Goal: Task Accomplishment & Management: Use online tool/utility

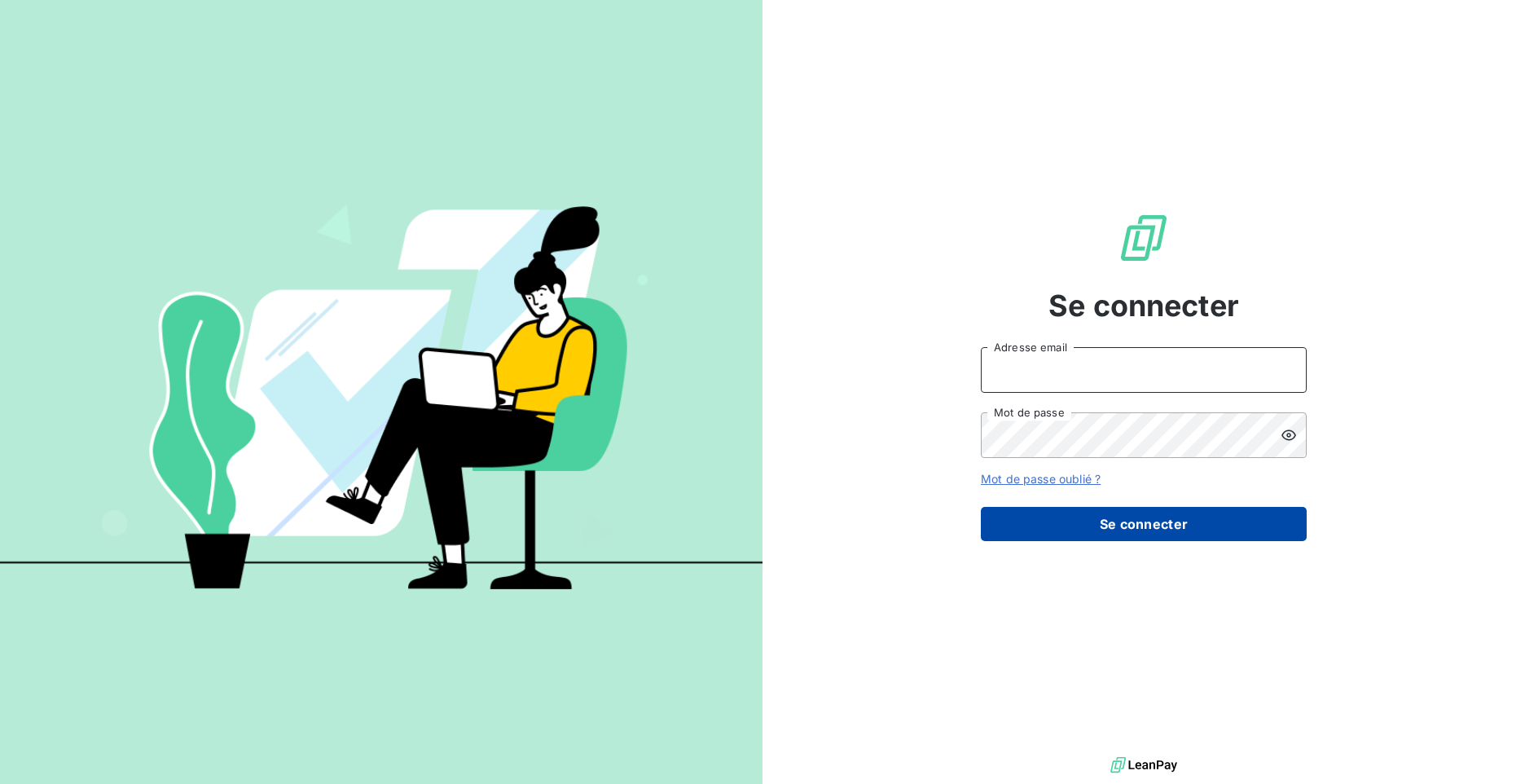
type input "[PERSON_NAME][EMAIL_ADDRESS][DOMAIN_NAME]"
click at [1136, 515] on button "Se connecter" at bounding box center [1144, 523] width 326 height 34
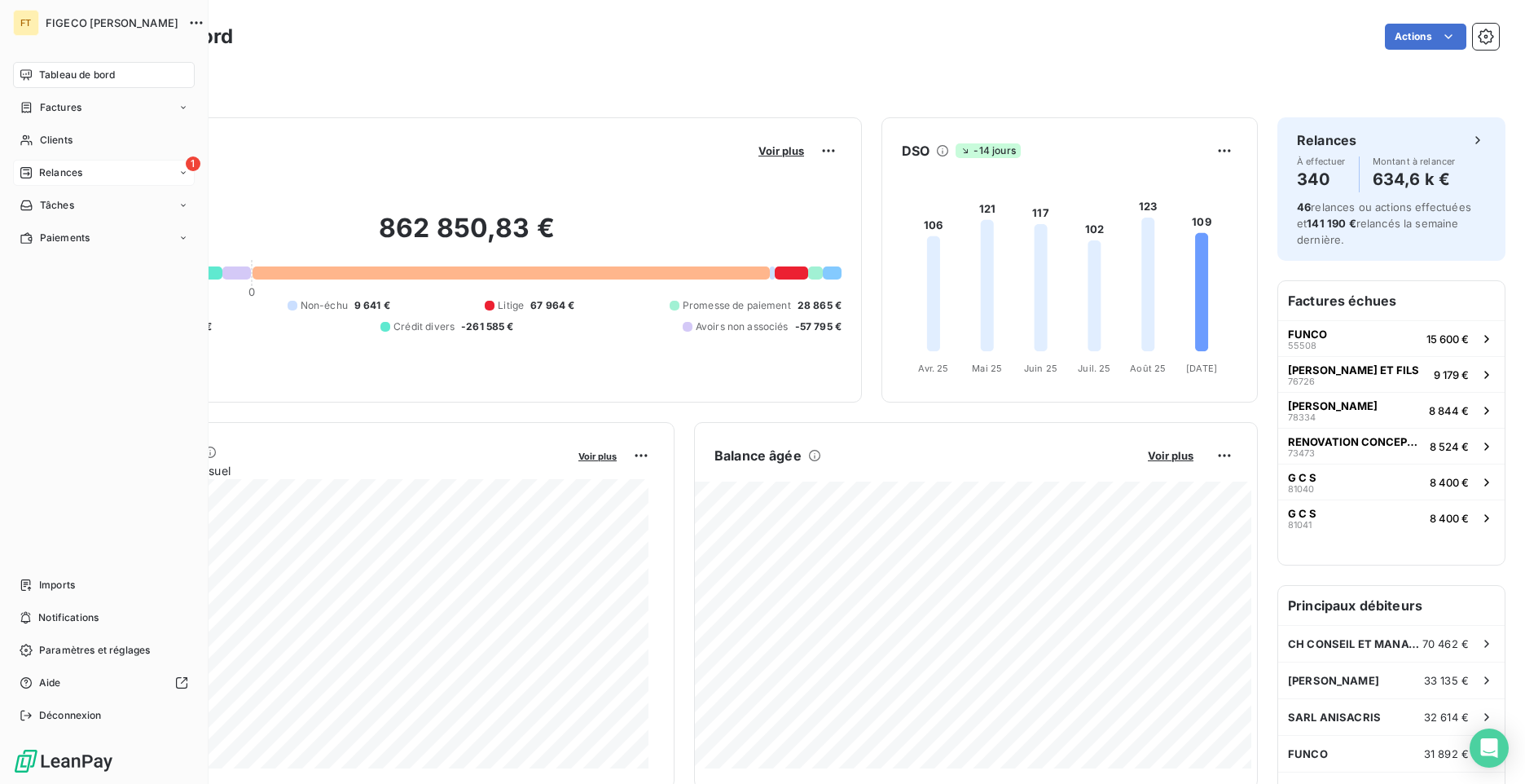
click at [43, 168] on span "Relances" at bounding box center [61, 173] width 43 height 15
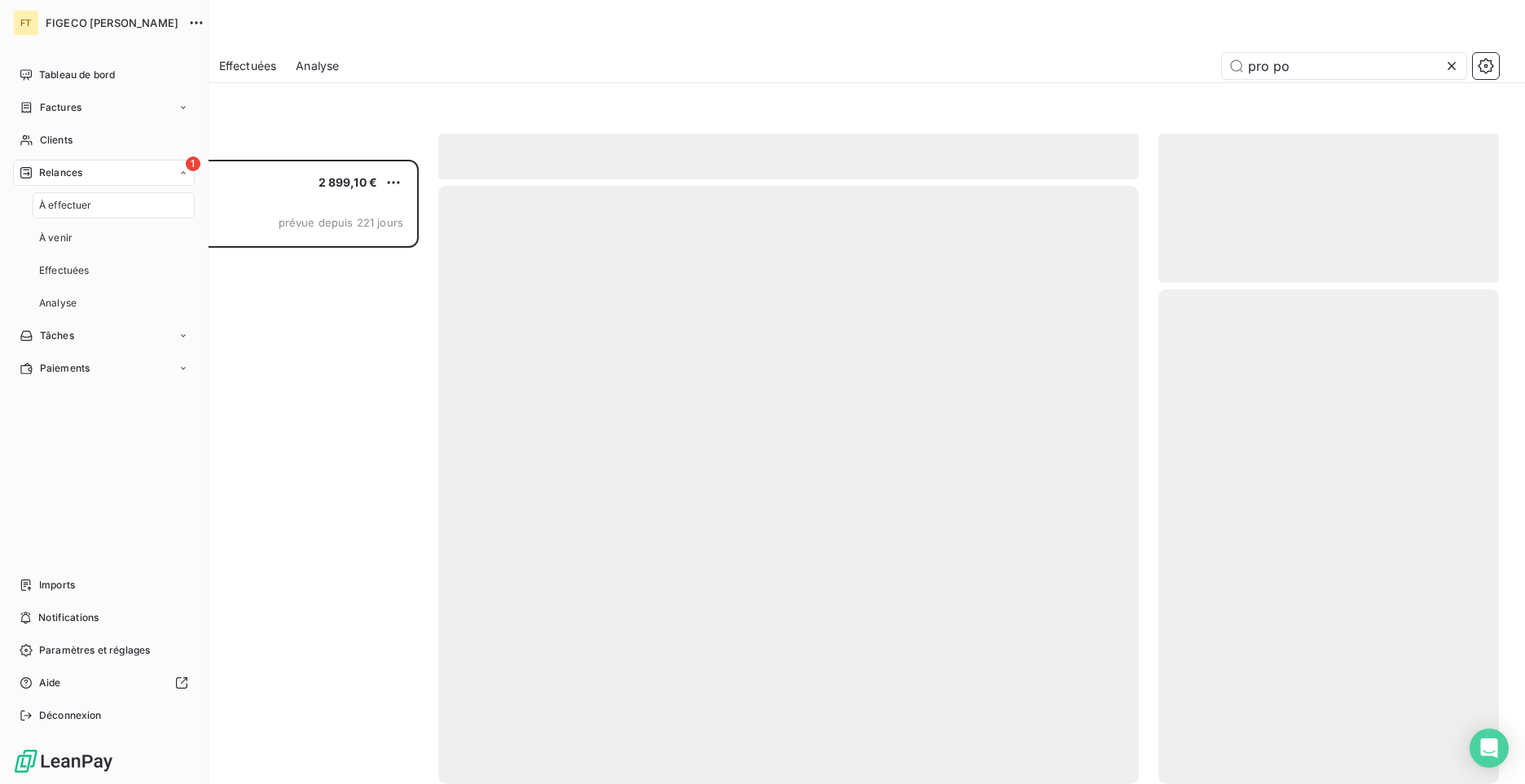
scroll to position [611, 329]
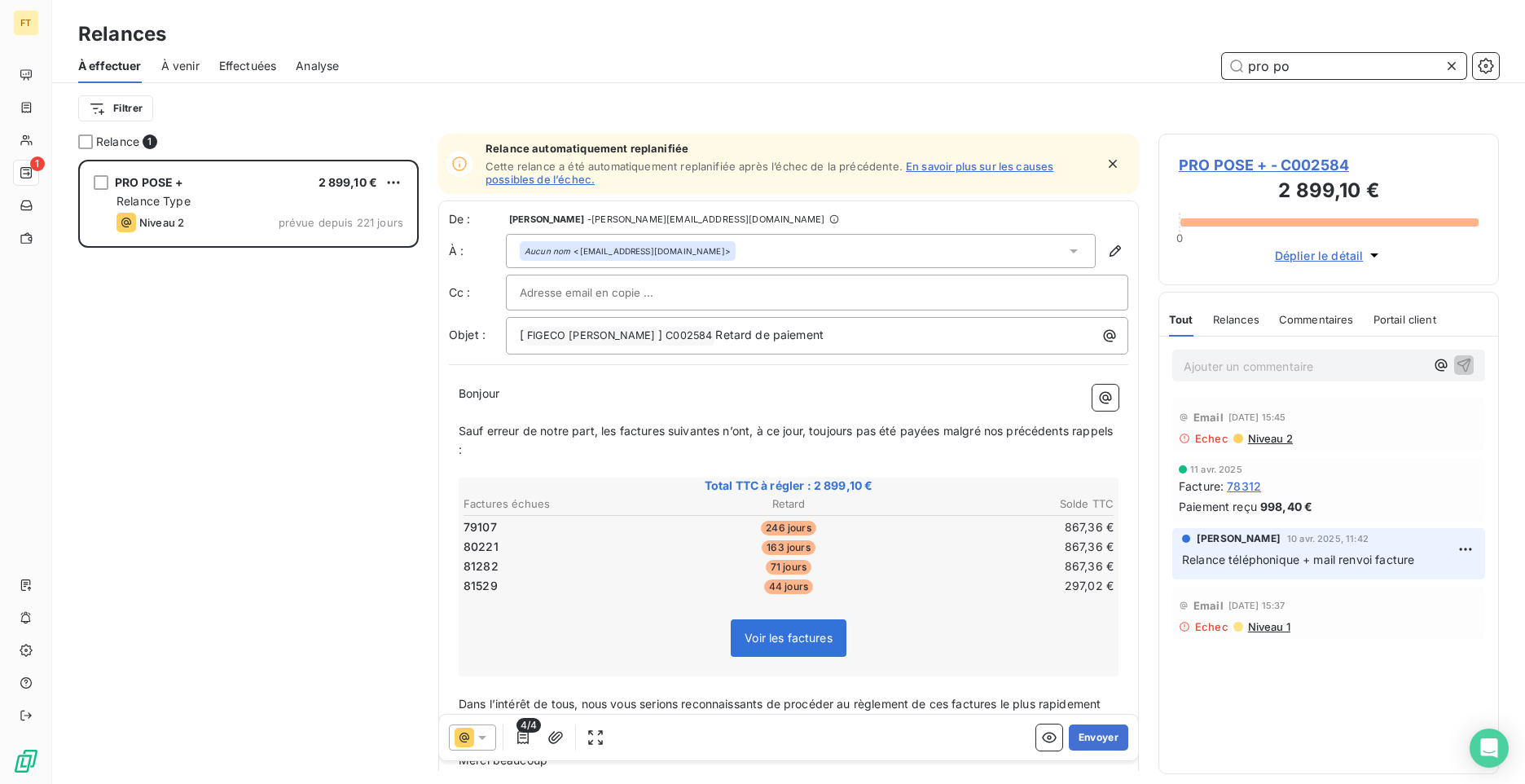
drag, startPoint x: 1295, startPoint y: 68, endPoint x: 786, endPoint y: 77, distance: 509.1
click at [1075, 40] on div "Relances À effectuer À venir Effectuées Analyse pro po Filtrer" at bounding box center [789, 67] width 1473 height 133
click at [230, 63] on span "Effectuées" at bounding box center [248, 66] width 58 height 17
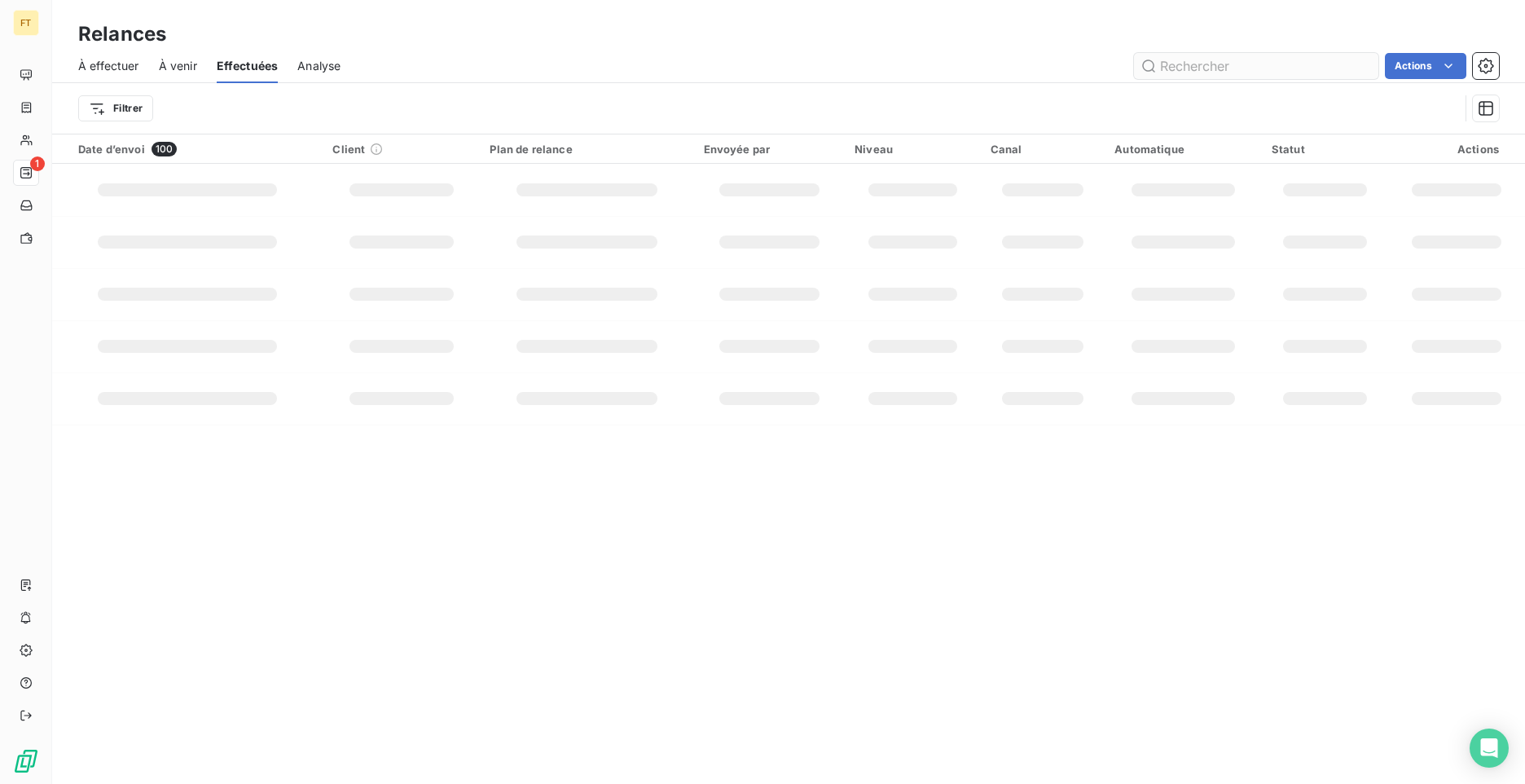
click at [1200, 69] on input "text" at bounding box center [1256, 65] width 244 height 26
type input "0179"
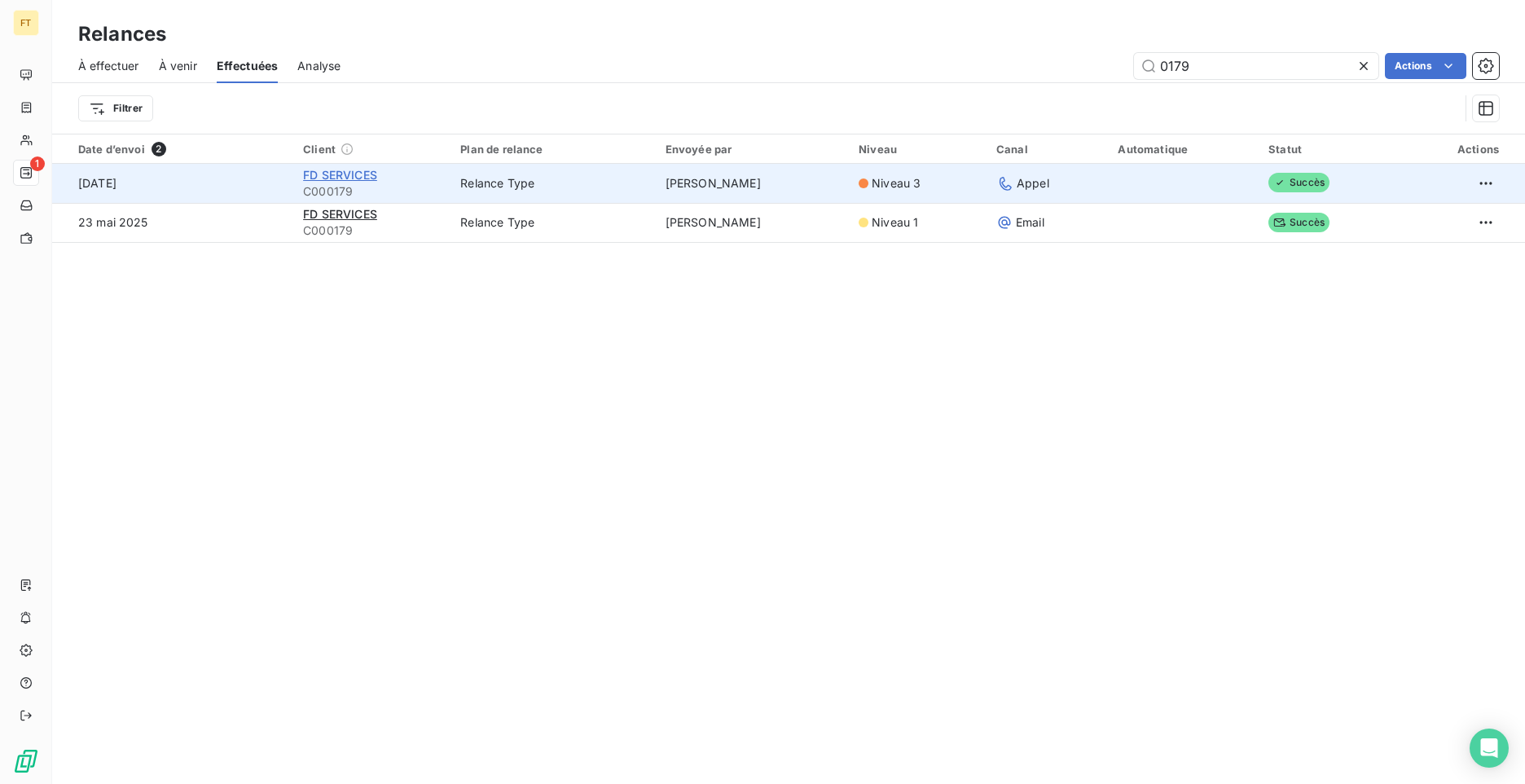
click at [340, 177] on span "FD SERVICES" at bounding box center [340, 174] width 74 height 14
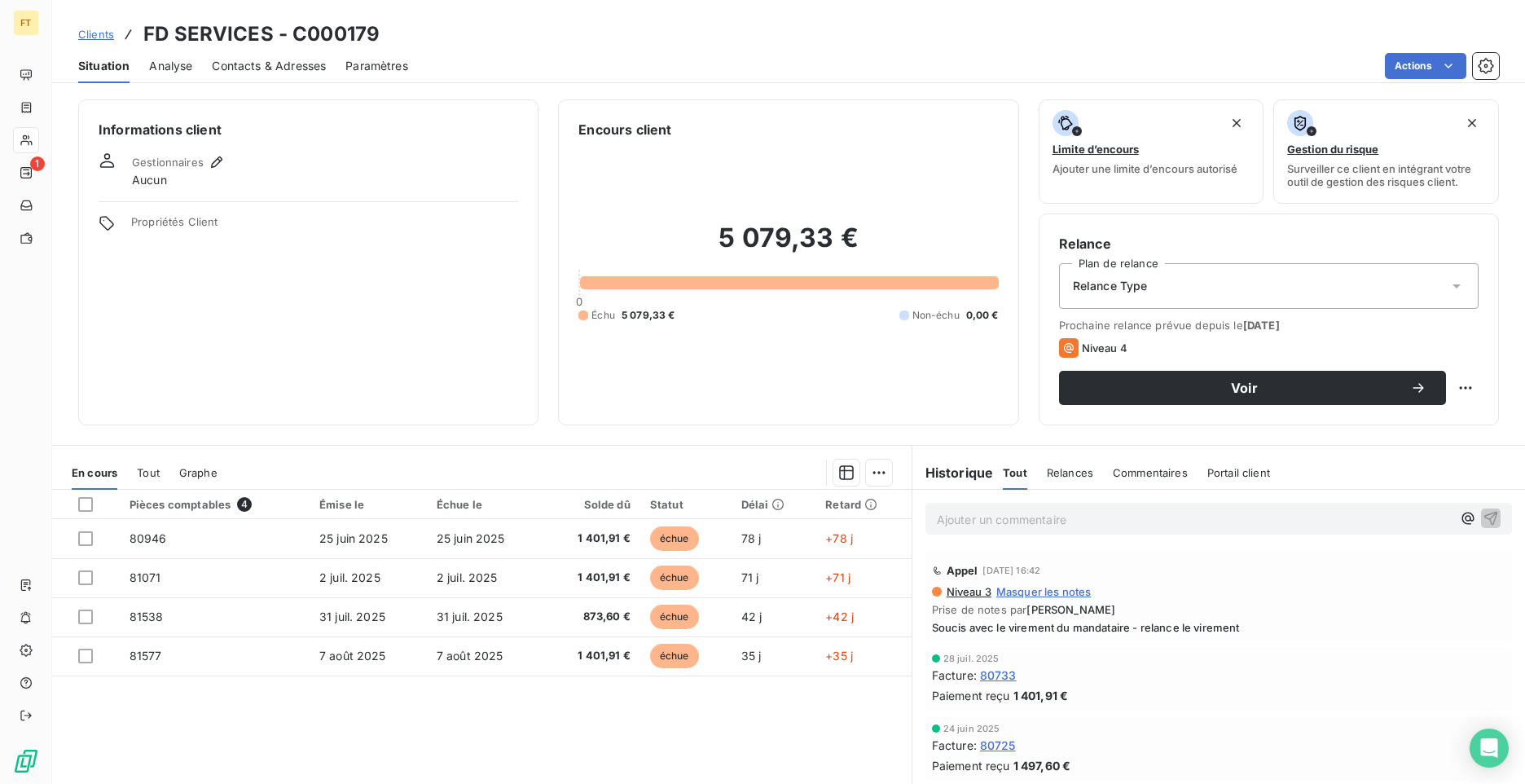
click at [1004, 517] on p "Ajouter un commentaire ﻿" at bounding box center [1194, 519] width 515 height 20
click at [1483, 514] on icon "button" at bounding box center [1492, 517] width 17 height 17
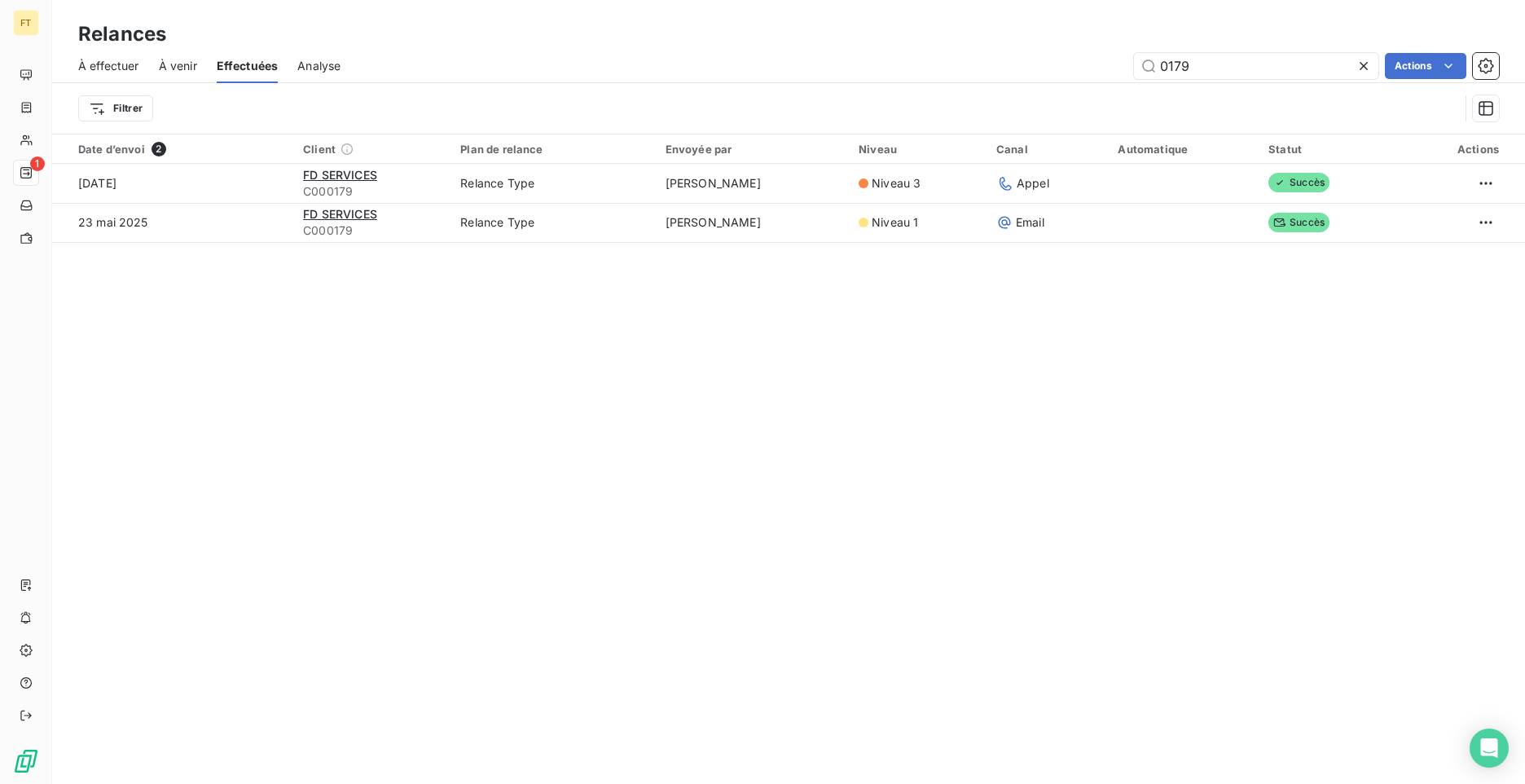
drag, startPoint x: 1200, startPoint y: 68, endPoint x: 1045, endPoint y: 28, distance: 160.1
click at [1068, 40] on div "Relances À effectuer À venir Effectuées Analyse 0179 Actions Filtrer" at bounding box center [789, 67] width 1473 height 133
type input "v"
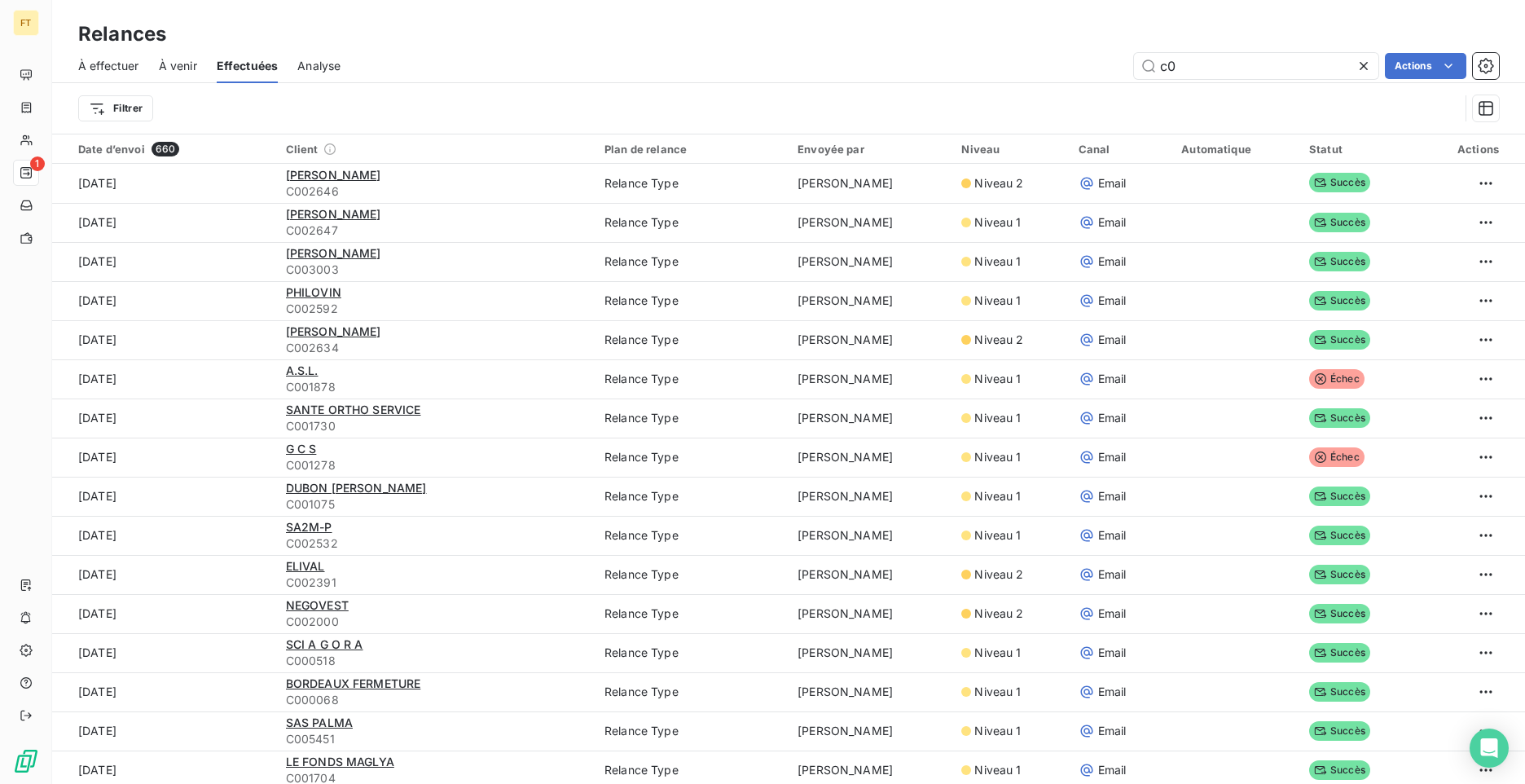
type input "c"
type input "0215"
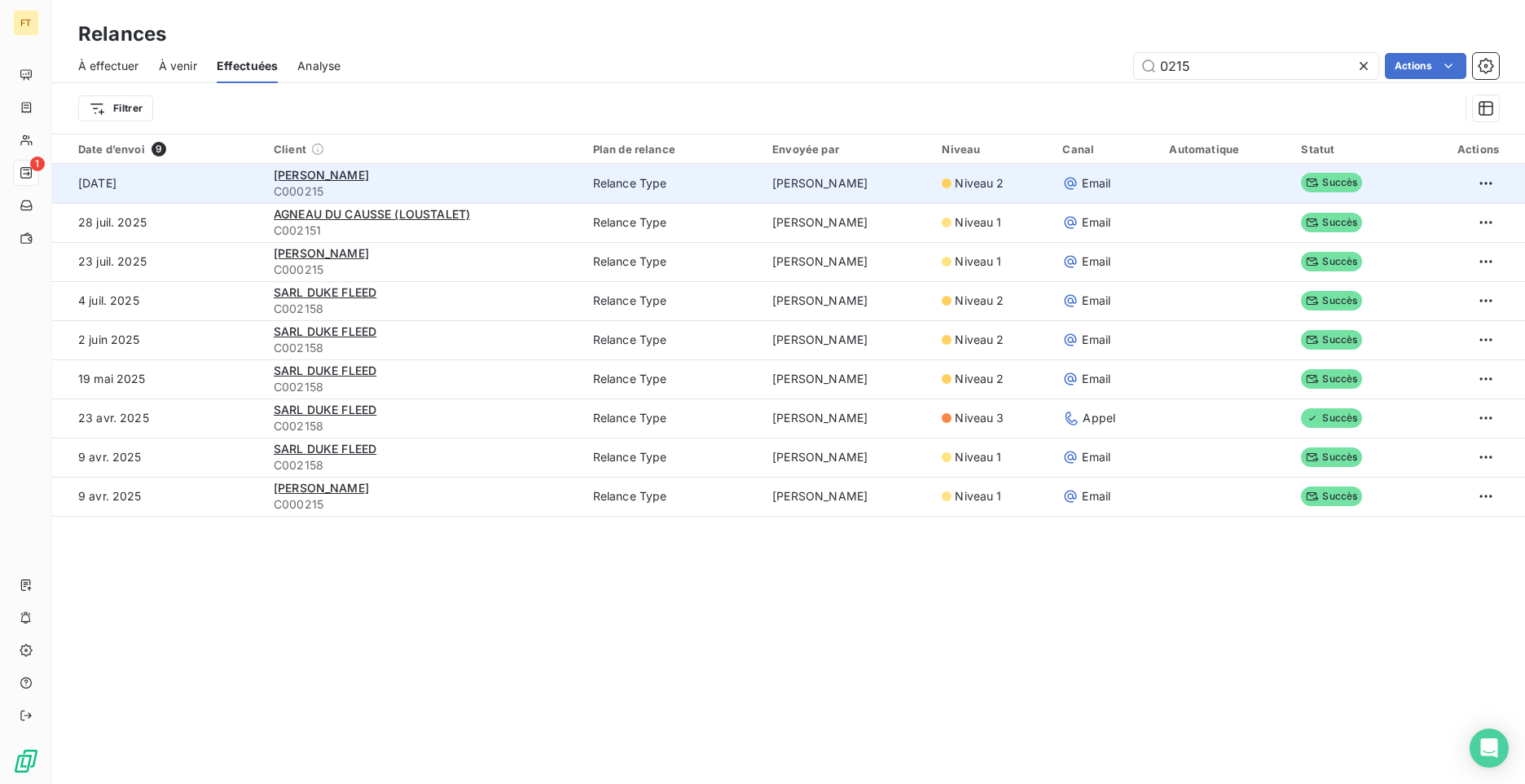
click at [484, 179] on div "[PERSON_NAME]" at bounding box center [423, 175] width 299 height 17
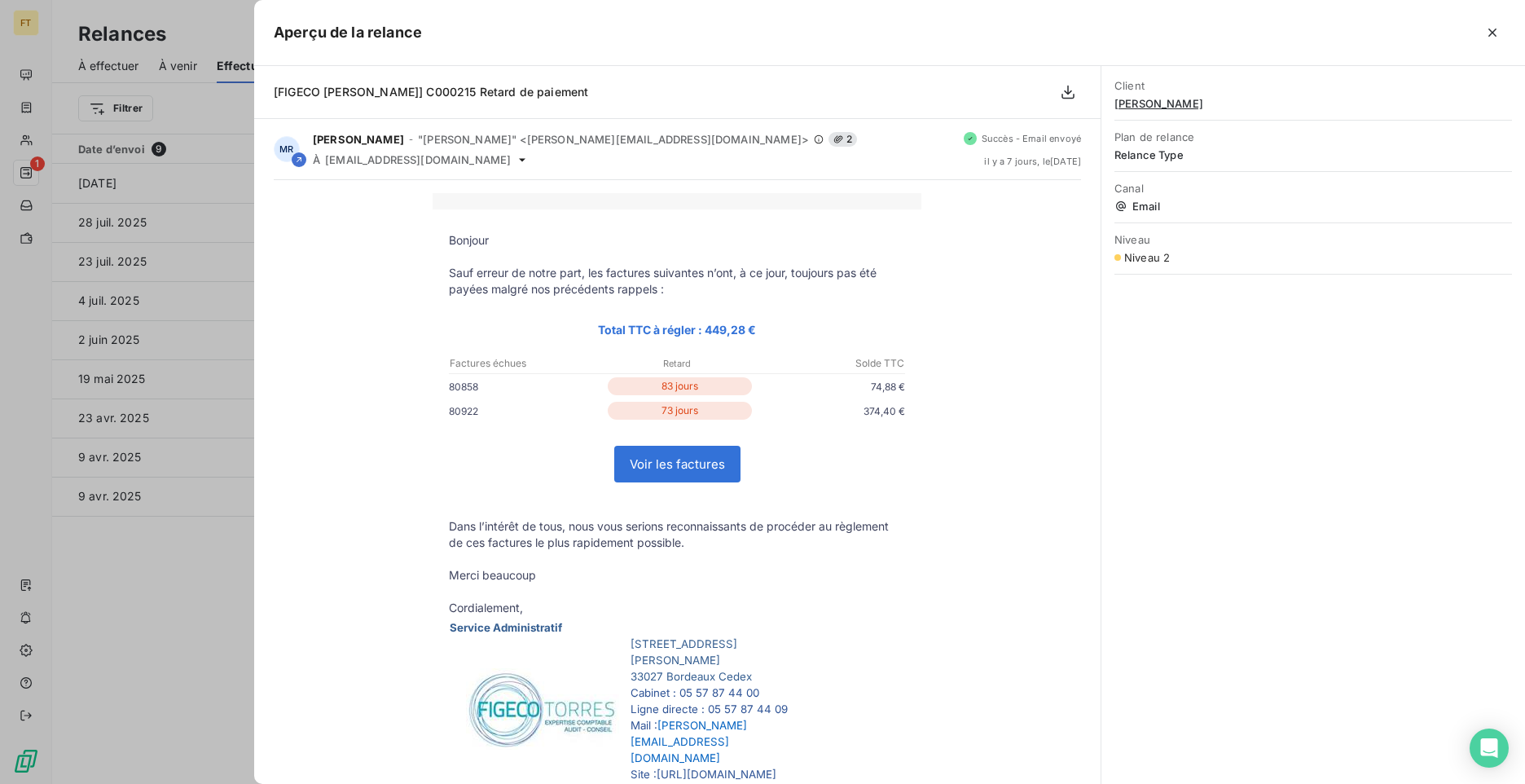
click at [103, 561] on div at bounding box center [762, 392] width 1525 height 784
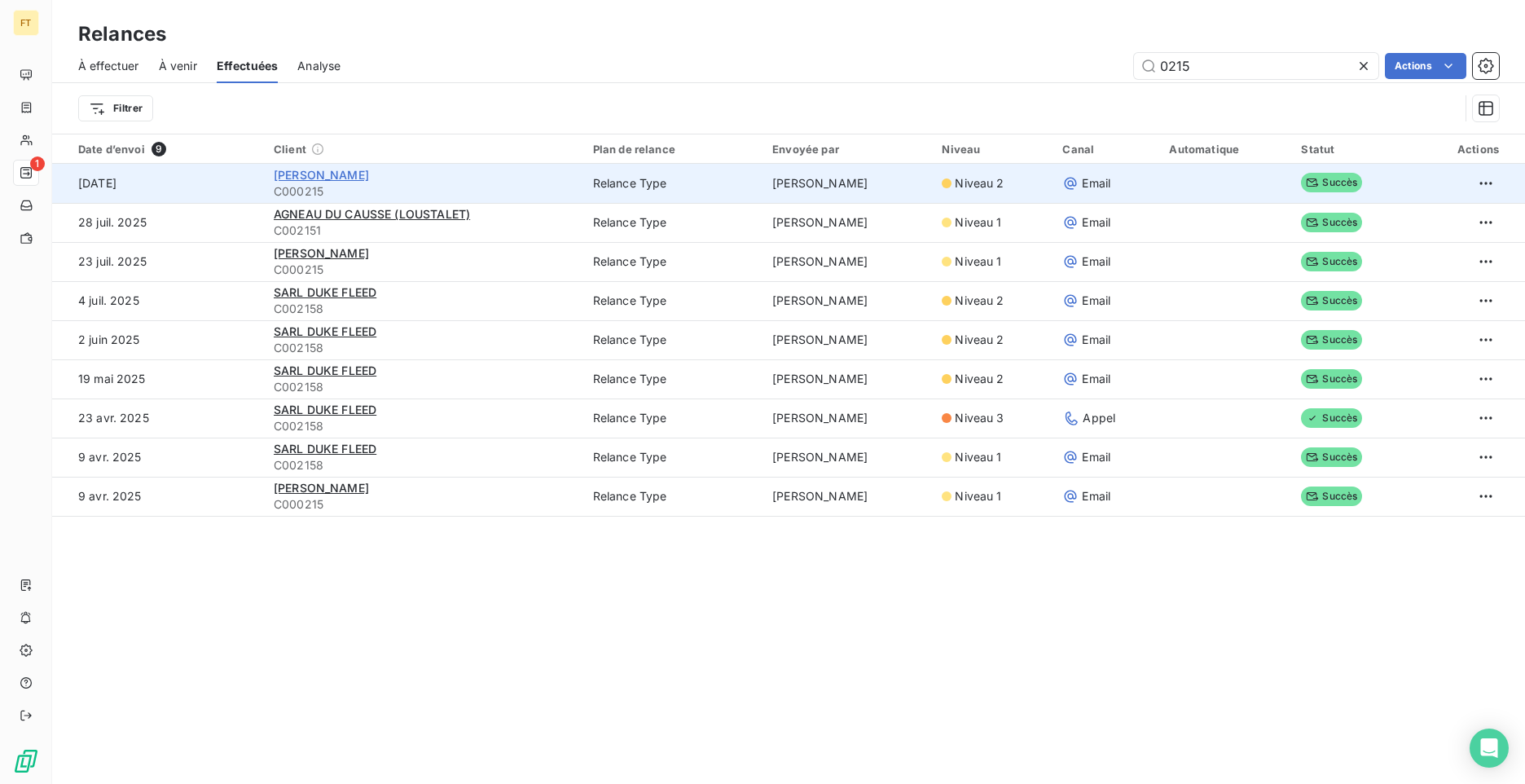
click at [347, 177] on span "[PERSON_NAME]" at bounding box center [321, 174] width 95 height 14
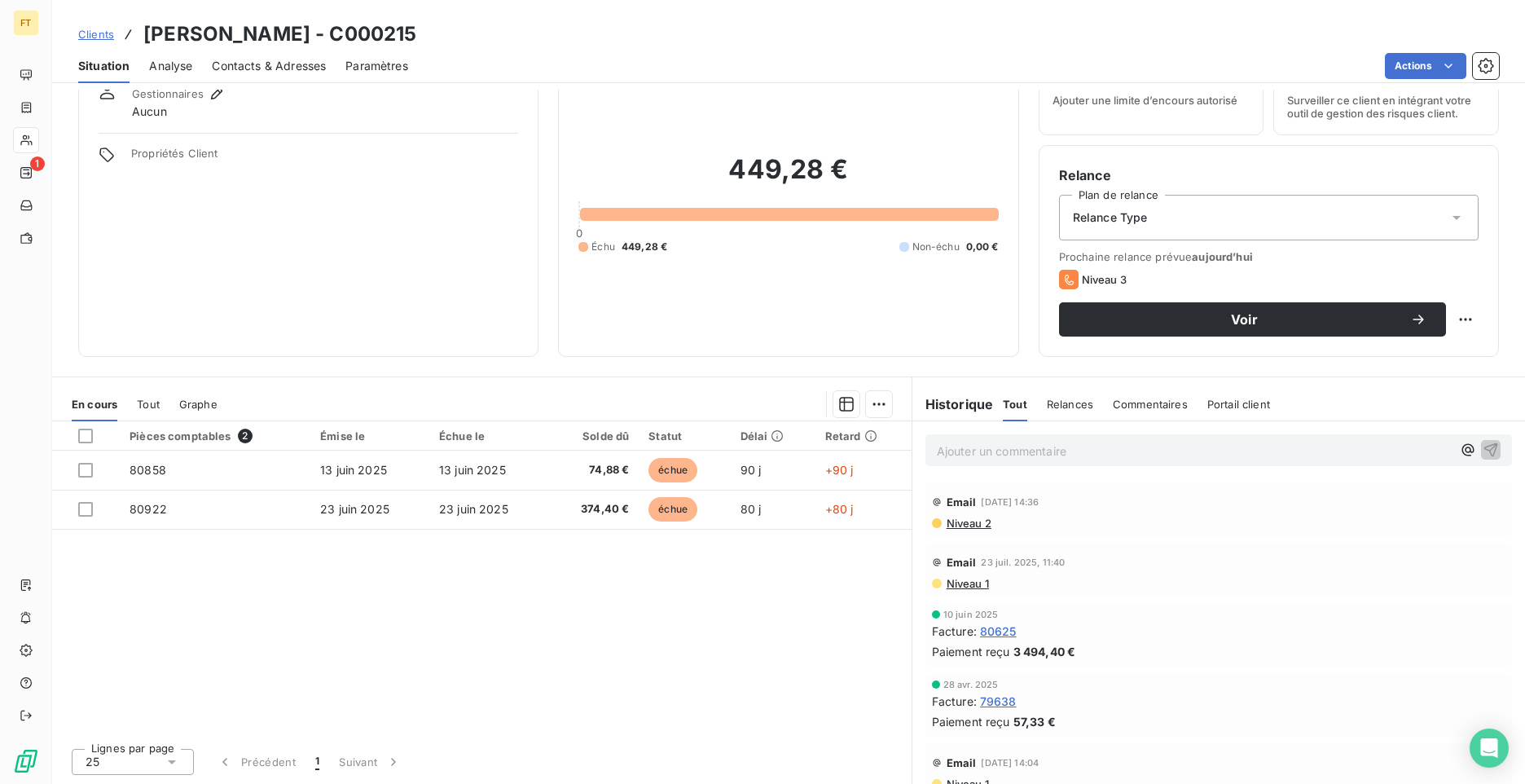
click at [92, 33] on span "Clients" at bounding box center [96, 34] width 36 height 13
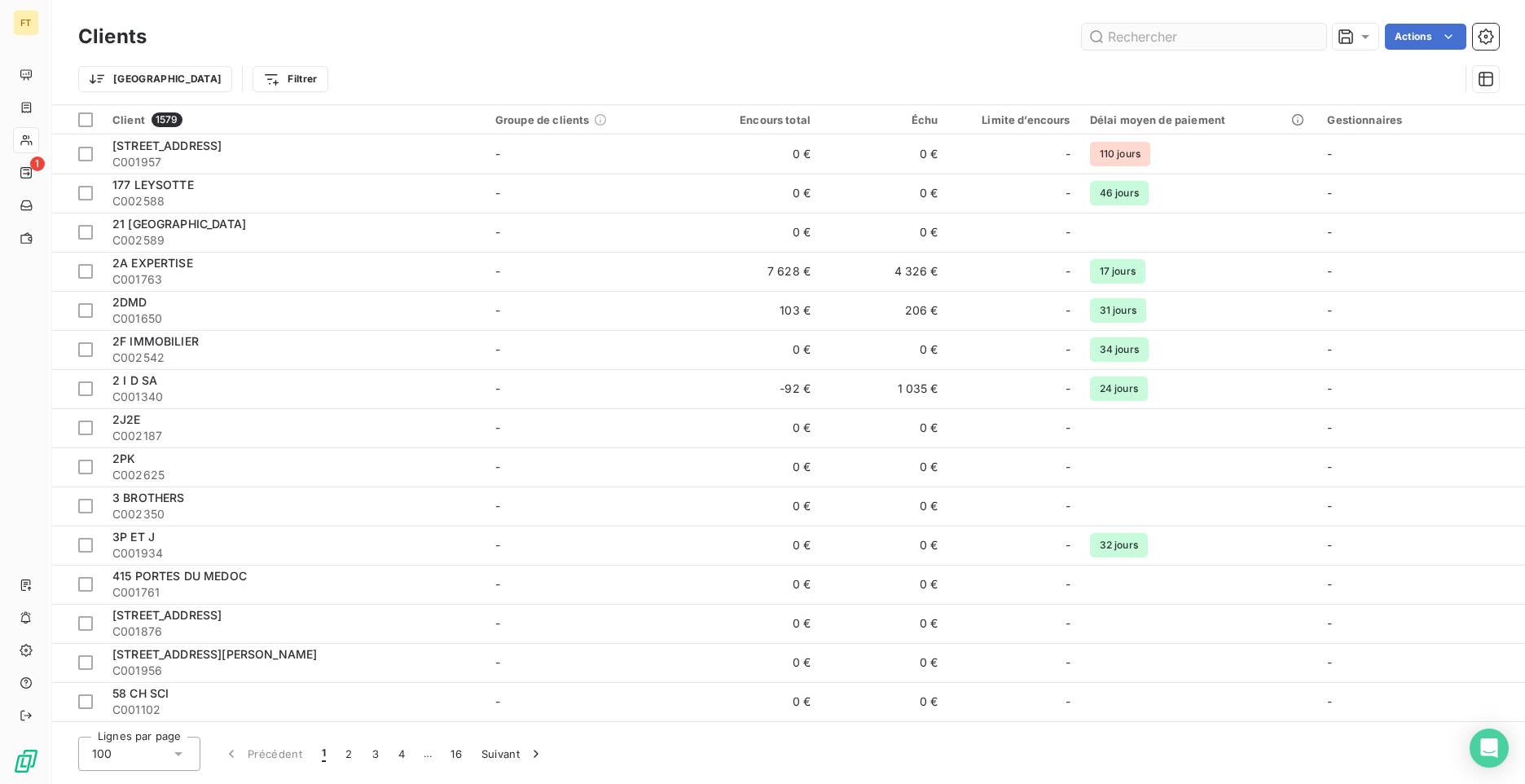
click at [1195, 38] on input "text" at bounding box center [1204, 36] width 244 height 26
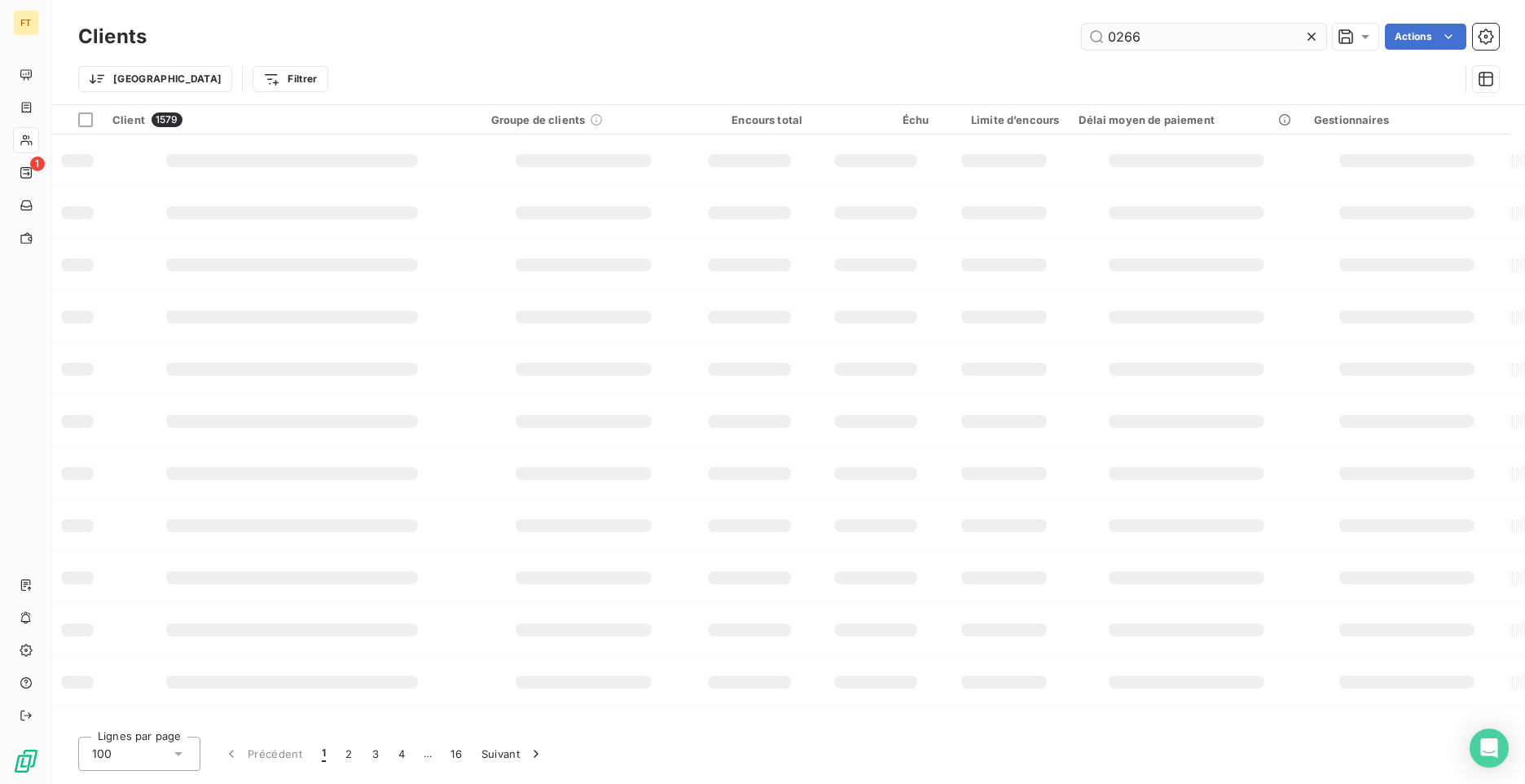
type input "0266"
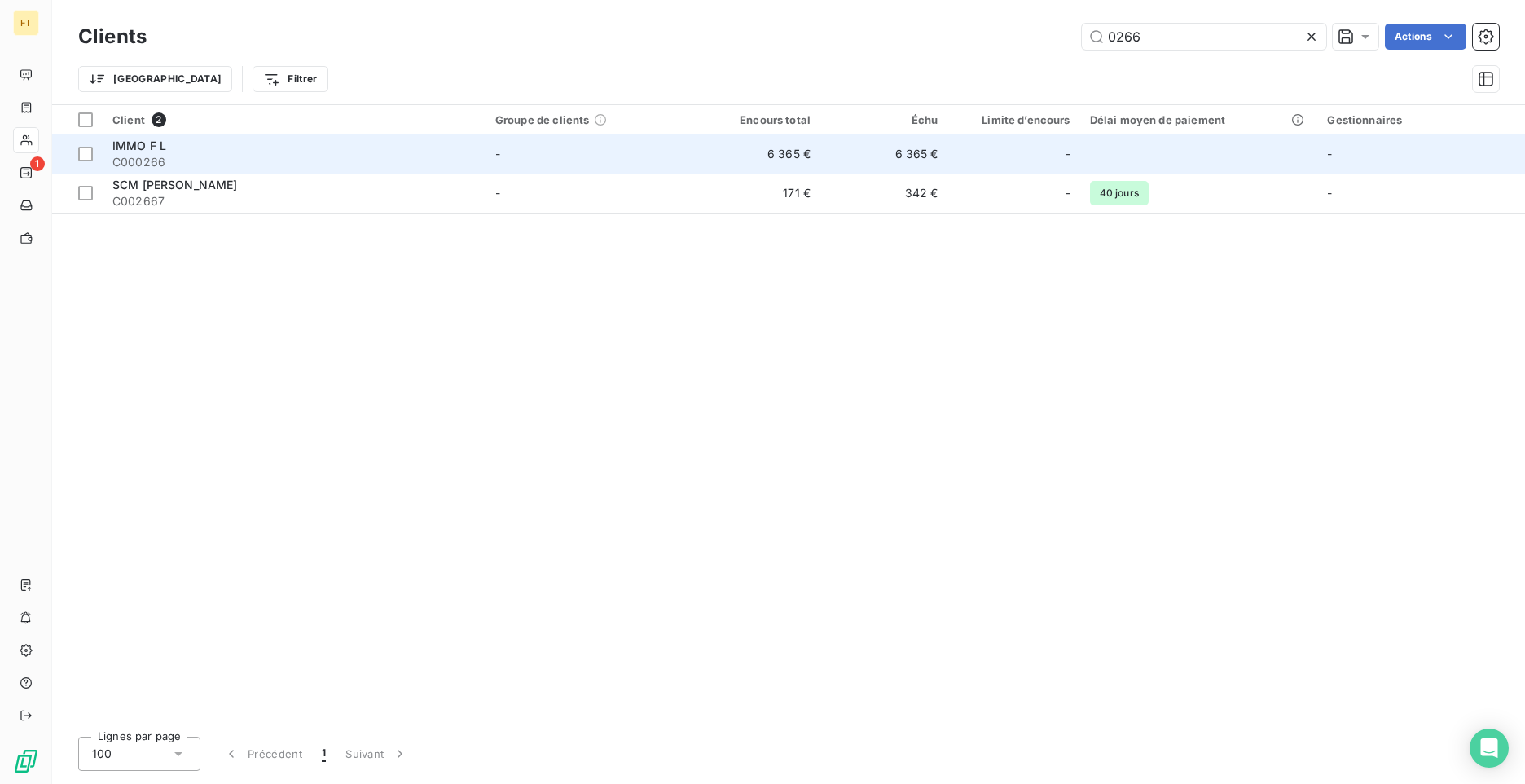
click at [440, 159] on span "C000266" at bounding box center [294, 163] width 364 height 17
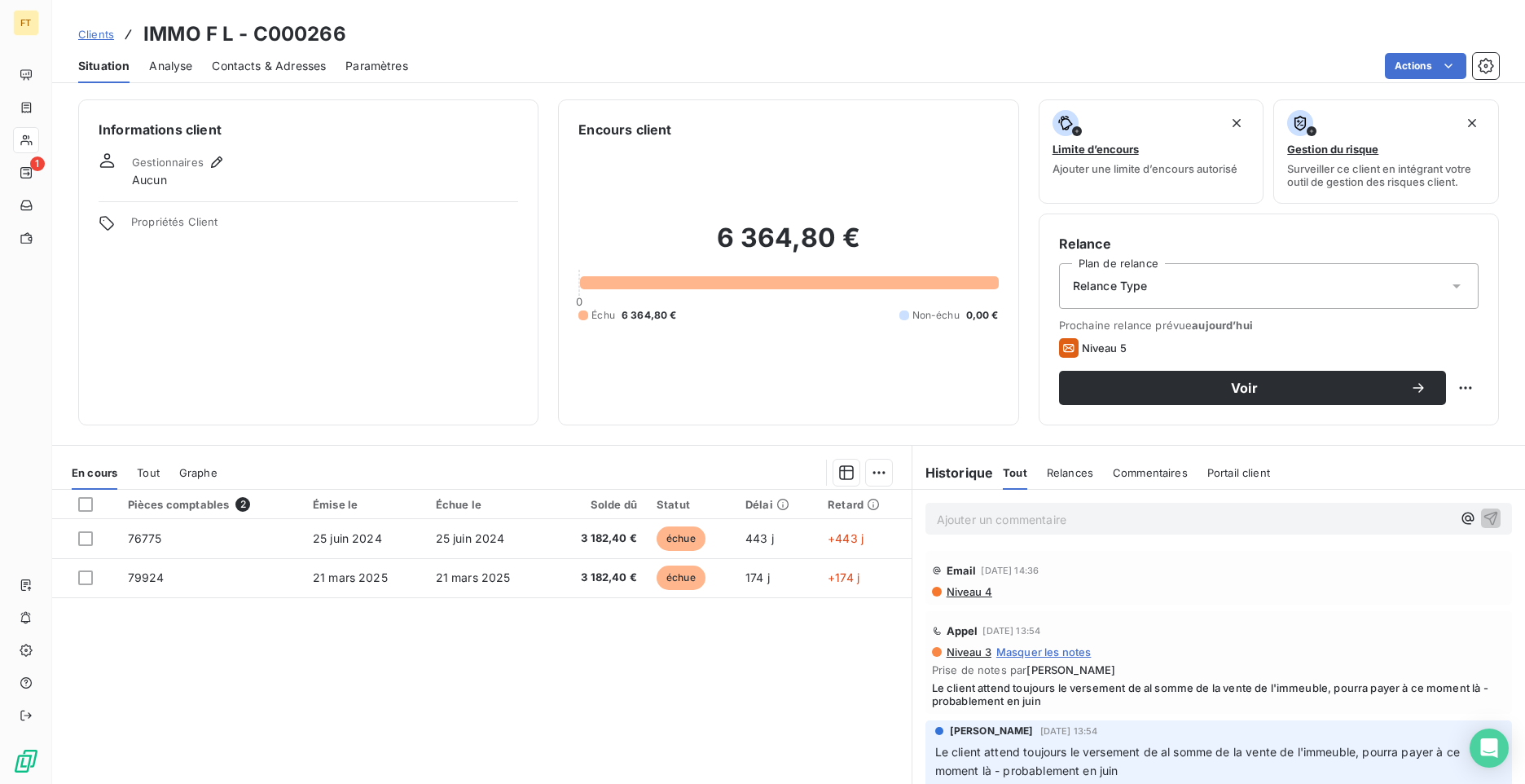
click at [108, 30] on span "Clients" at bounding box center [96, 34] width 36 height 13
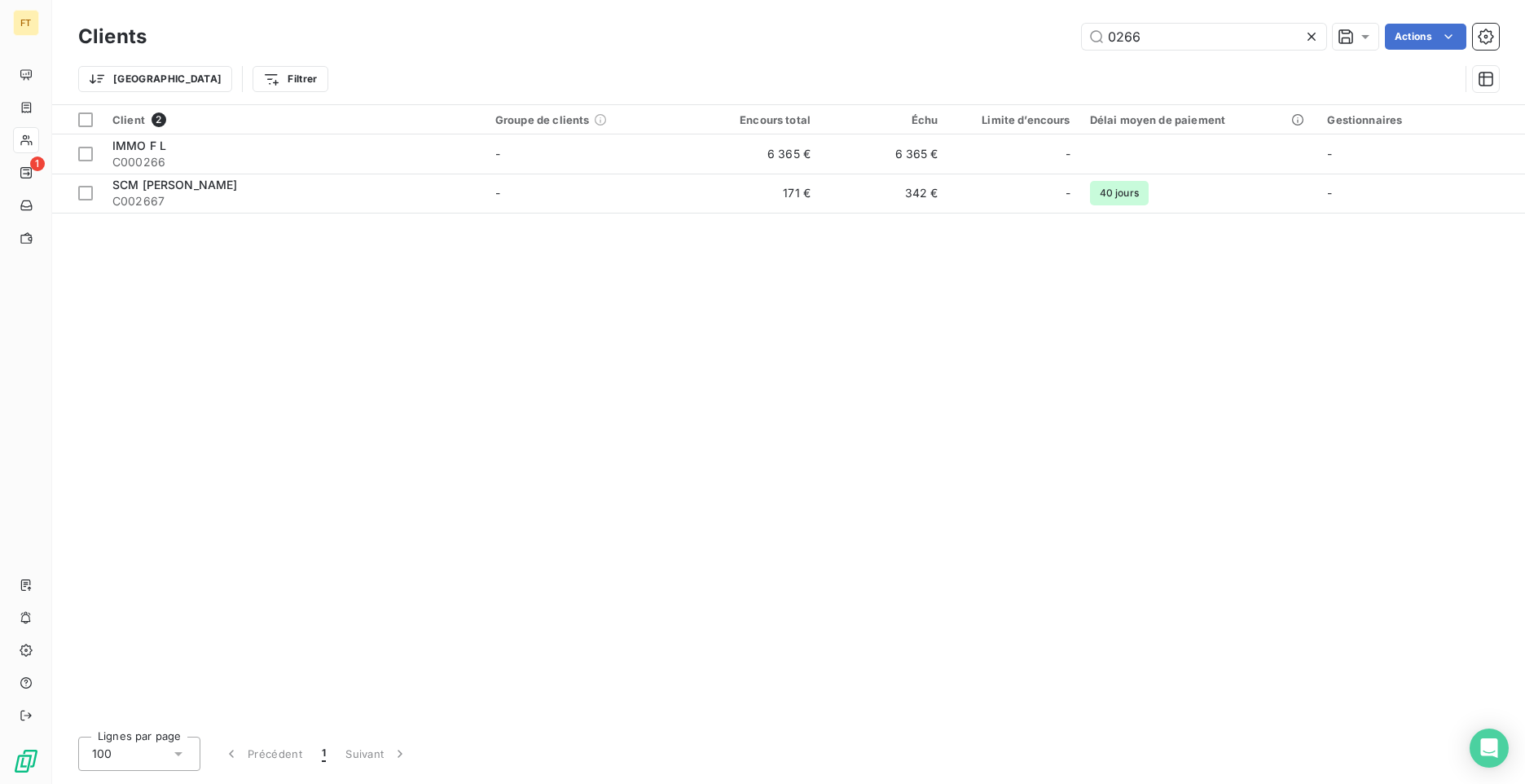
click at [1049, 23] on div "0266 Actions" at bounding box center [833, 36] width 1333 height 26
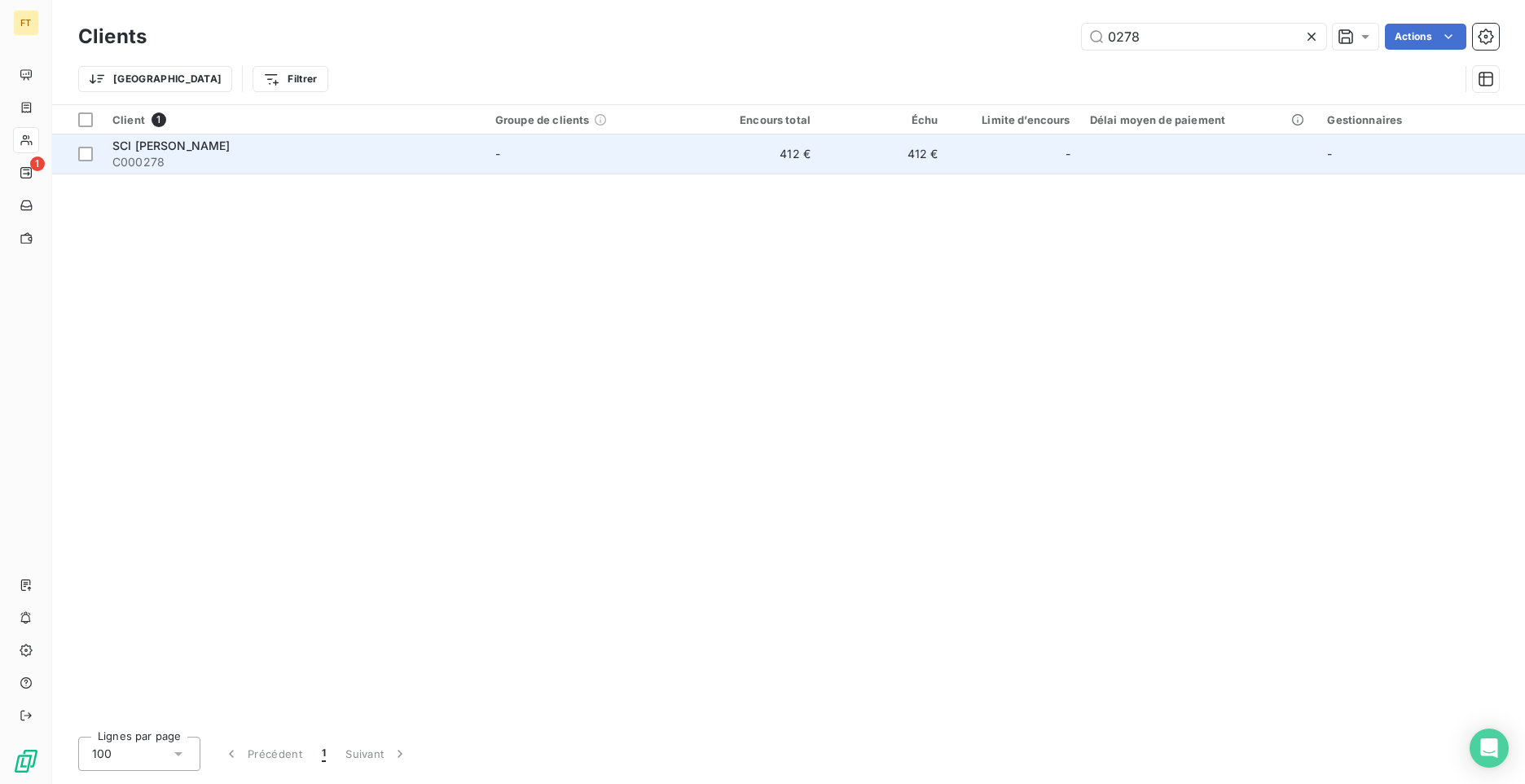
type input "0278"
click at [840, 163] on td "412 €" at bounding box center [884, 153] width 128 height 39
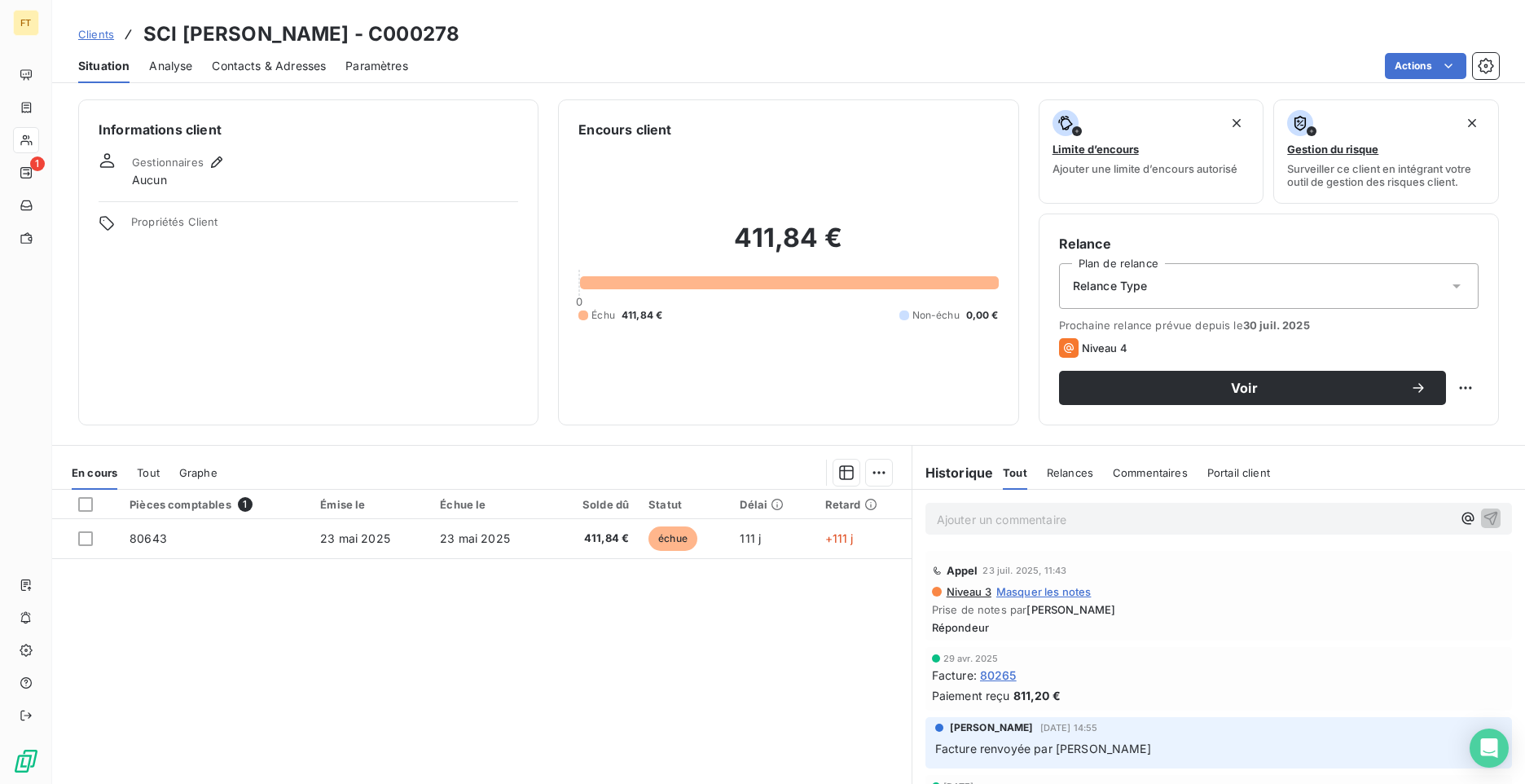
click at [104, 36] on span "Clients" at bounding box center [96, 34] width 36 height 13
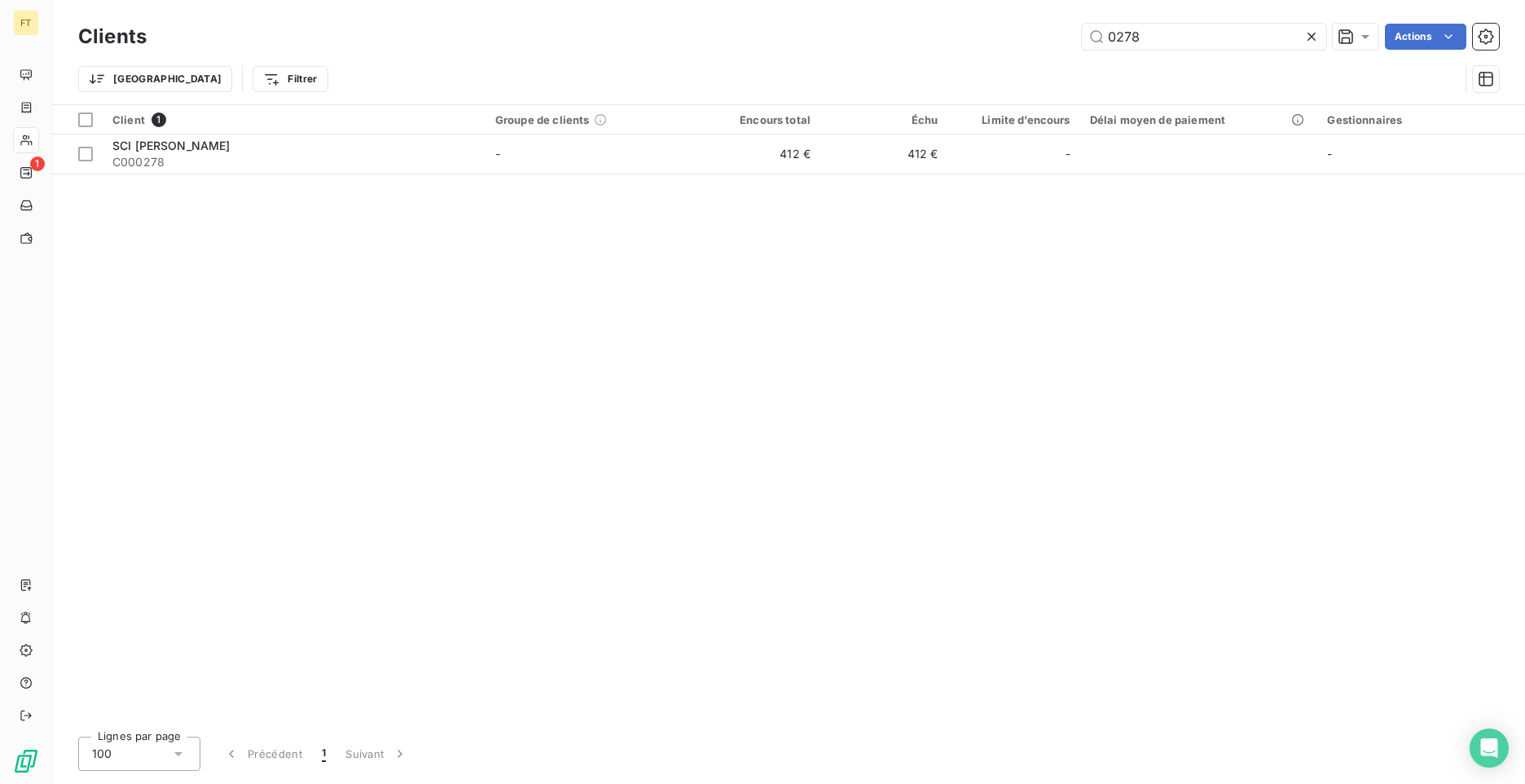
drag, startPoint x: 1149, startPoint y: 39, endPoint x: 1021, endPoint y: 18, distance: 129.7
click at [1063, 27] on div "0278 Actions" at bounding box center [833, 36] width 1333 height 26
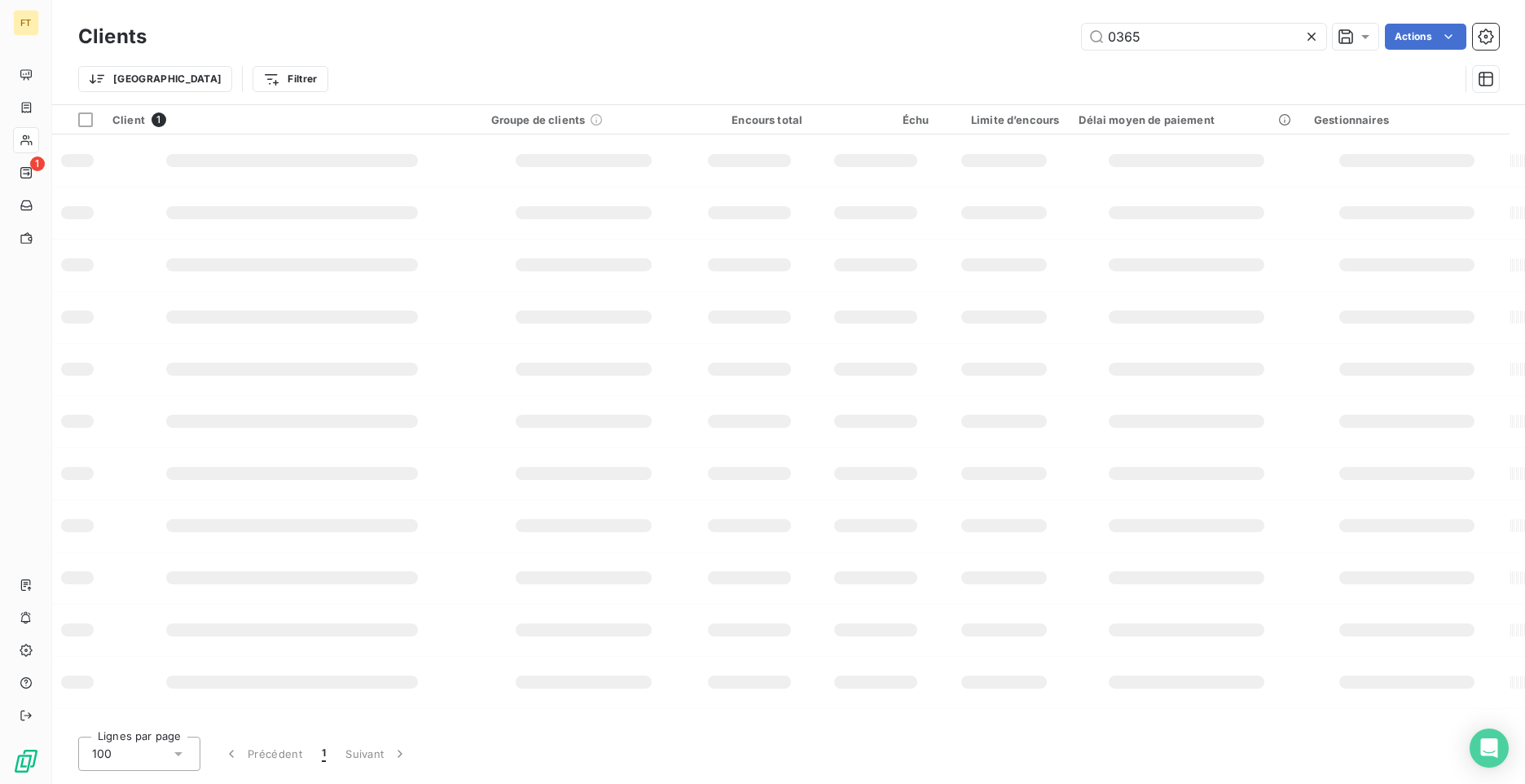
type input "0365"
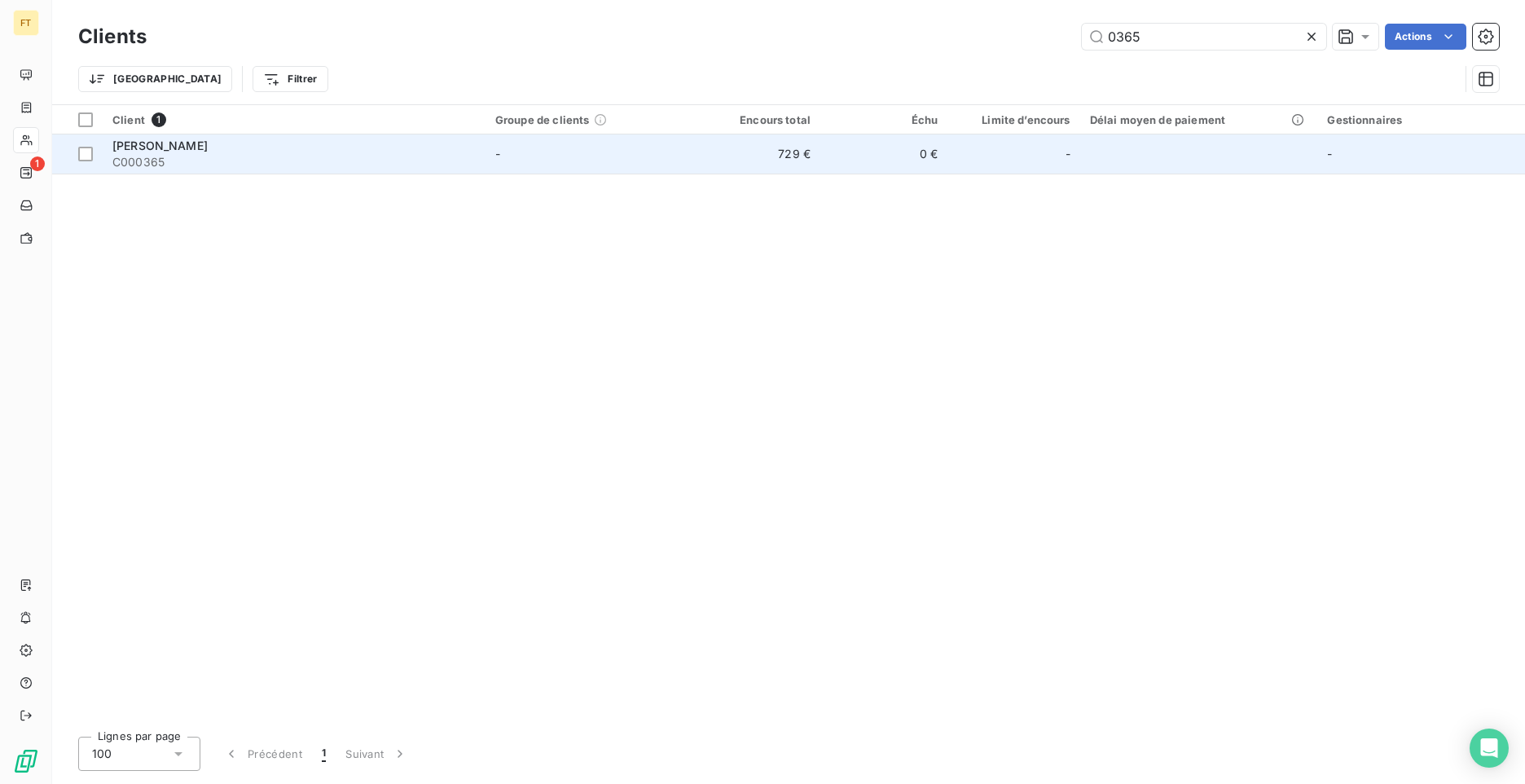
click at [629, 149] on td "-" at bounding box center [589, 153] width 208 height 39
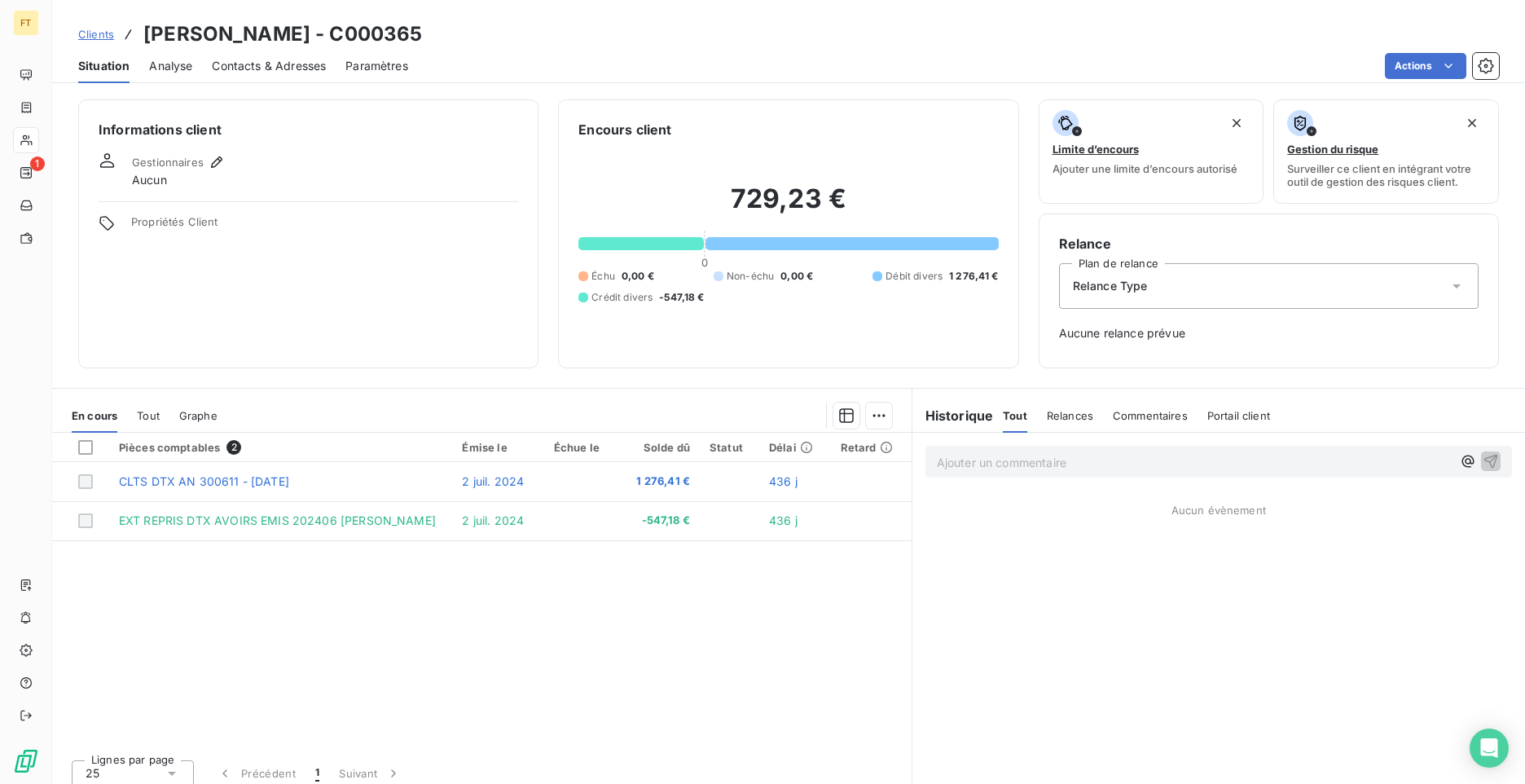
click at [102, 32] on span "Clients" at bounding box center [96, 34] width 36 height 13
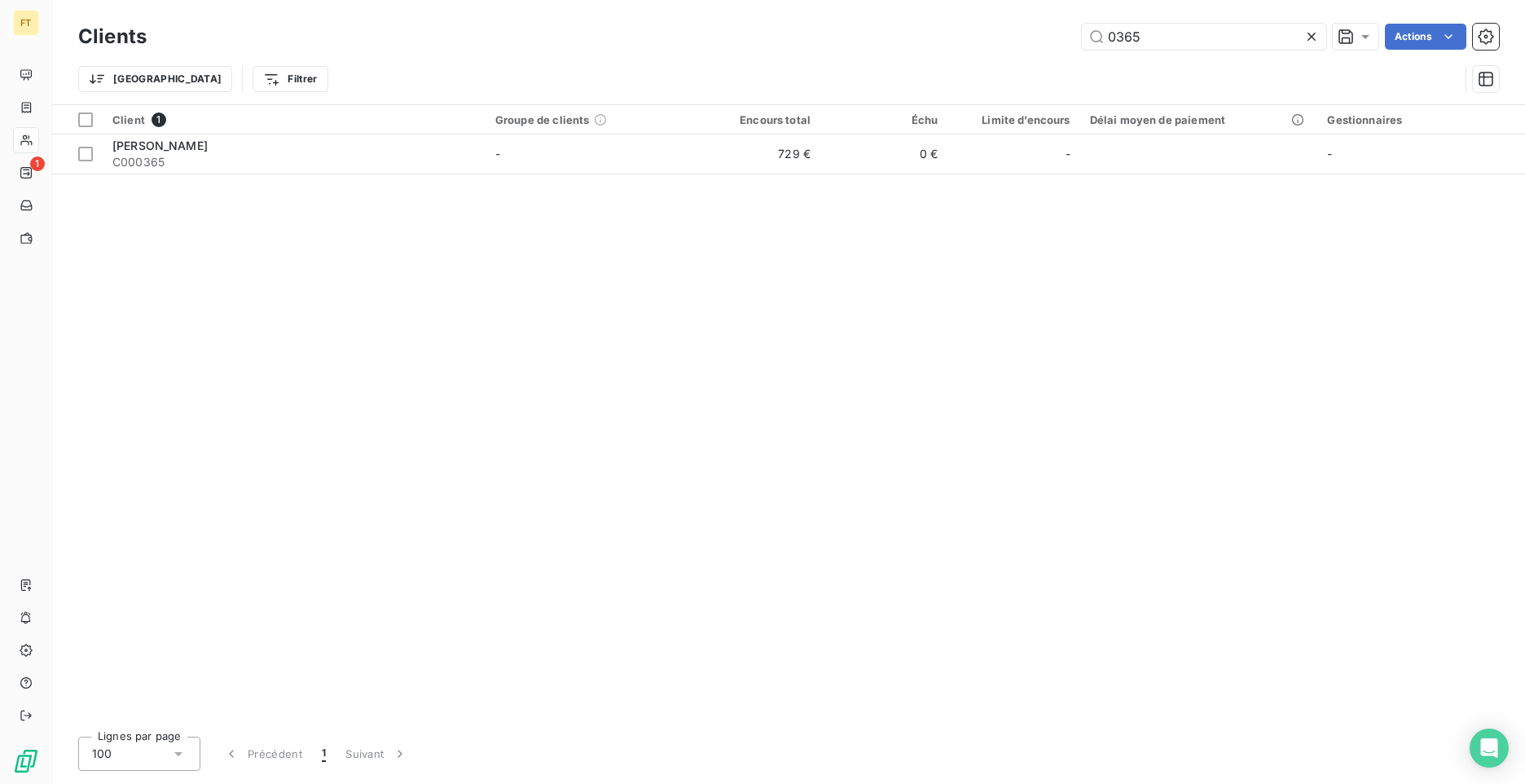
drag, startPoint x: 1151, startPoint y: 35, endPoint x: 995, endPoint y: 20, distance: 156.7
click at [1013, 26] on div "0365 Actions" at bounding box center [833, 36] width 1333 height 26
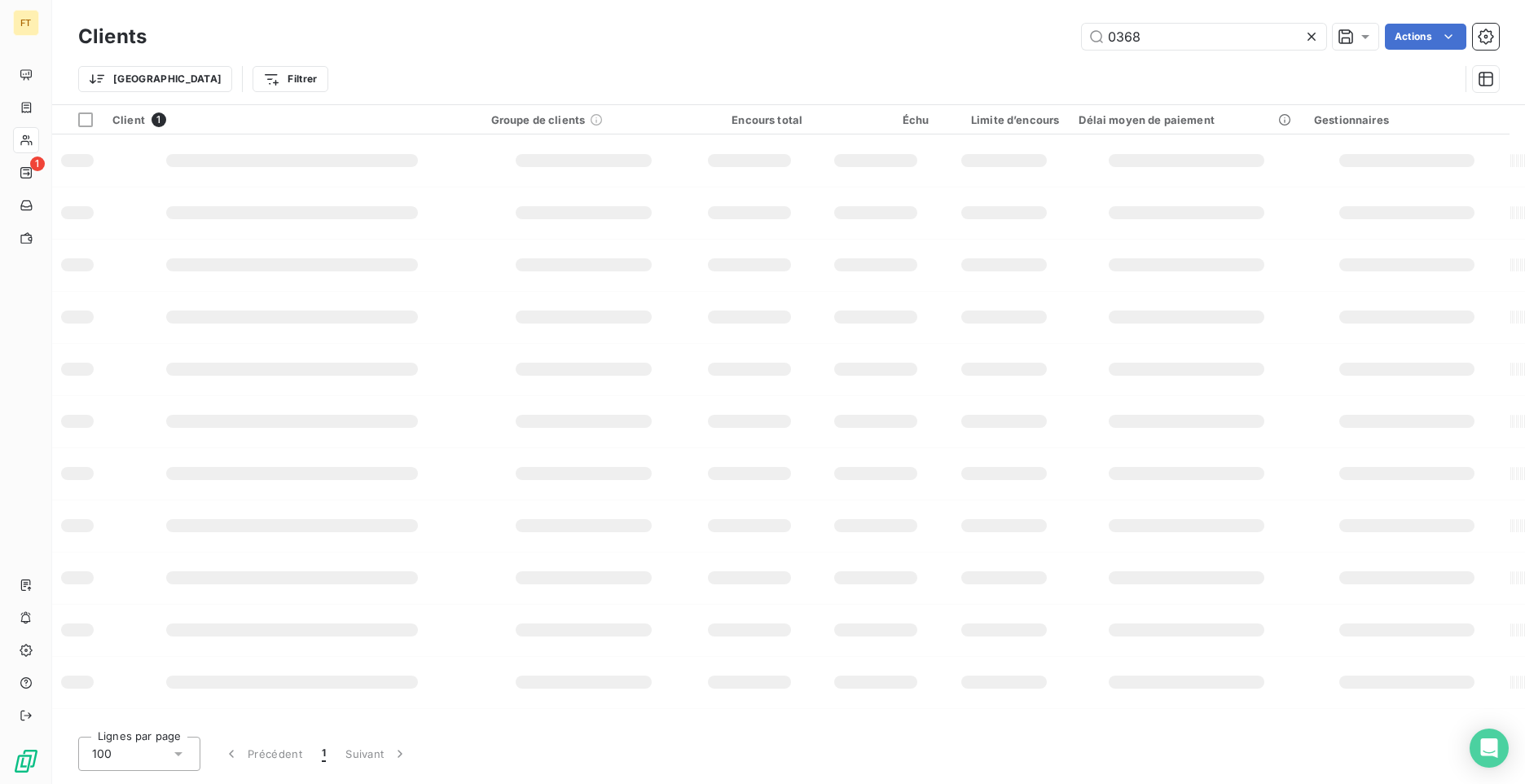
type input "0368"
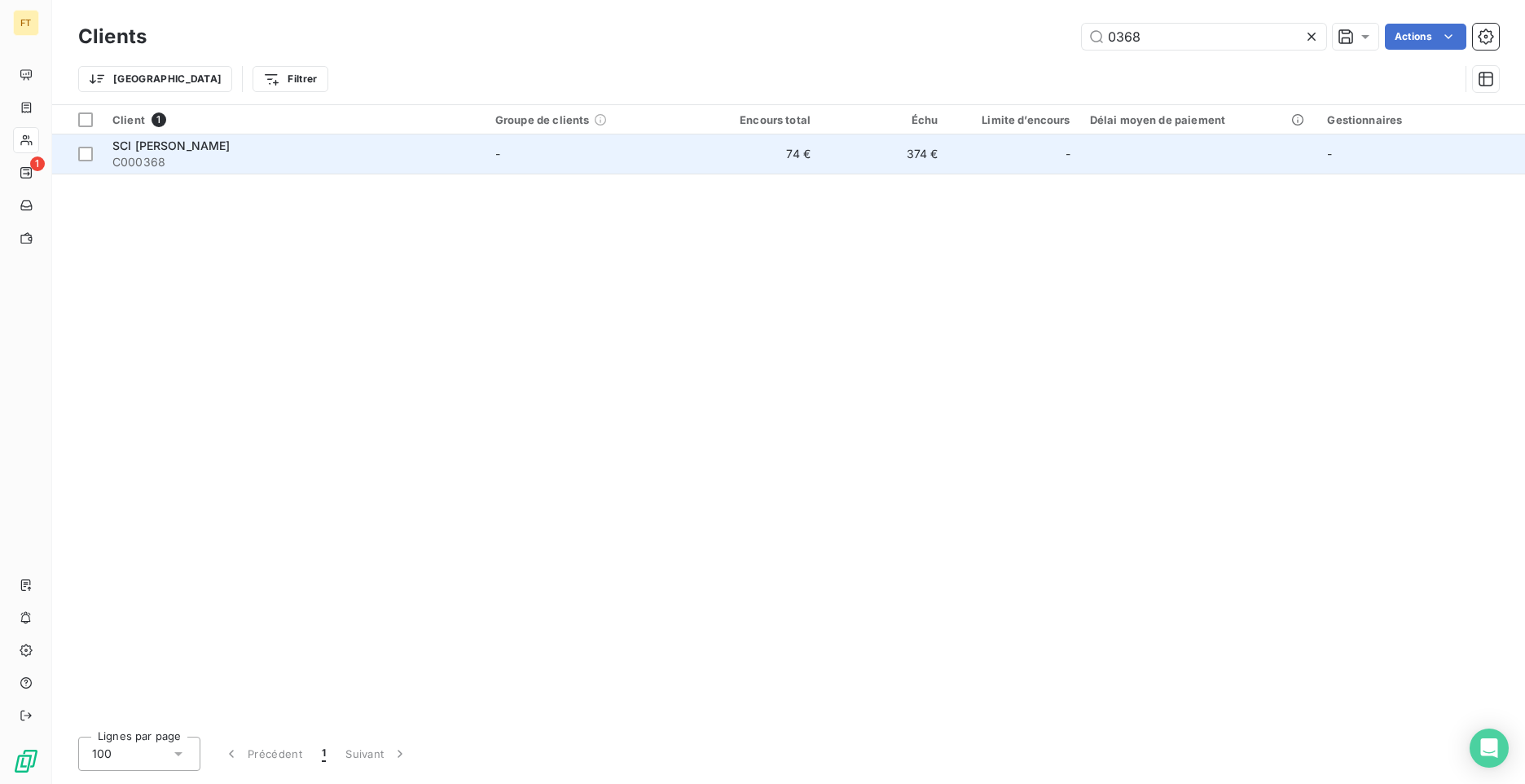
click at [550, 157] on td "-" at bounding box center [589, 153] width 208 height 39
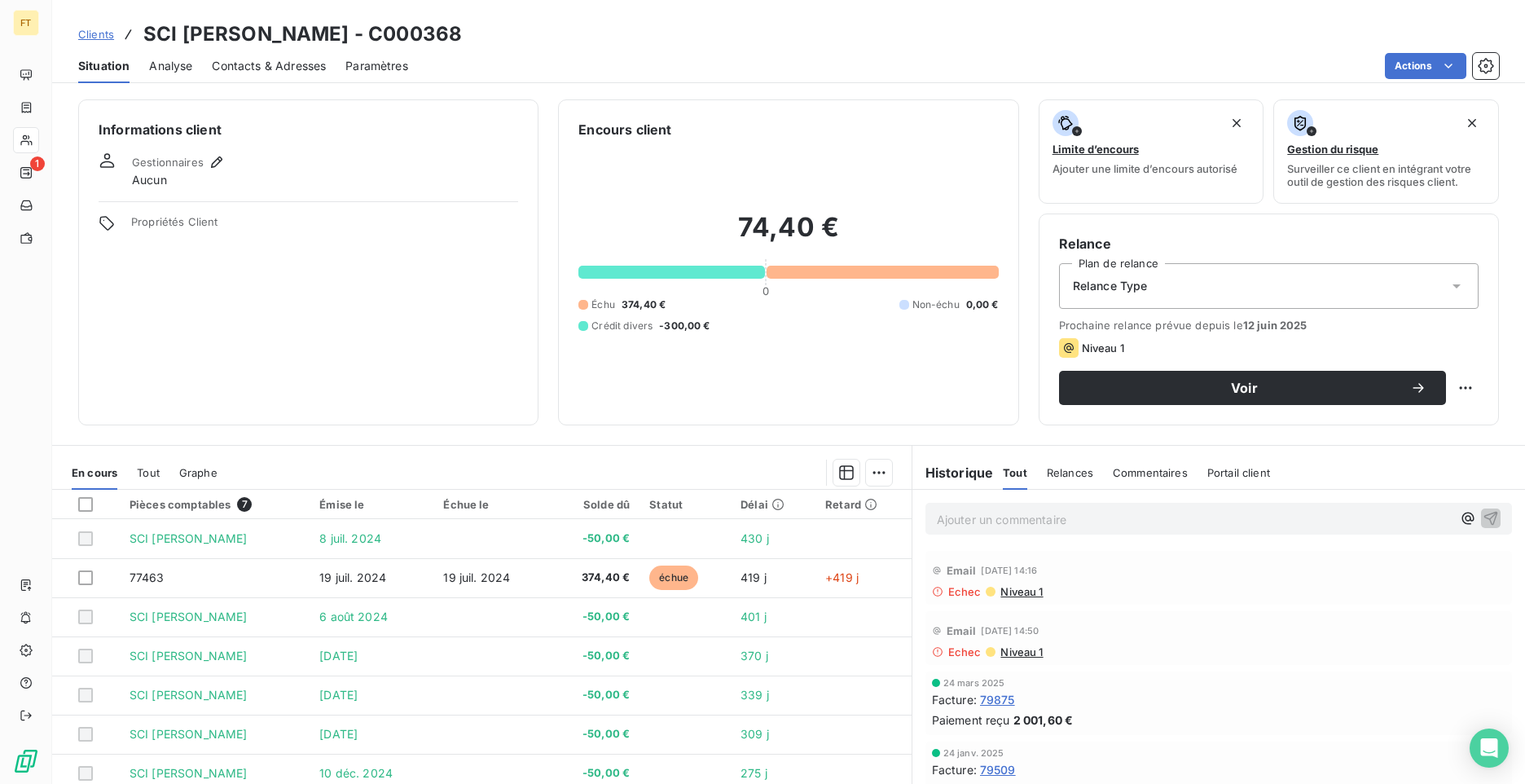
click at [95, 38] on span "Clients" at bounding box center [96, 34] width 36 height 13
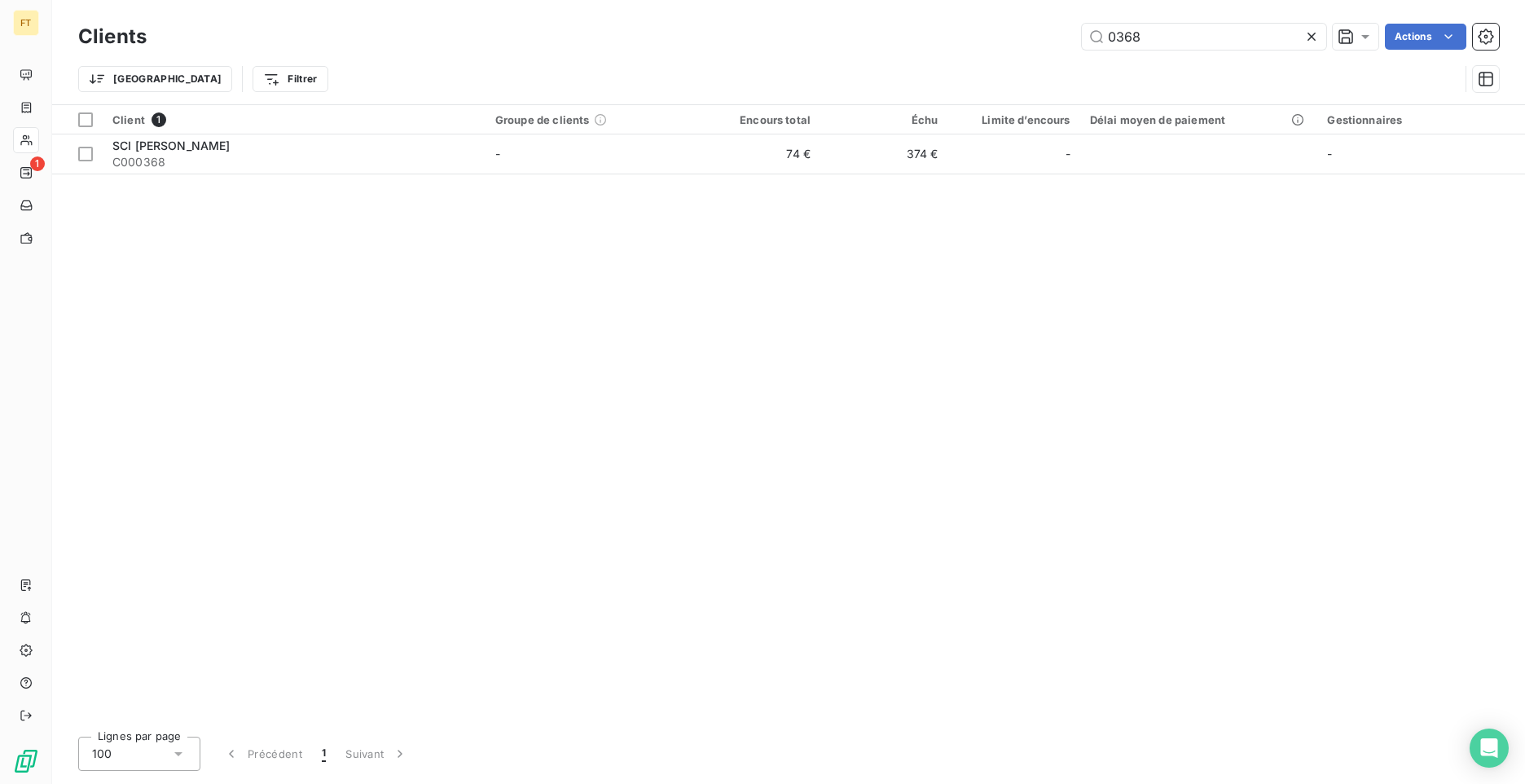
drag, startPoint x: 1159, startPoint y: 41, endPoint x: 893, endPoint y: 2, distance: 268.8
click at [981, 18] on div "Clients 0368 Actions Trier Filtrer" at bounding box center [789, 52] width 1473 height 104
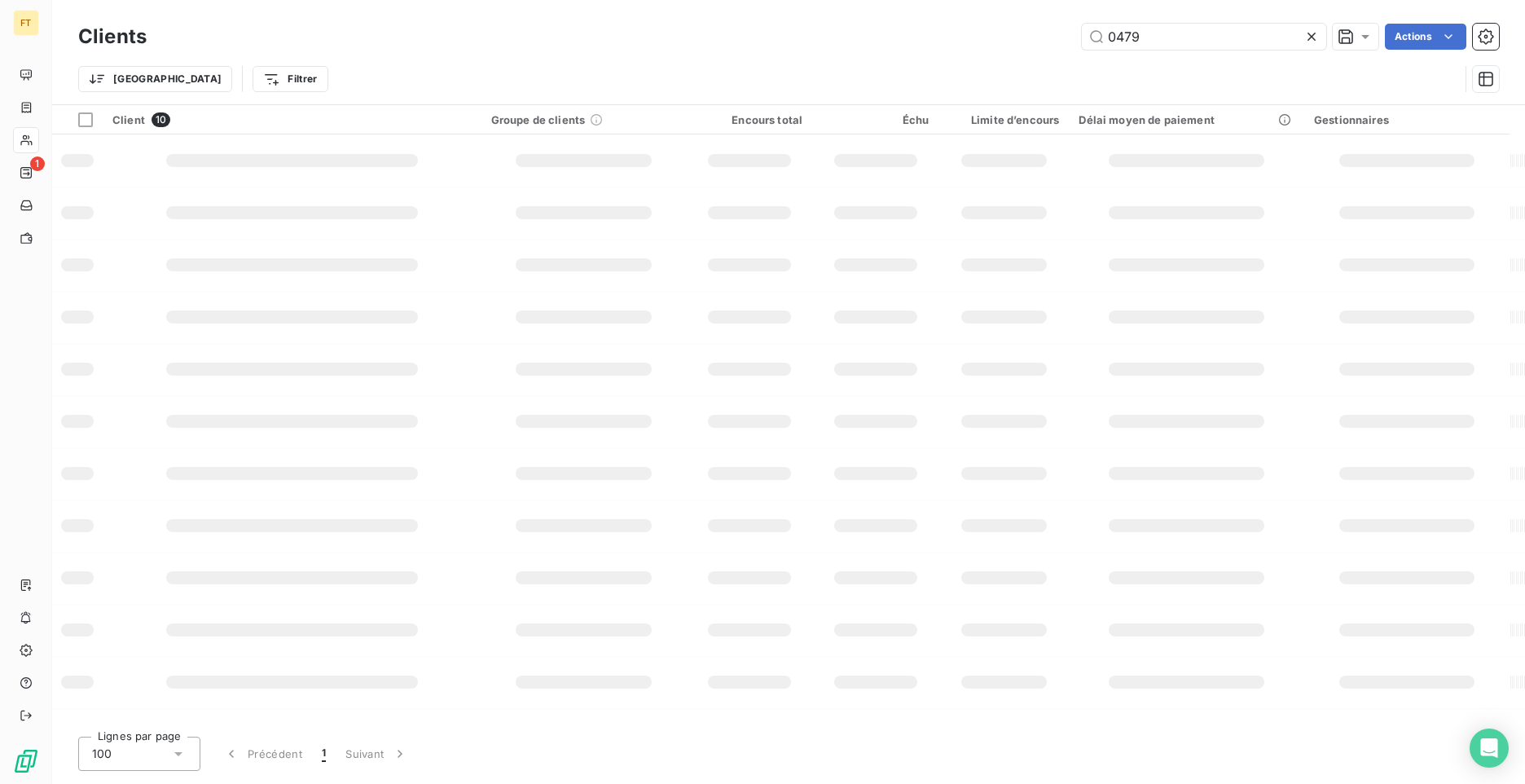
type input "0479"
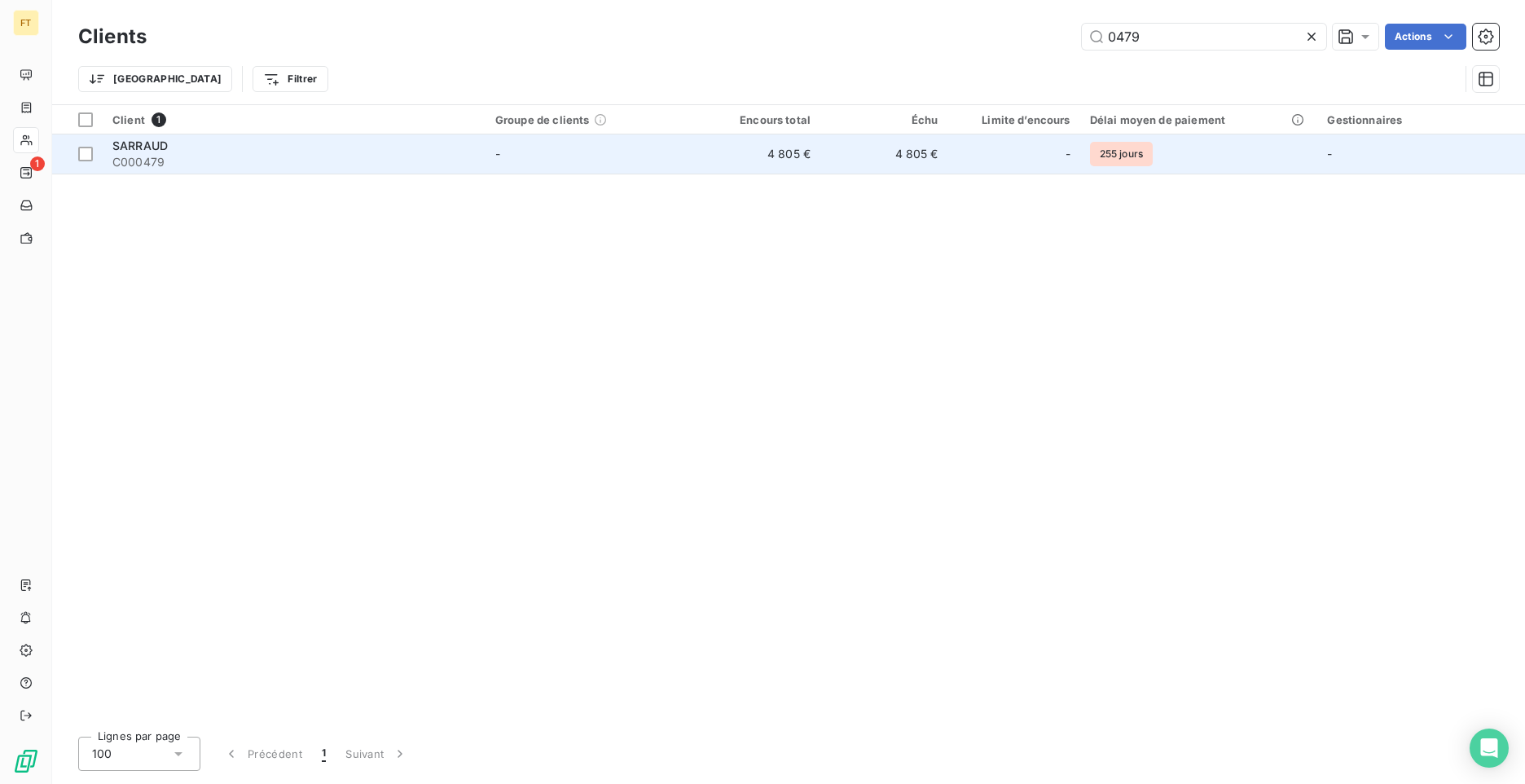
click at [445, 158] on span "C000479" at bounding box center [294, 163] width 364 height 17
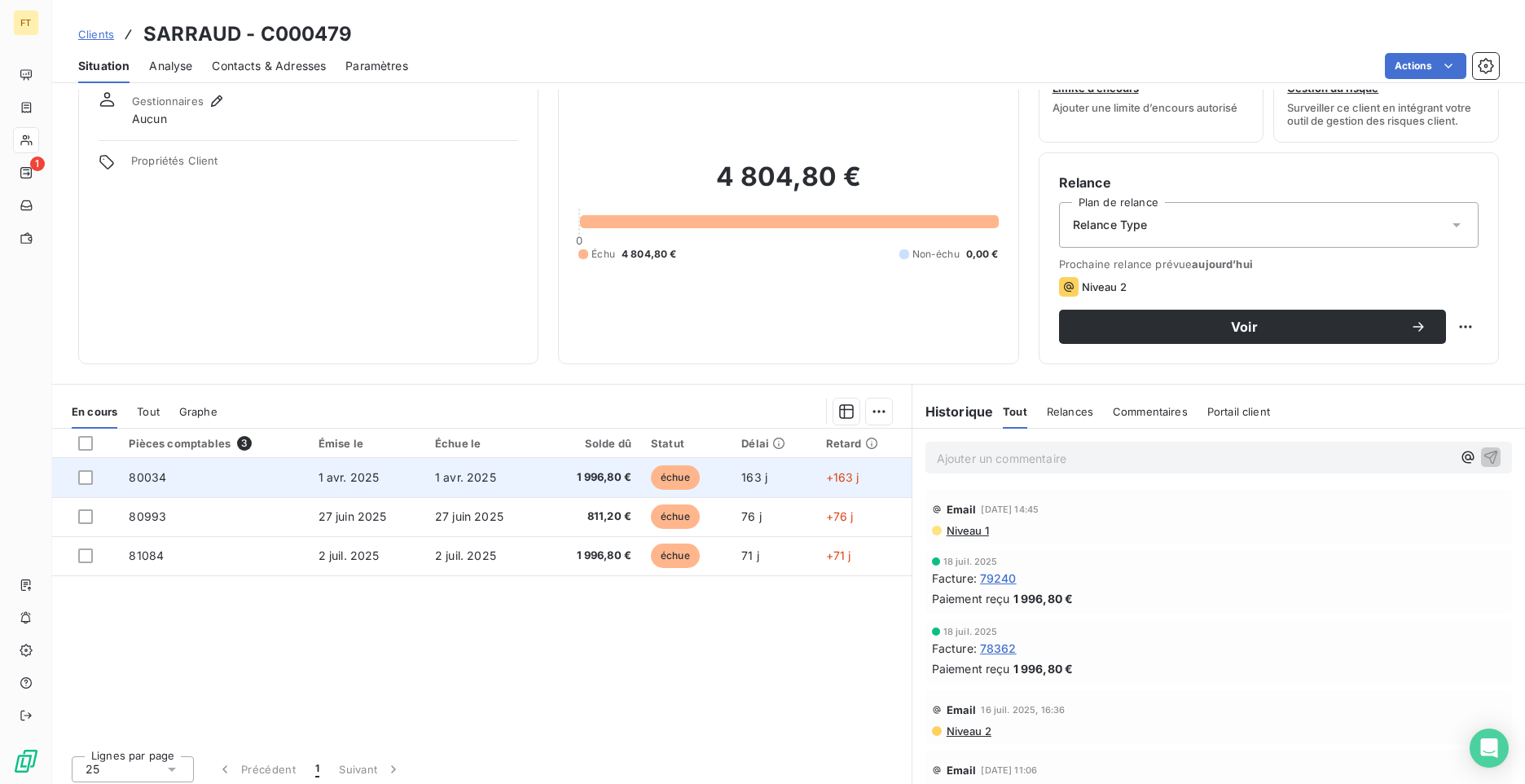
scroll to position [68, 0]
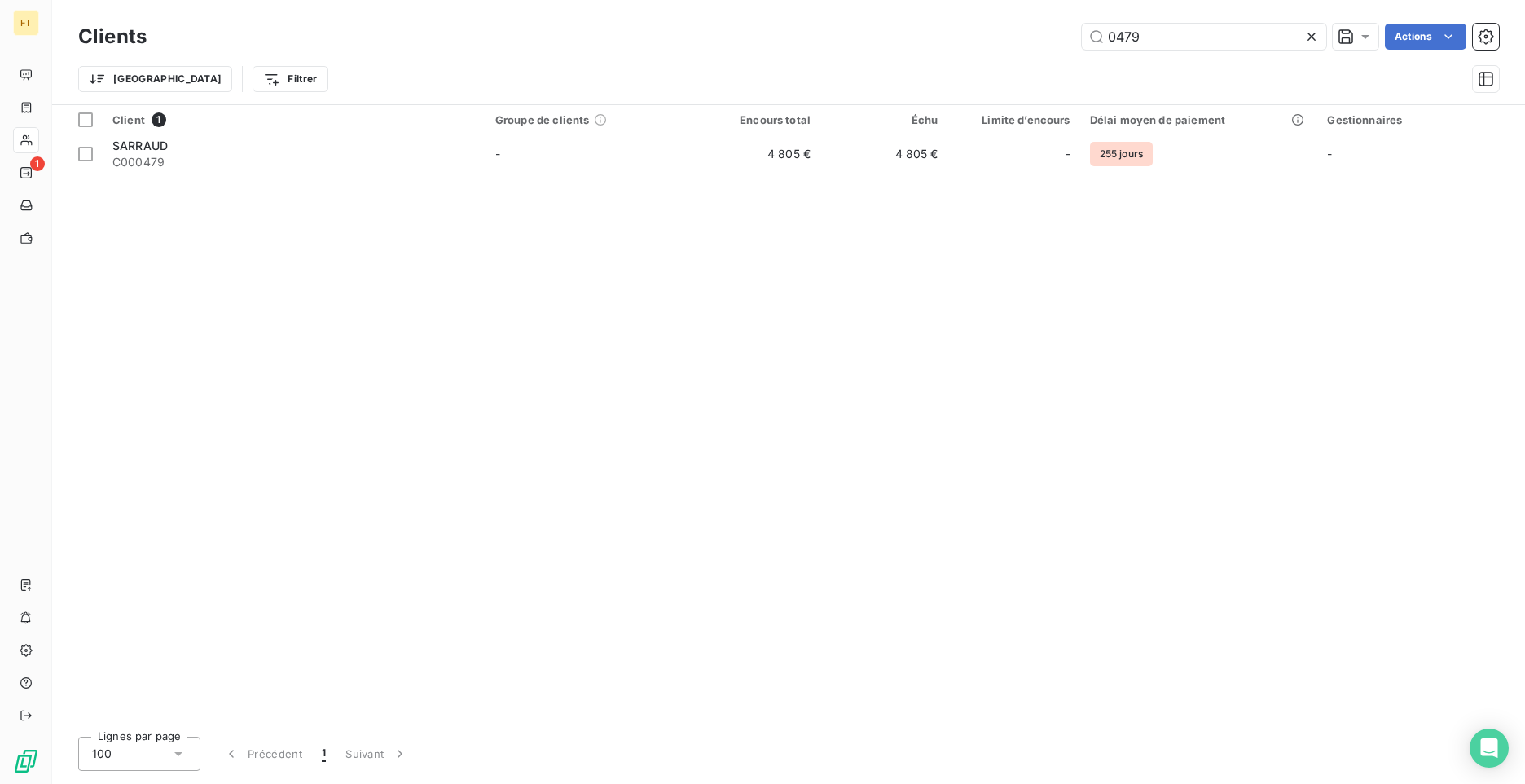
drag, startPoint x: 1139, startPoint y: 43, endPoint x: 985, endPoint y: 17, distance: 156.2
click at [1037, 28] on div "0479 Actions" at bounding box center [833, 36] width 1333 height 26
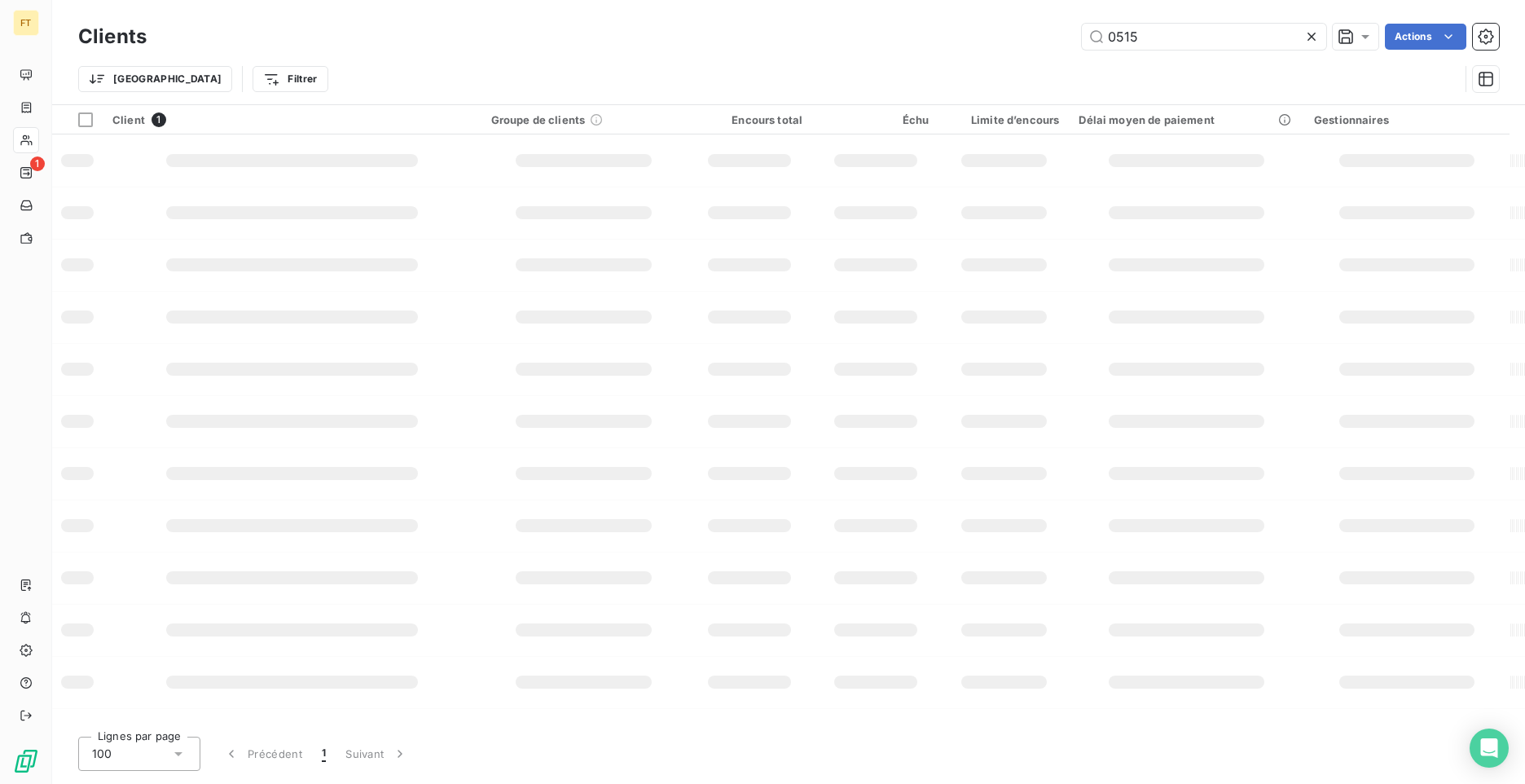
type input "0515"
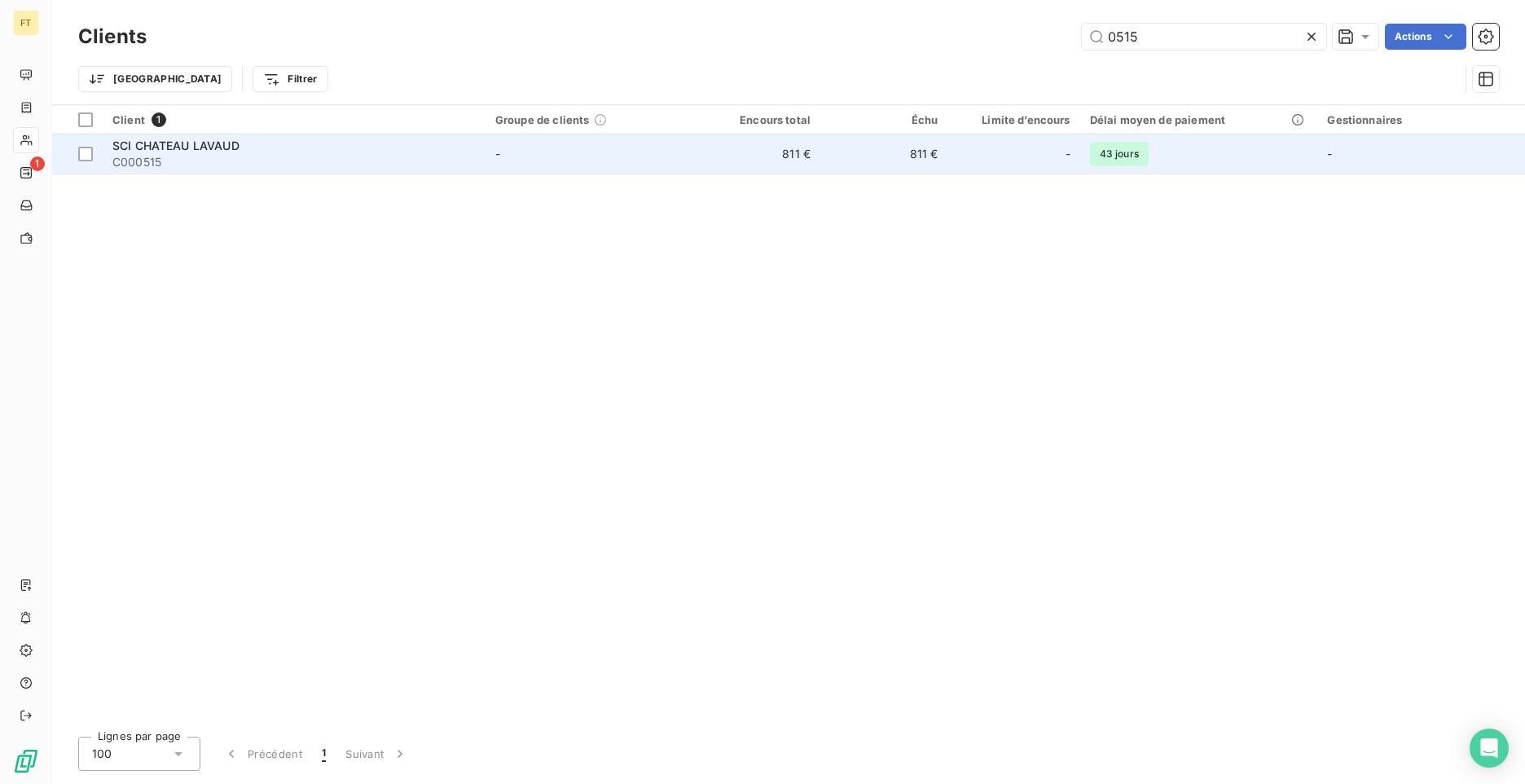
click at [524, 158] on td "-" at bounding box center [589, 153] width 208 height 39
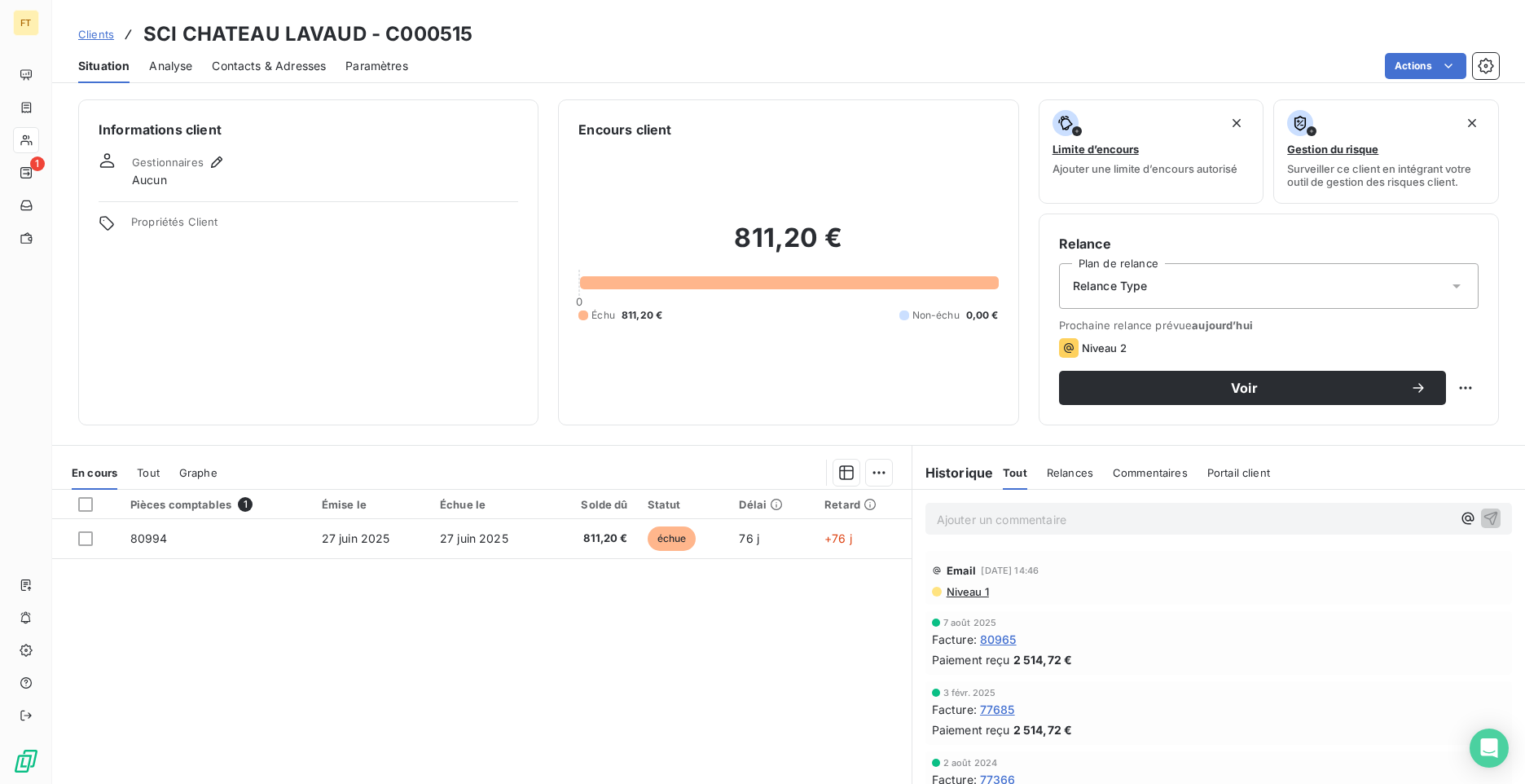
click at [100, 40] on span "Clients" at bounding box center [96, 34] width 36 height 13
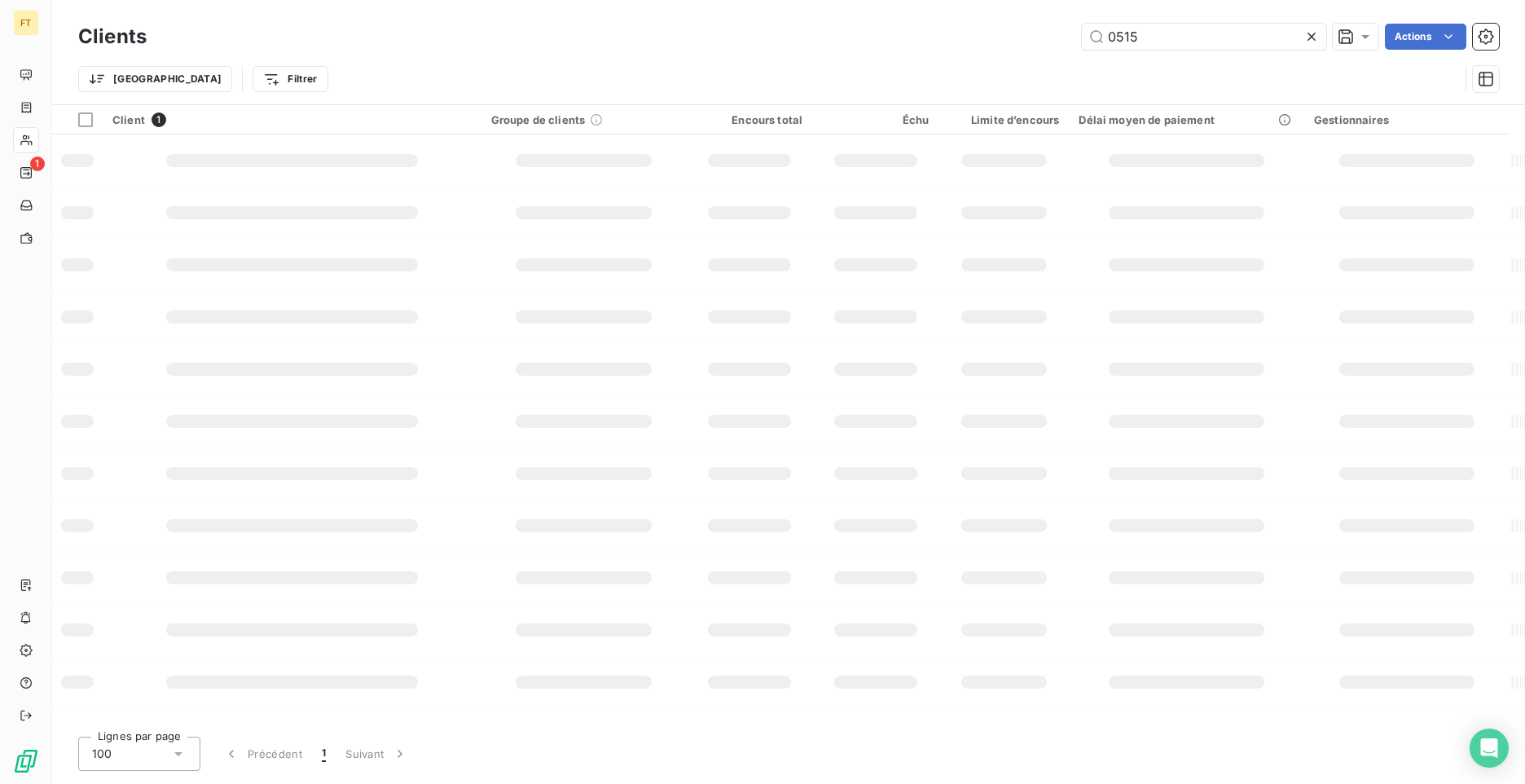
drag, startPoint x: 1178, startPoint y: 32, endPoint x: 1029, endPoint y: 17, distance: 149.8
click at [1029, 17] on div "Clients 0515 Actions Trier Filtrer" at bounding box center [789, 52] width 1473 height 104
type input "1036"
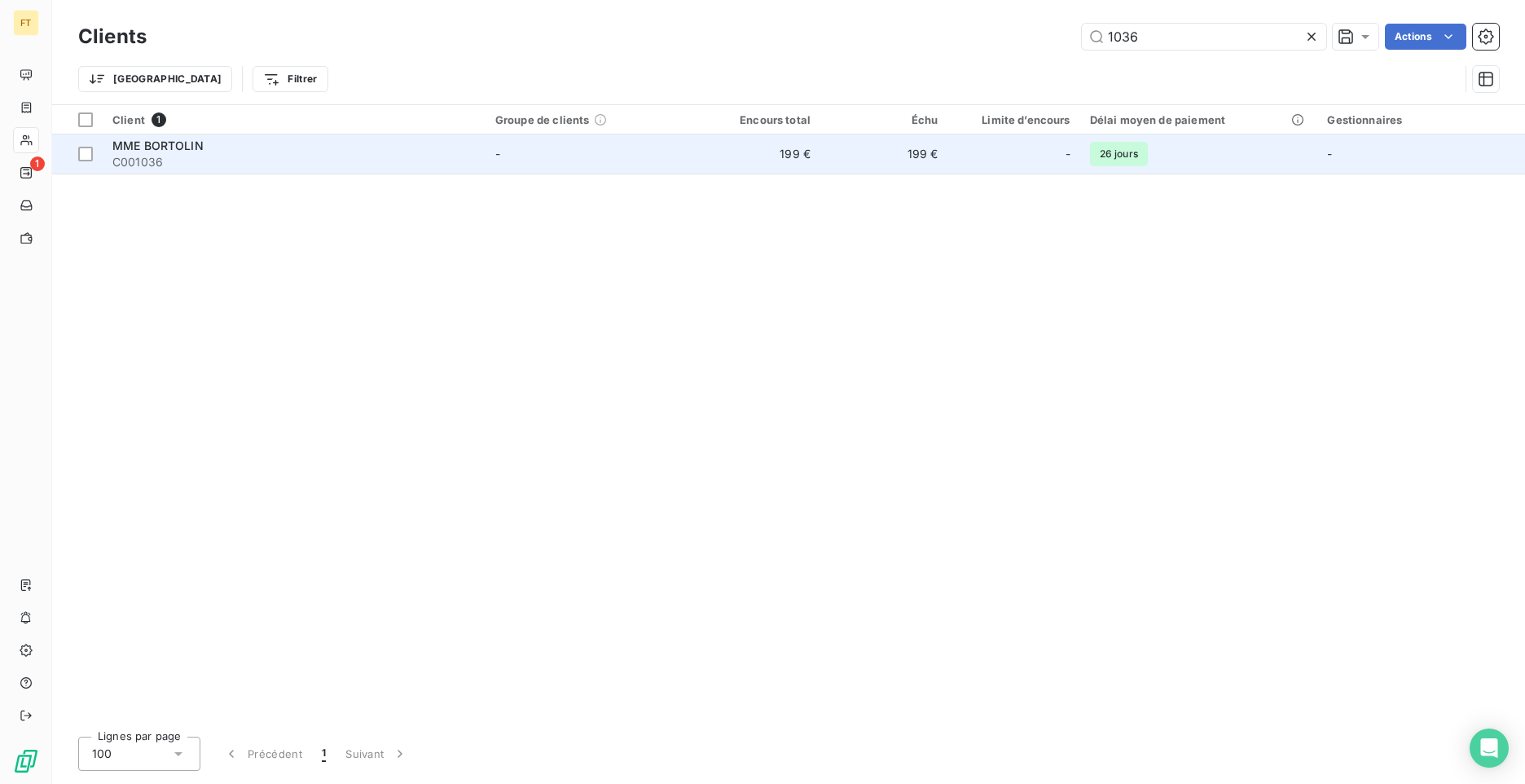
click at [330, 162] on span "C001036" at bounding box center [294, 163] width 364 height 17
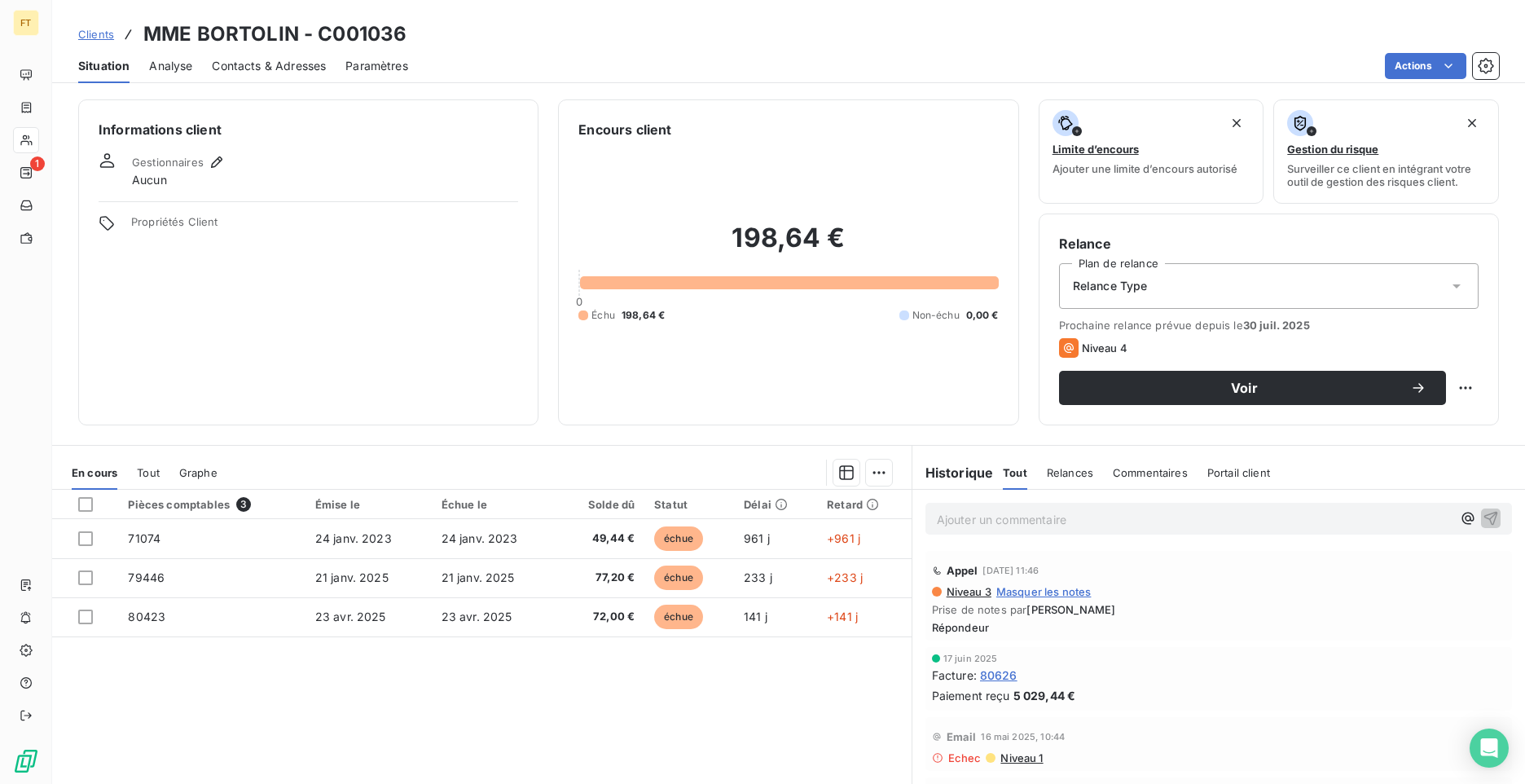
click at [1018, 519] on p "Ajouter un commentaire ﻿" at bounding box center [1194, 519] width 515 height 20
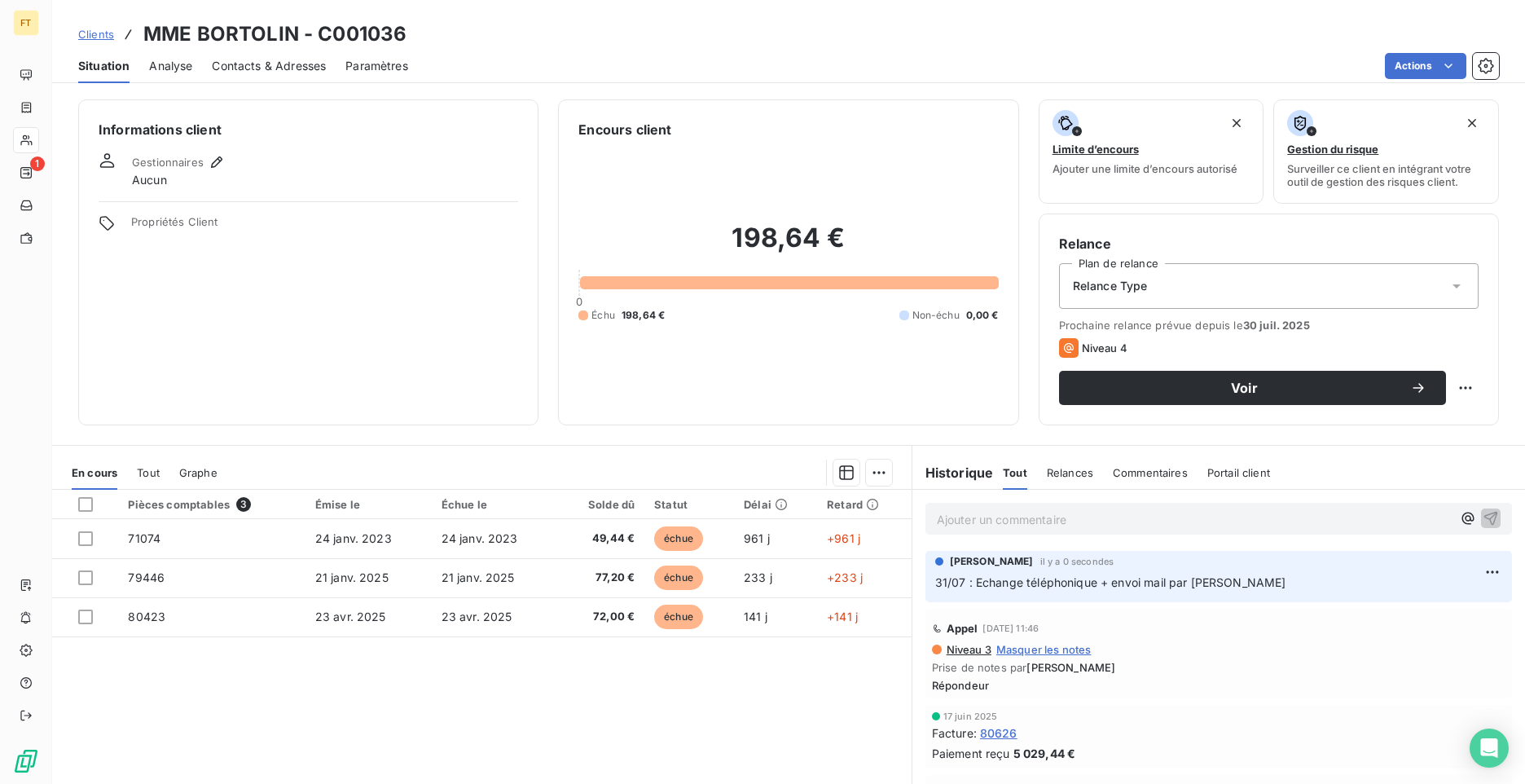
click at [88, 32] on span "Clients" at bounding box center [96, 34] width 36 height 13
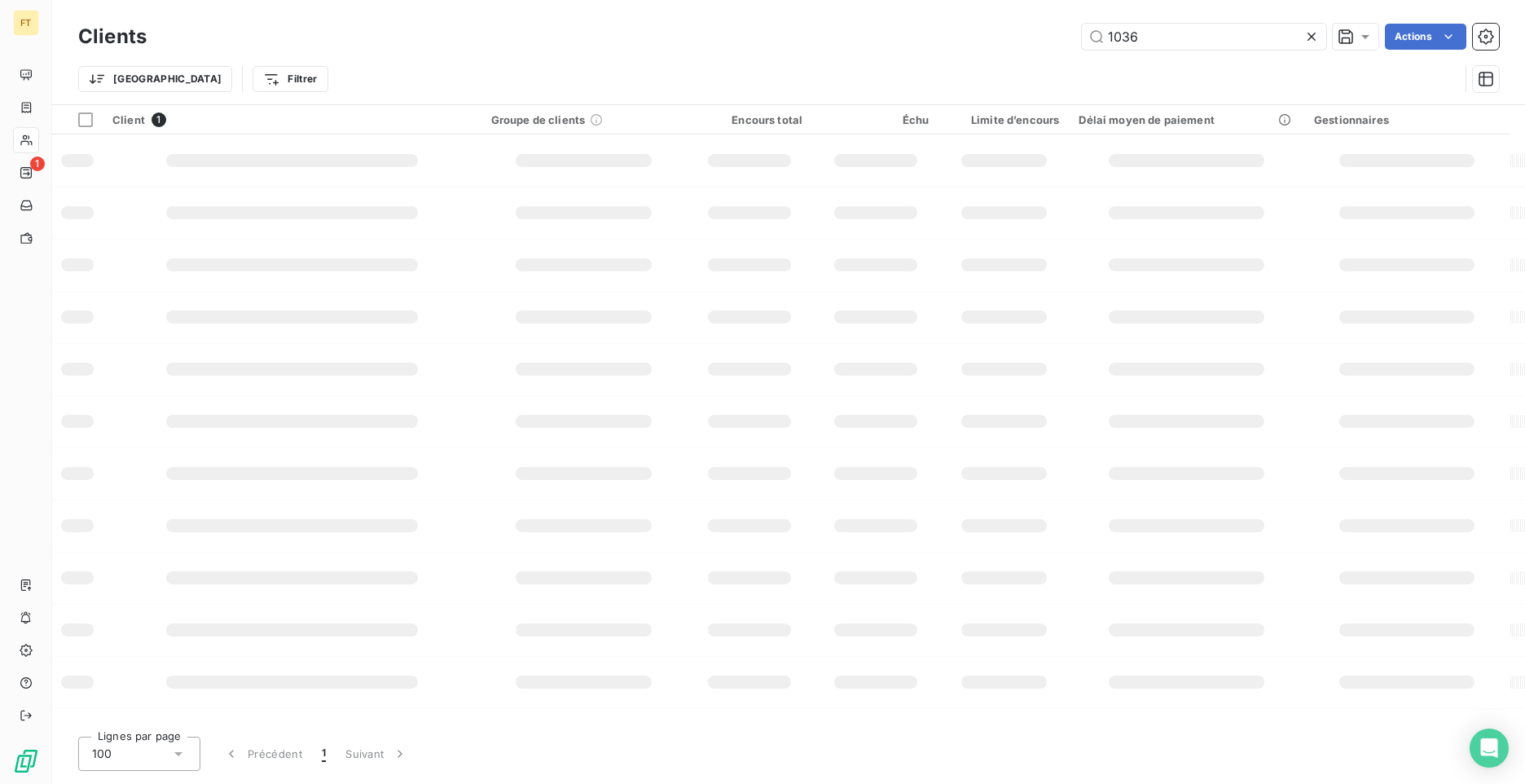
drag, startPoint x: 1098, startPoint y: 33, endPoint x: 1017, endPoint y: 6, distance: 85.4
click at [1017, 18] on div "Clients 1036 Actions Trier Filtrer" at bounding box center [789, 52] width 1473 height 104
type input "1075"
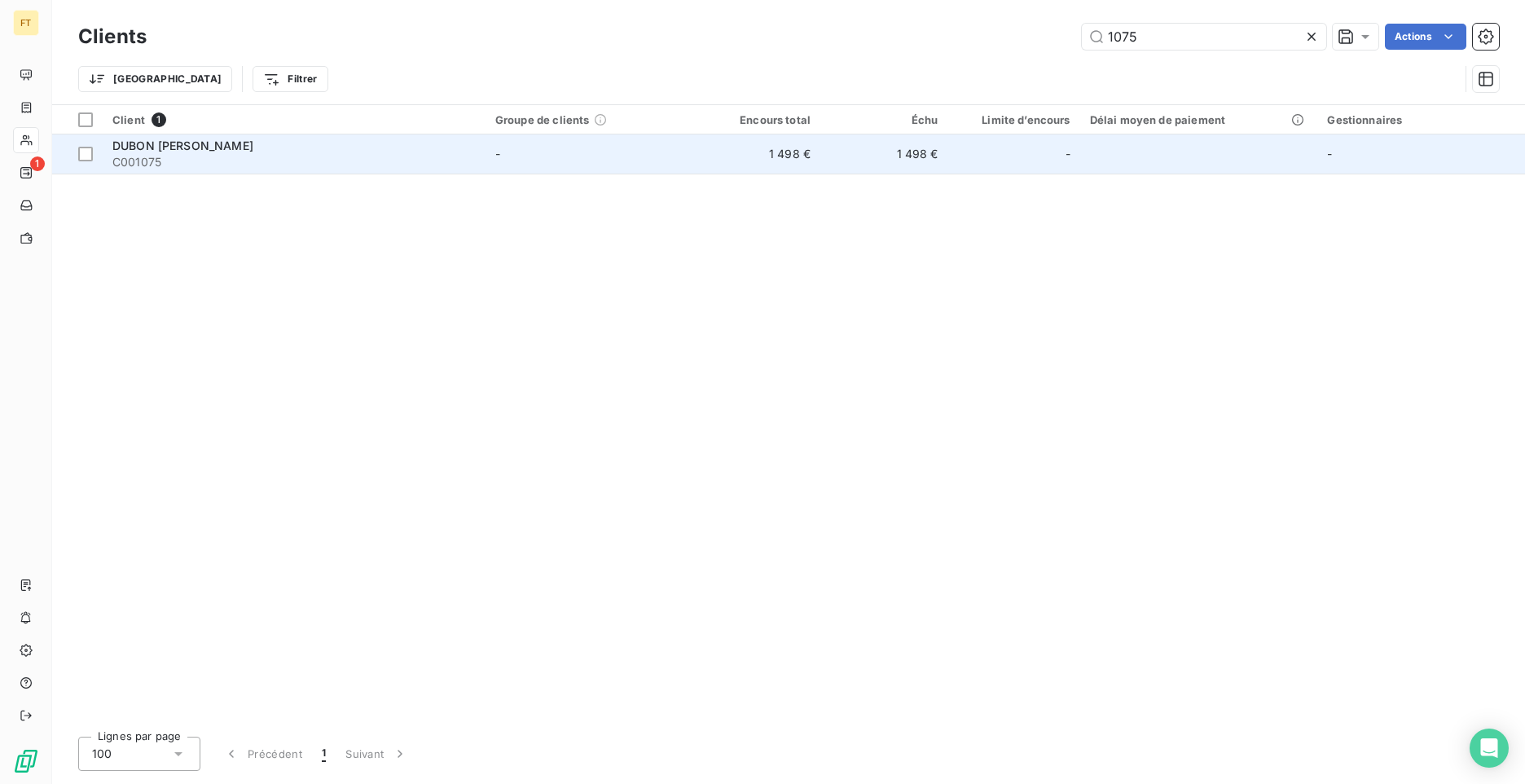
click at [673, 153] on td "-" at bounding box center [589, 153] width 208 height 39
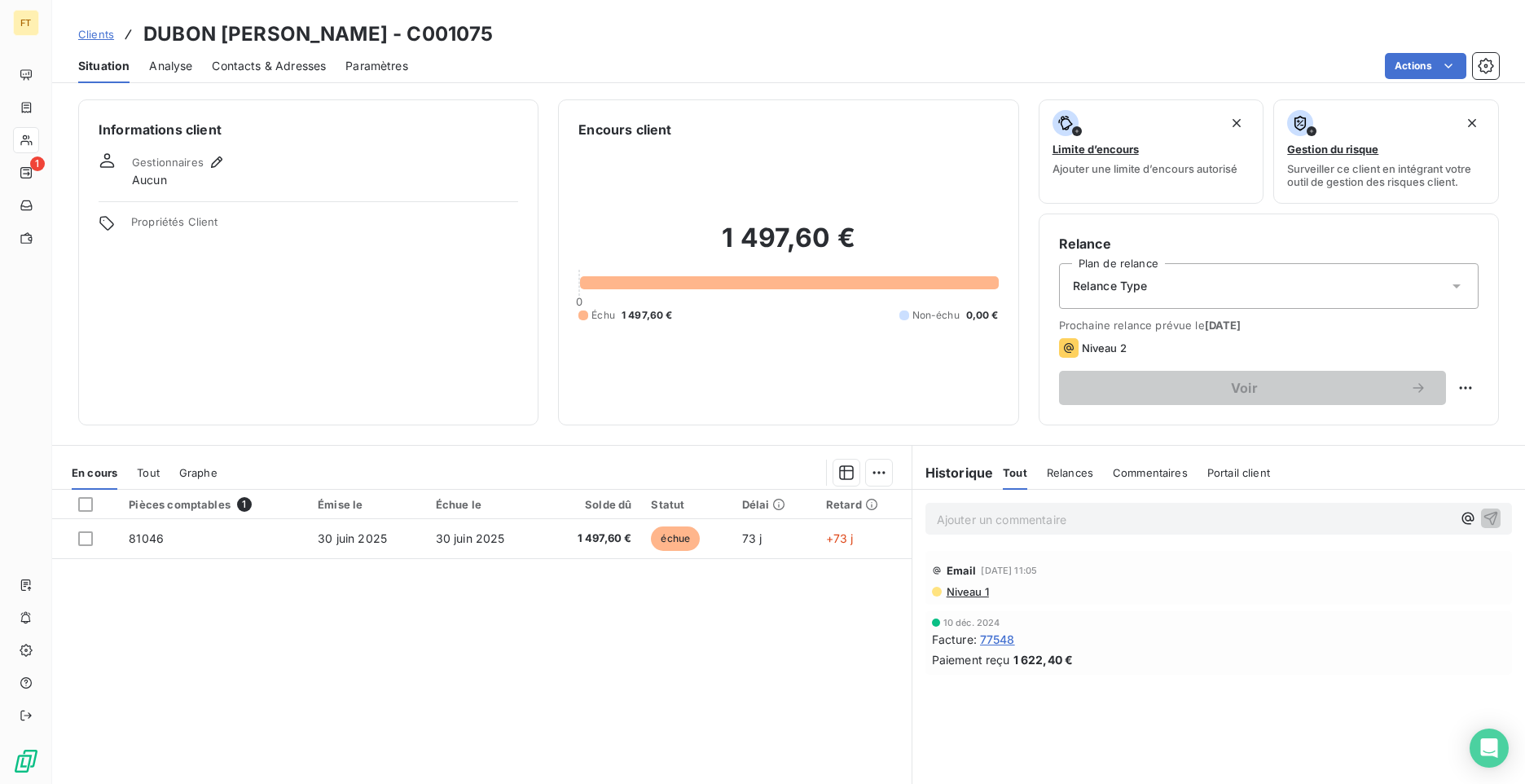
click at [90, 31] on span "Clients" at bounding box center [96, 34] width 36 height 13
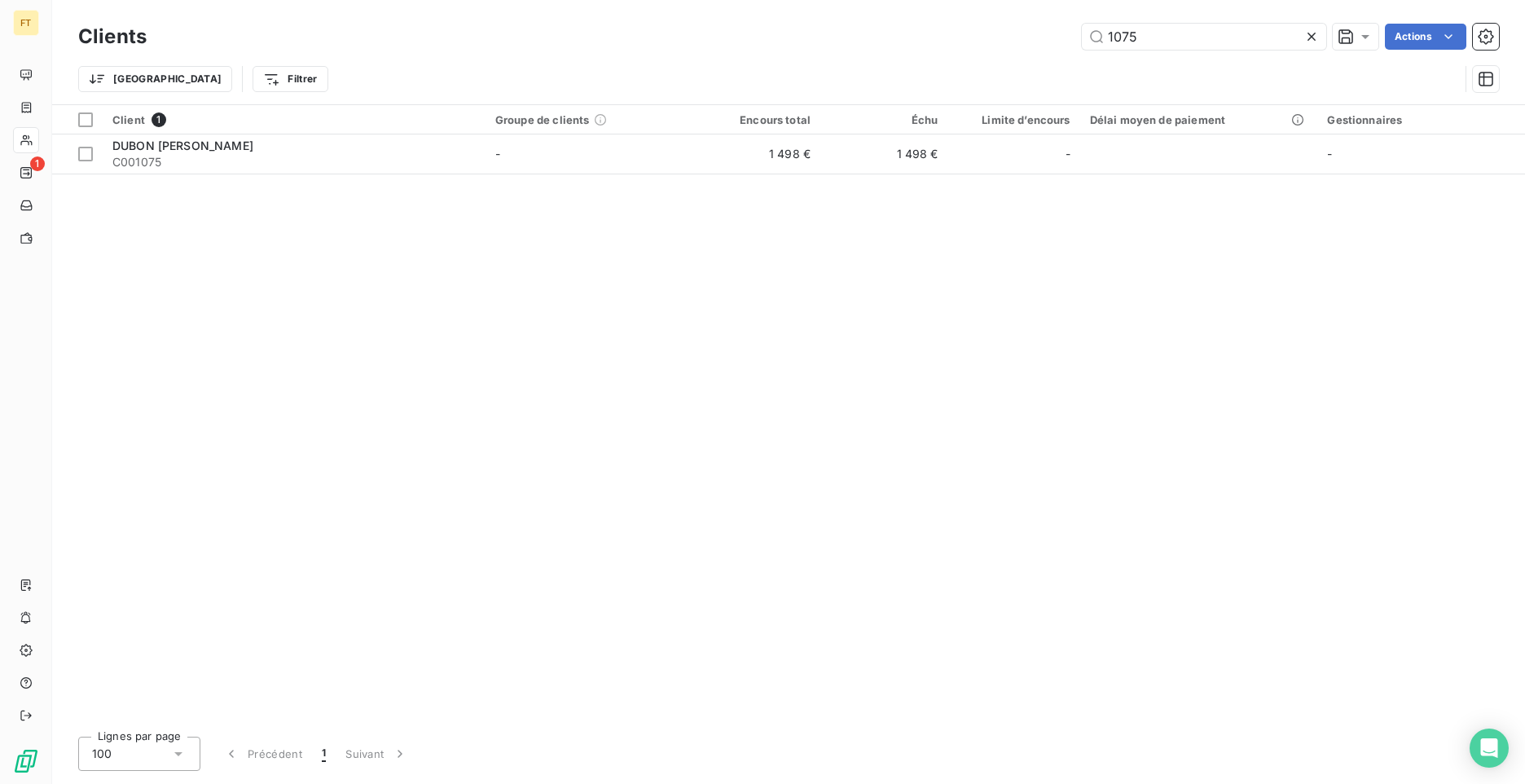
drag, startPoint x: 1129, startPoint y: 50, endPoint x: 1030, endPoint y: 28, distance: 101.4
click at [1031, 31] on div "1075 Actions" at bounding box center [833, 36] width 1333 height 26
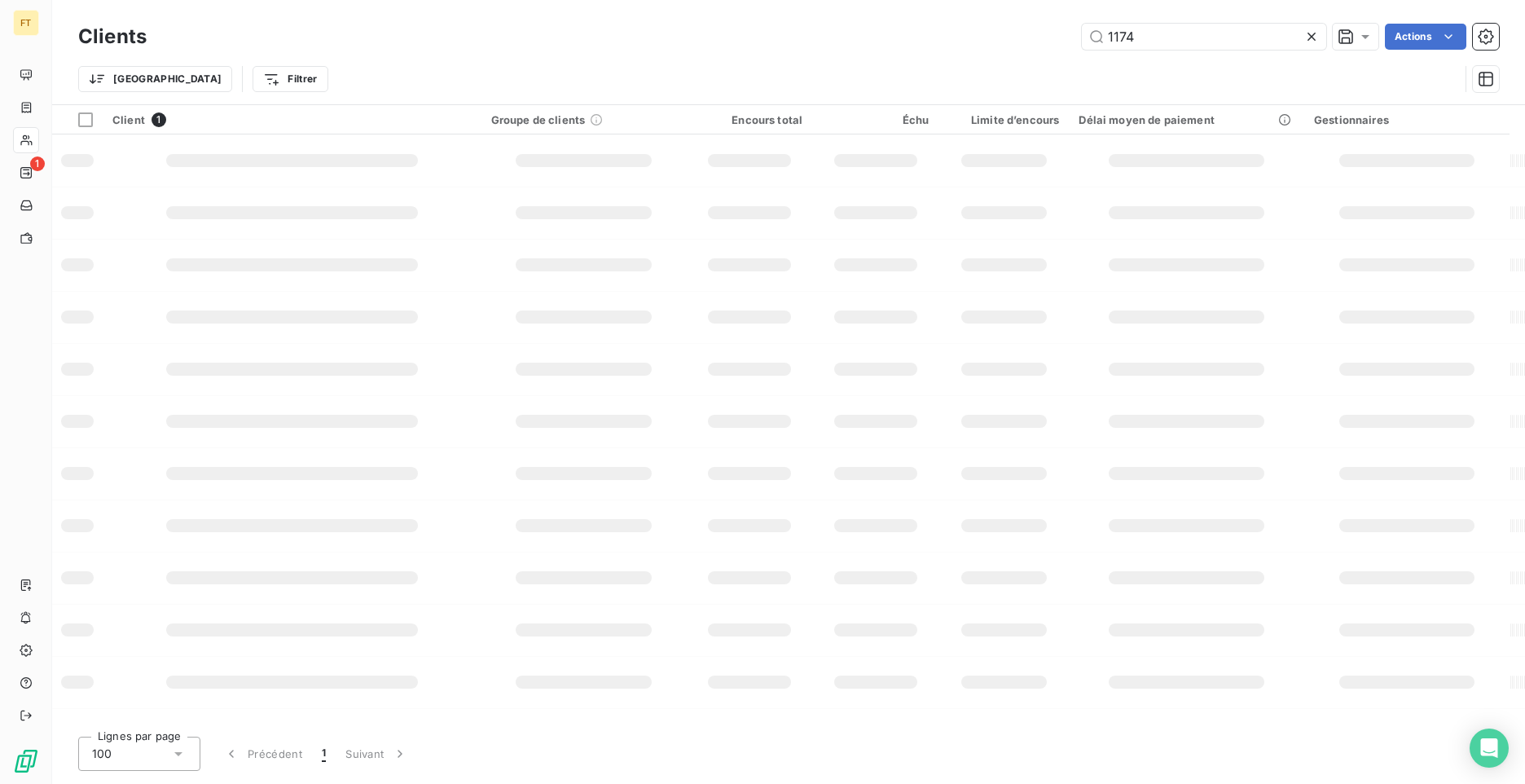
type input "1174"
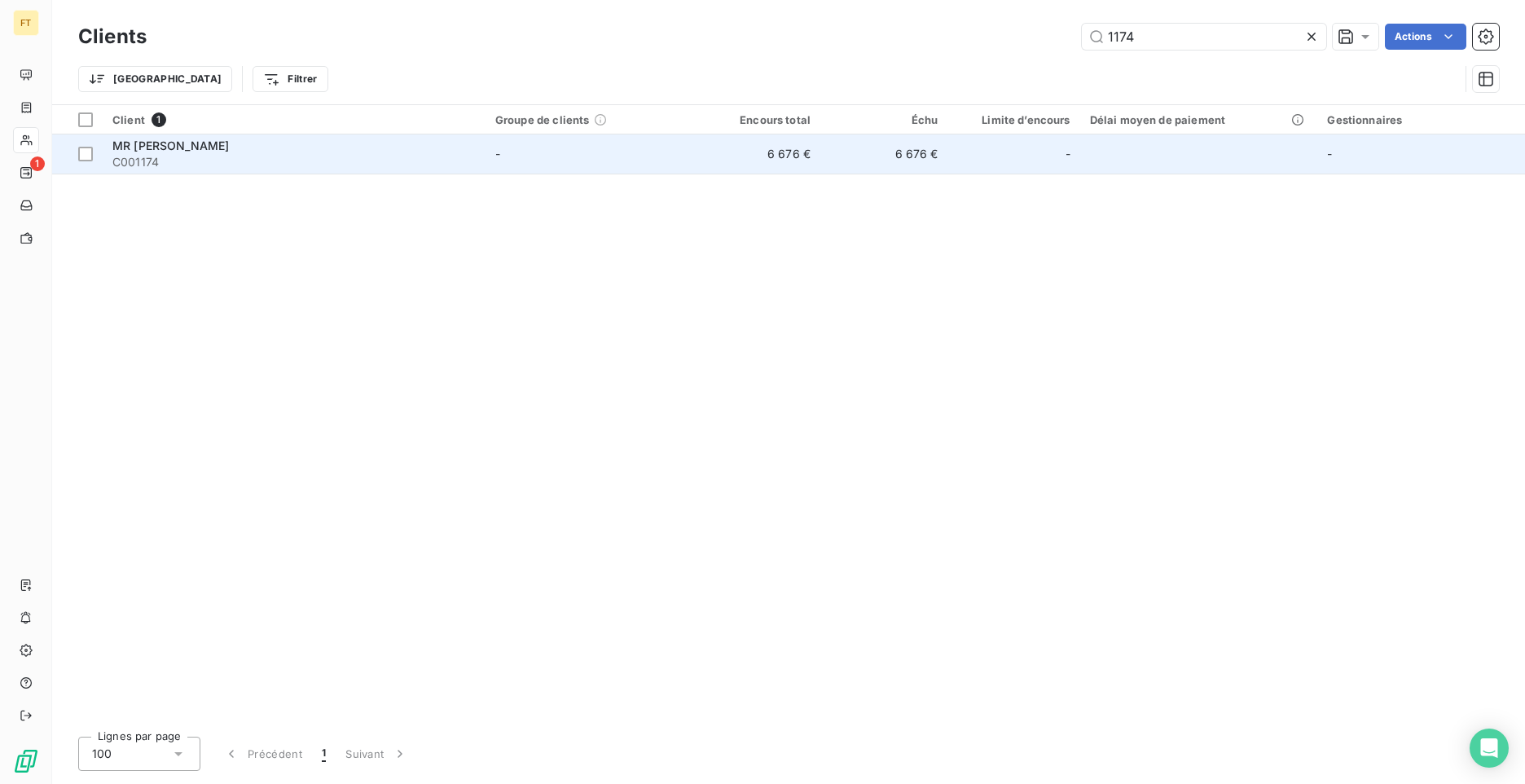
click at [251, 157] on span "C001174" at bounding box center [294, 163] width 364 height 17
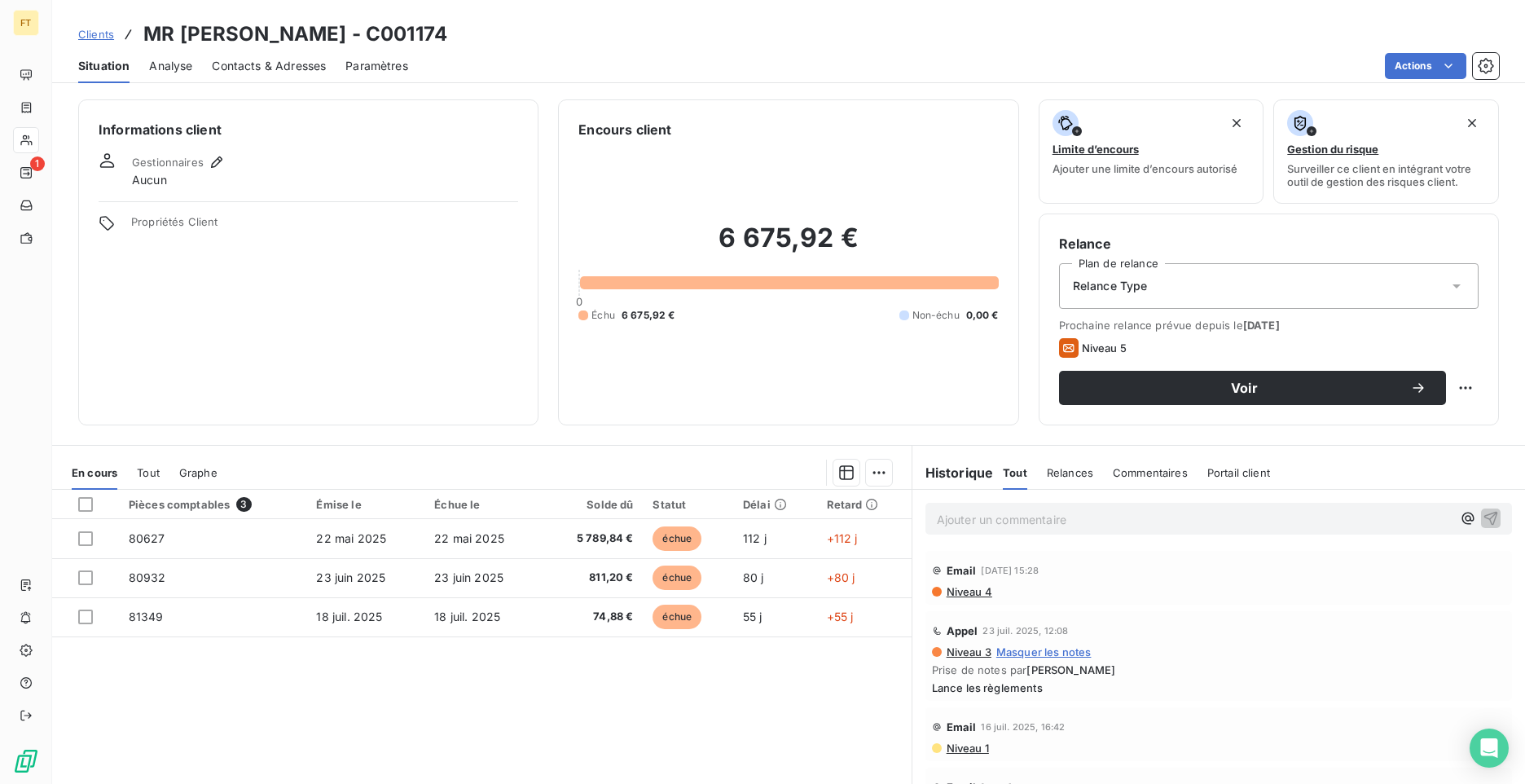
click at [93, 34] on span "Clients" at bounding box center [96, 34] width 36 height 13
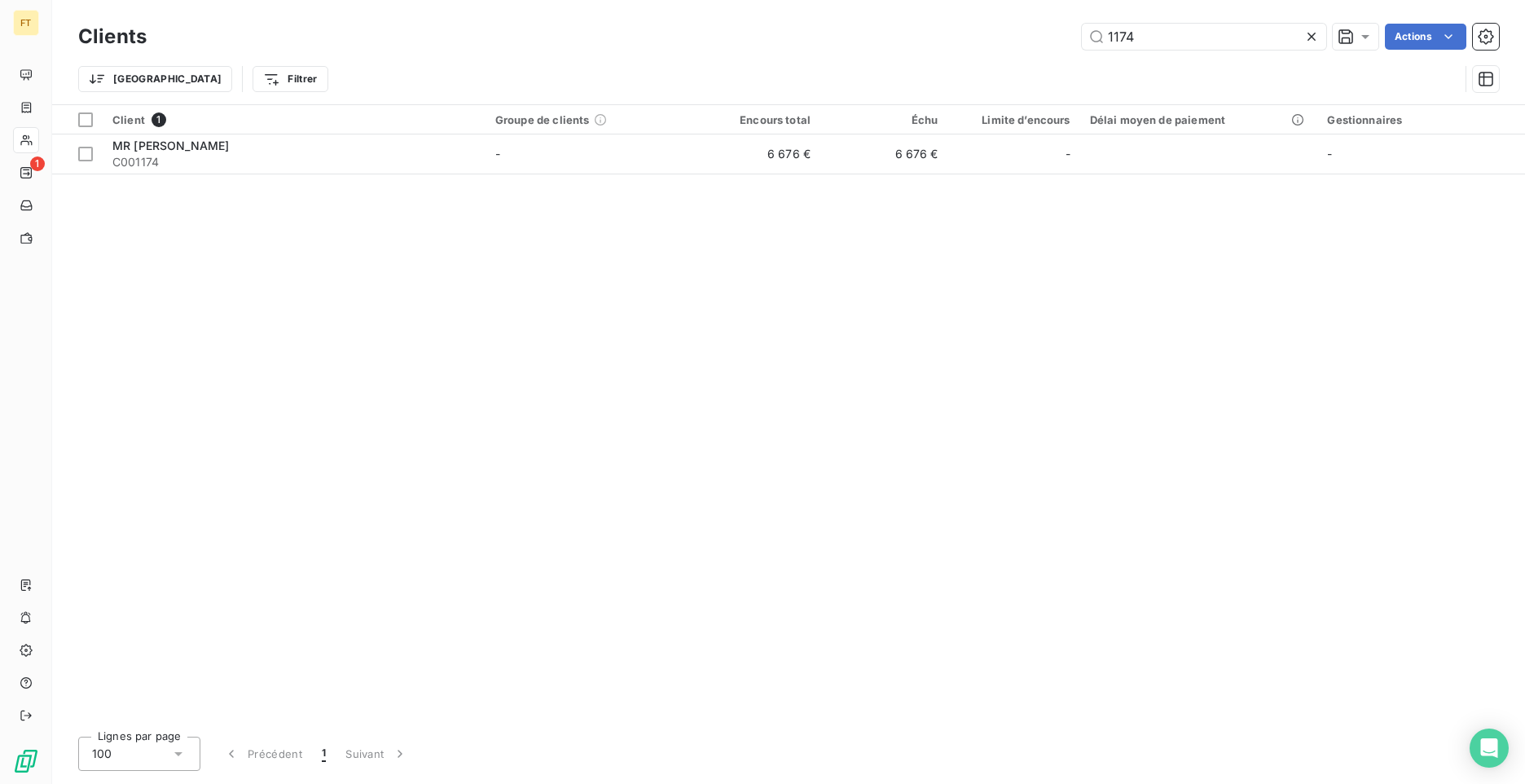
drag, startPoint x: 1120, startPoint y: 30, endPoint x: 1059, endPoint y: 7, distance: 65.2
click at [1059, 7] on div "Clients 1174 Actions Trier Filtrer" at bounding box center [789, 52] width 1473 height 104
type input "1278"
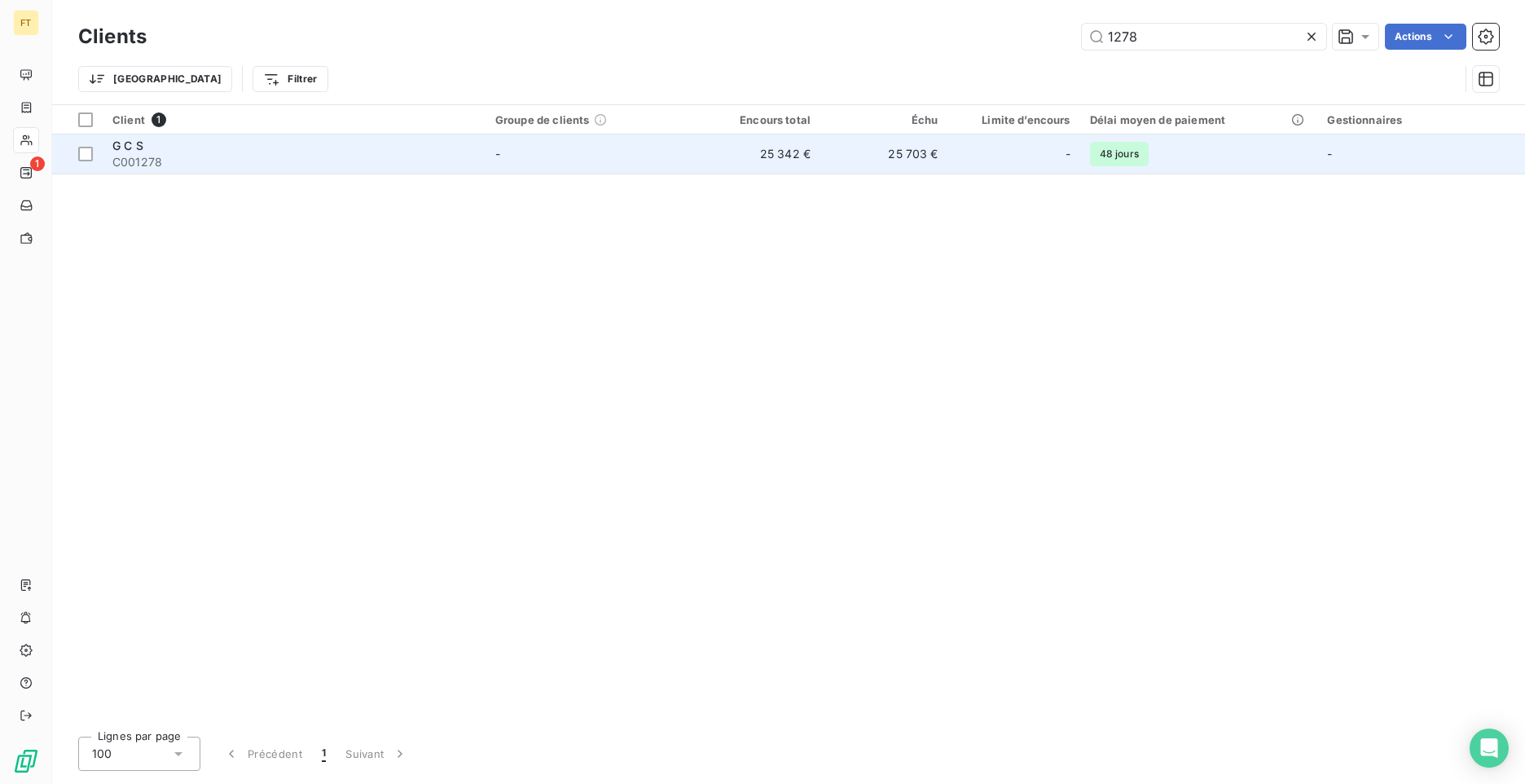
click at [732, 168] on td "25 342 €" at bounding box center [756, 153] width 128 height 39
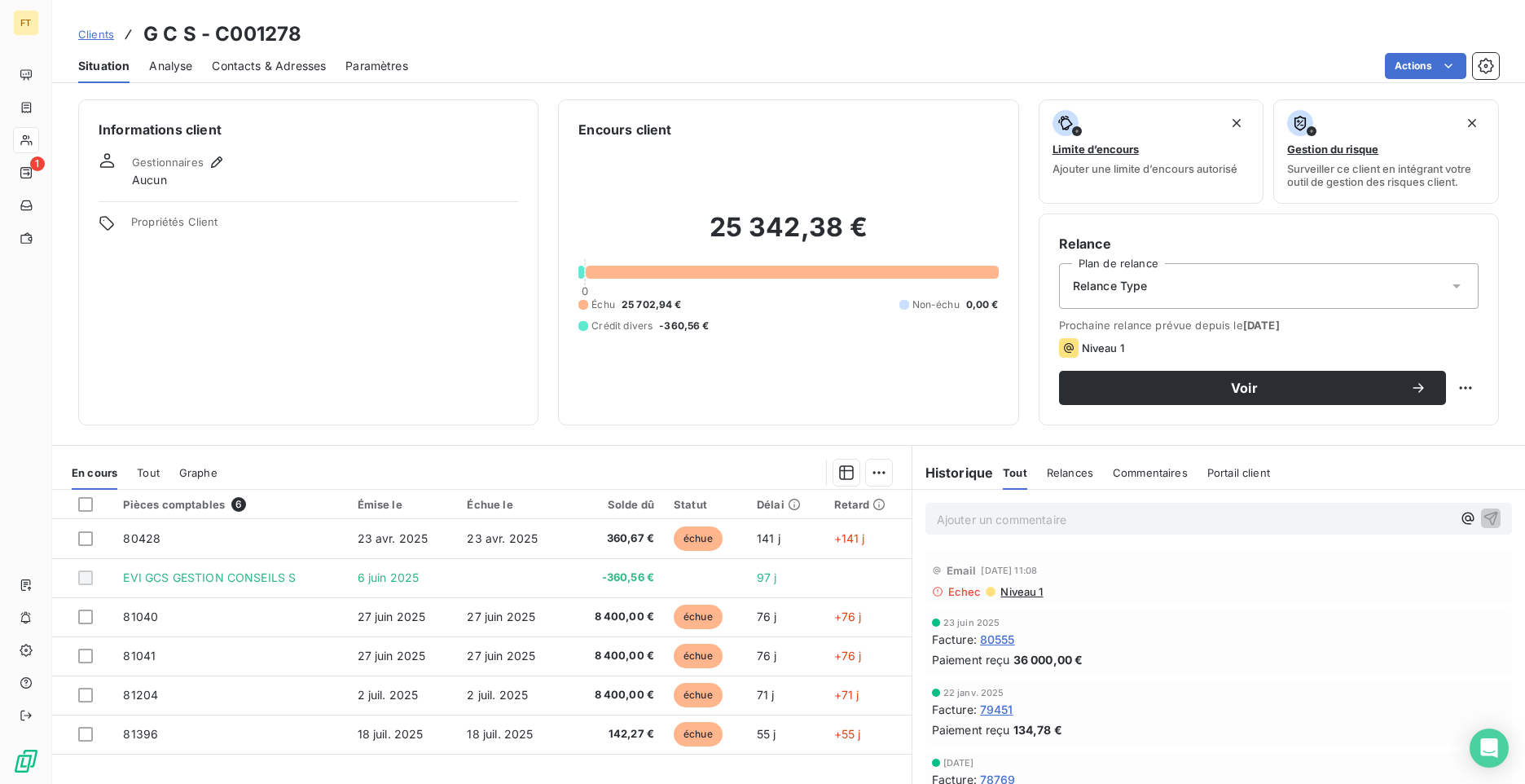
click at [93, 33] on span "Clients" at bounding box center [96, 34] width 36 height 13
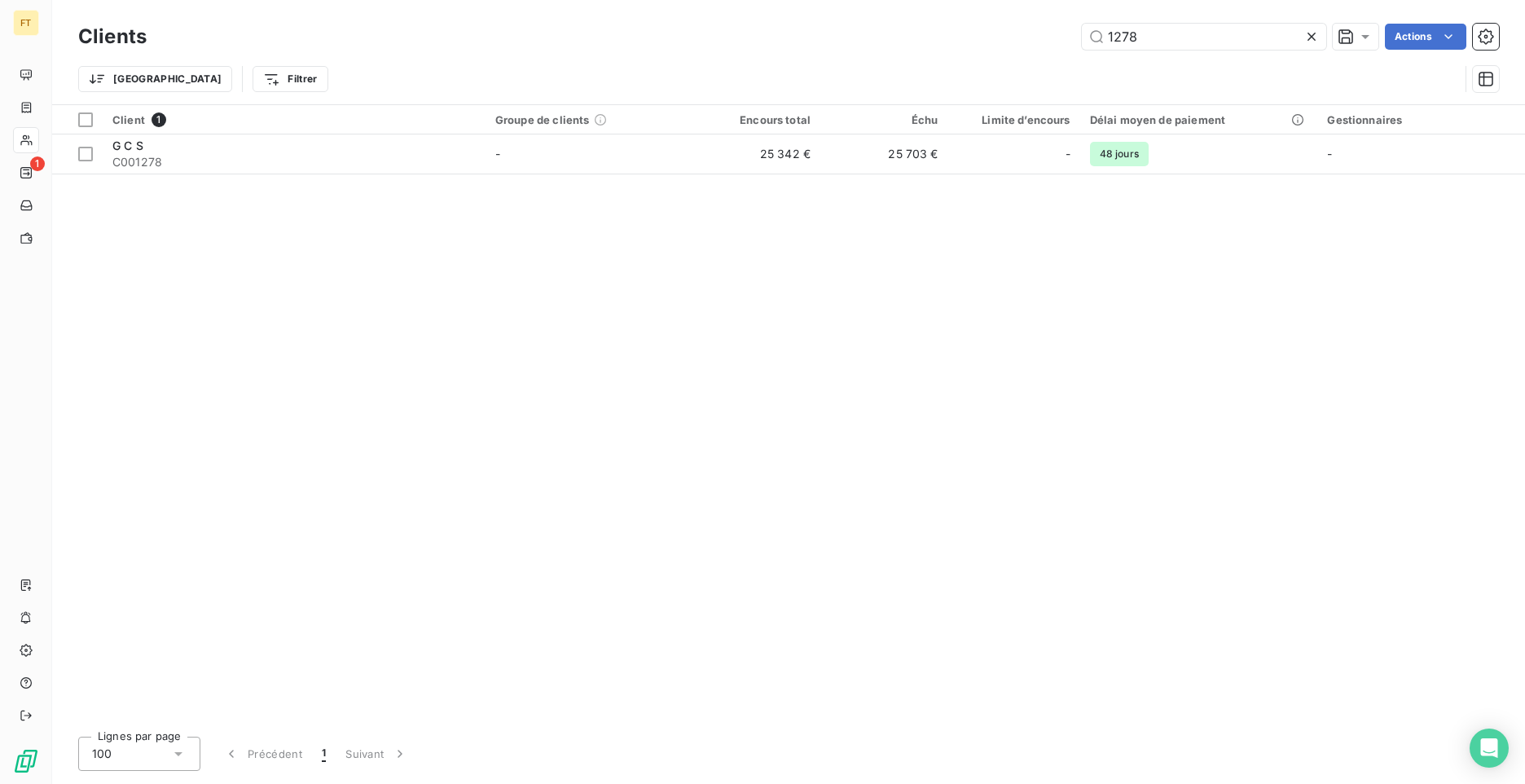
drag, startPoint x: 1149, startPoint y: 42, endPoint x: 1039, endPoint y: 28, distance: 110.9
click at [1049, 28] on div "1278 Actions" at bounding box center [833, 36] width 1333 height 26
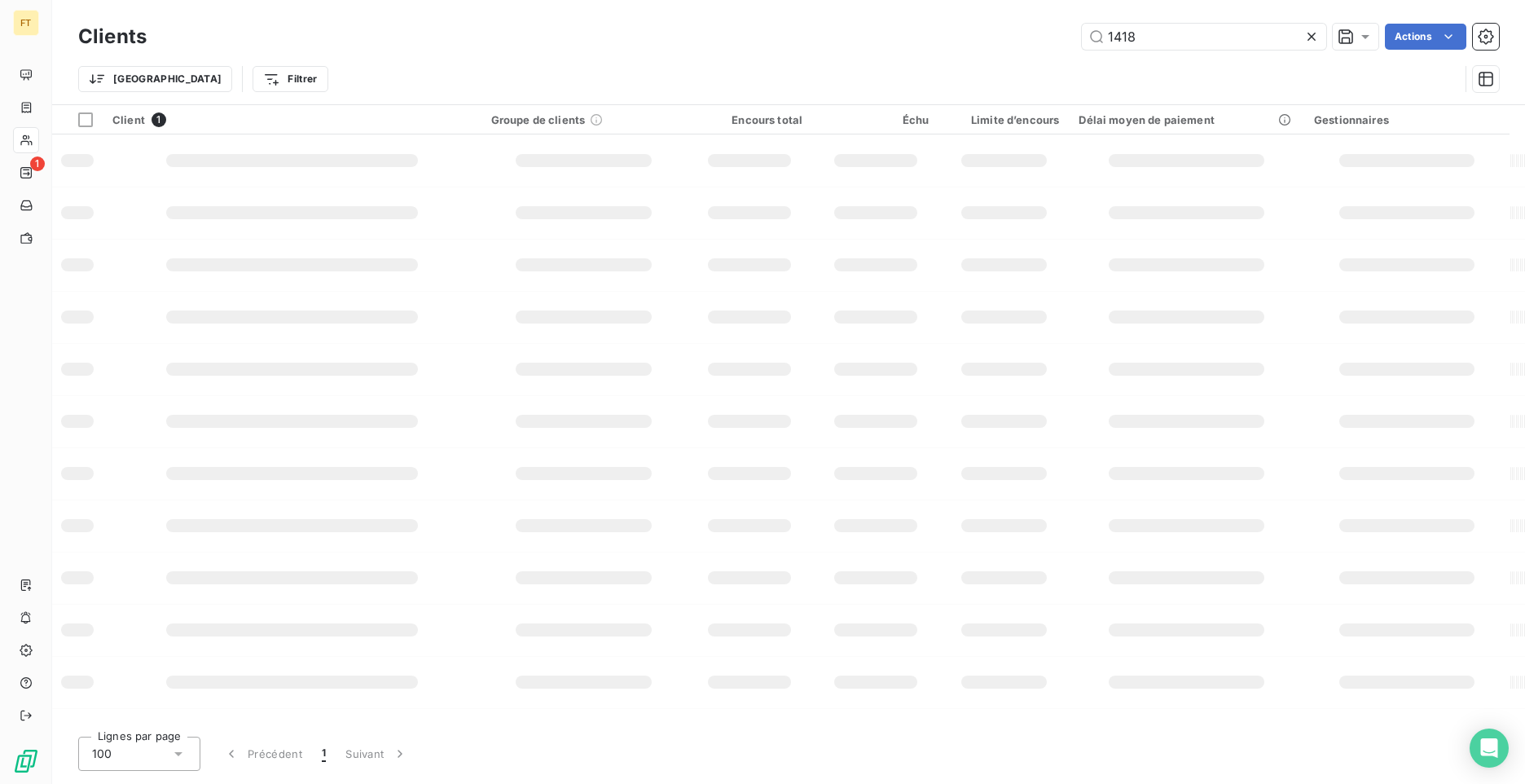
type input "1418"
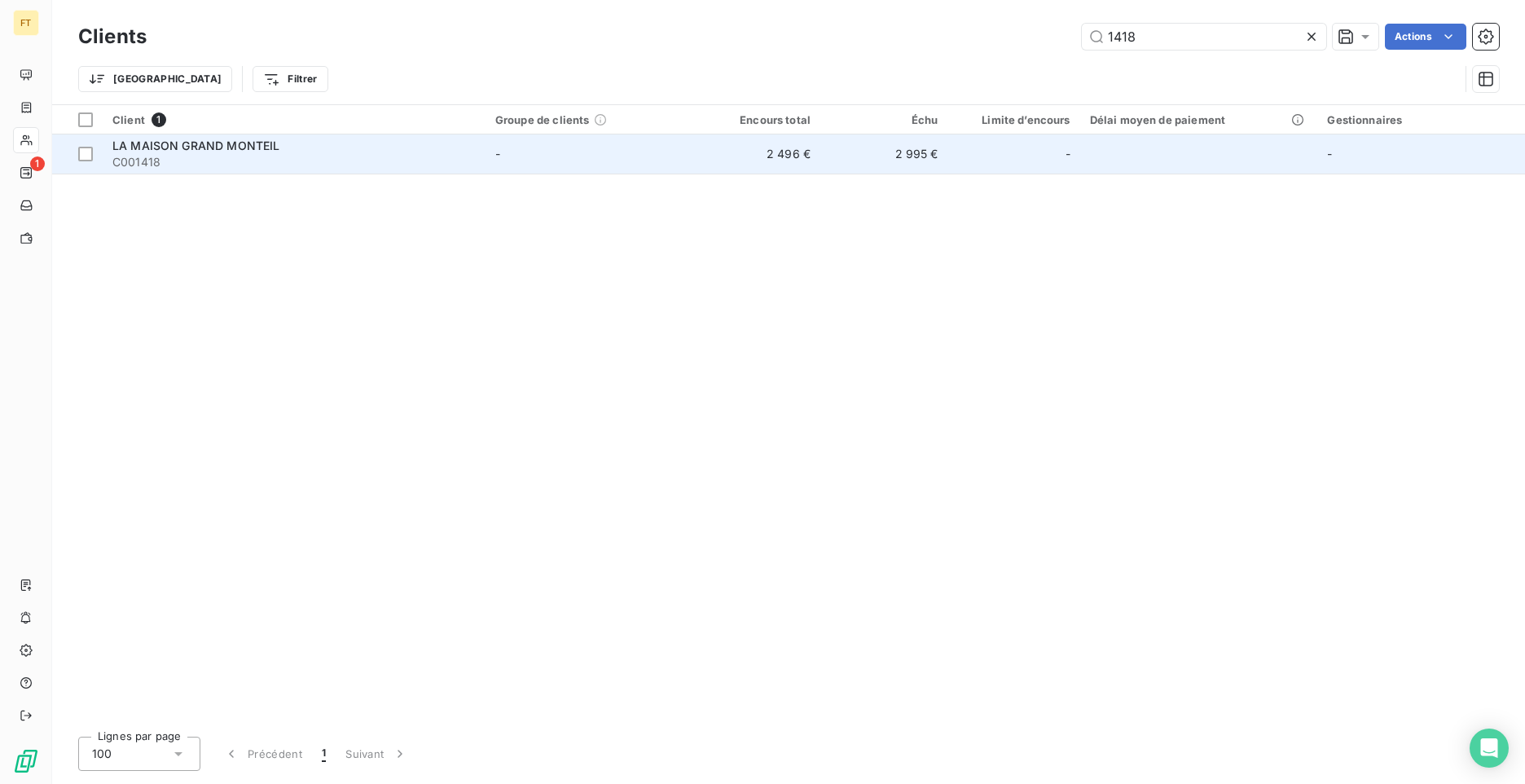
click at [342, 143] on div "LA MAISON GRAND MONTEIL" at bounding box center [294, 146] width 364 height 17
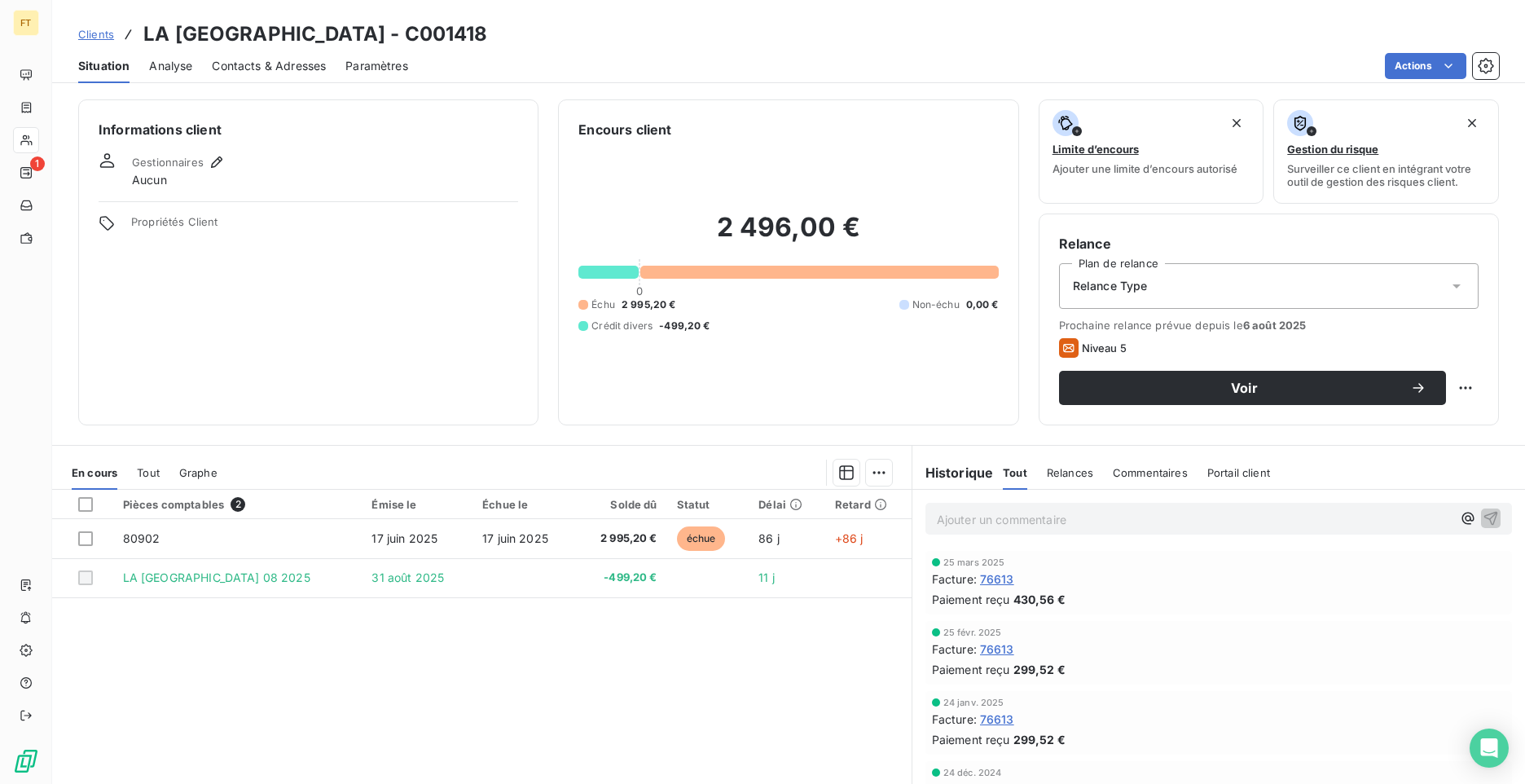
click at [1114, 290] on span "Relance Type" at bounding box center [1110, 286] width 75 height 17
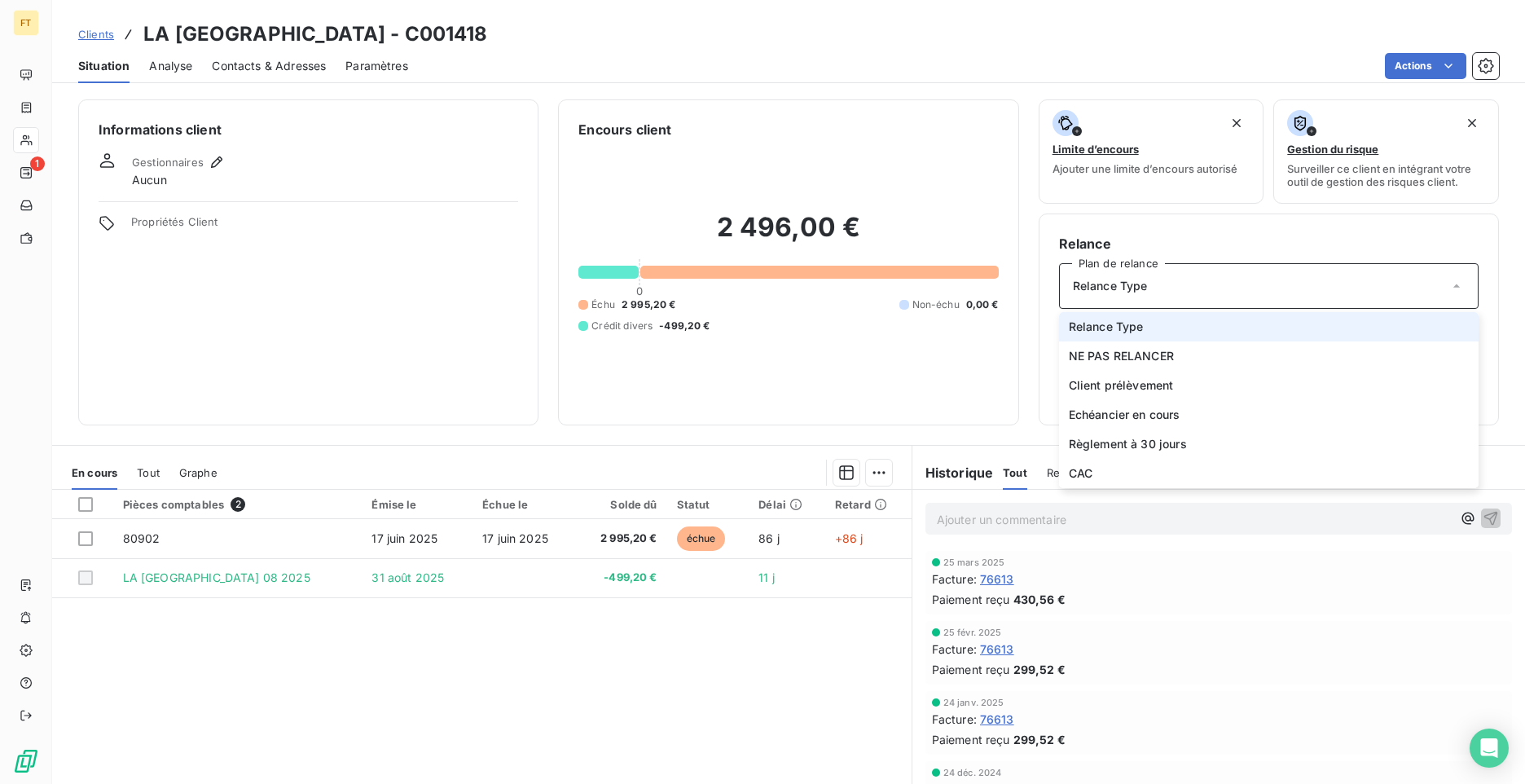
click at [1114, 290] on span "Relance Type" at bounding box center [1110, 286] width 75 height 17
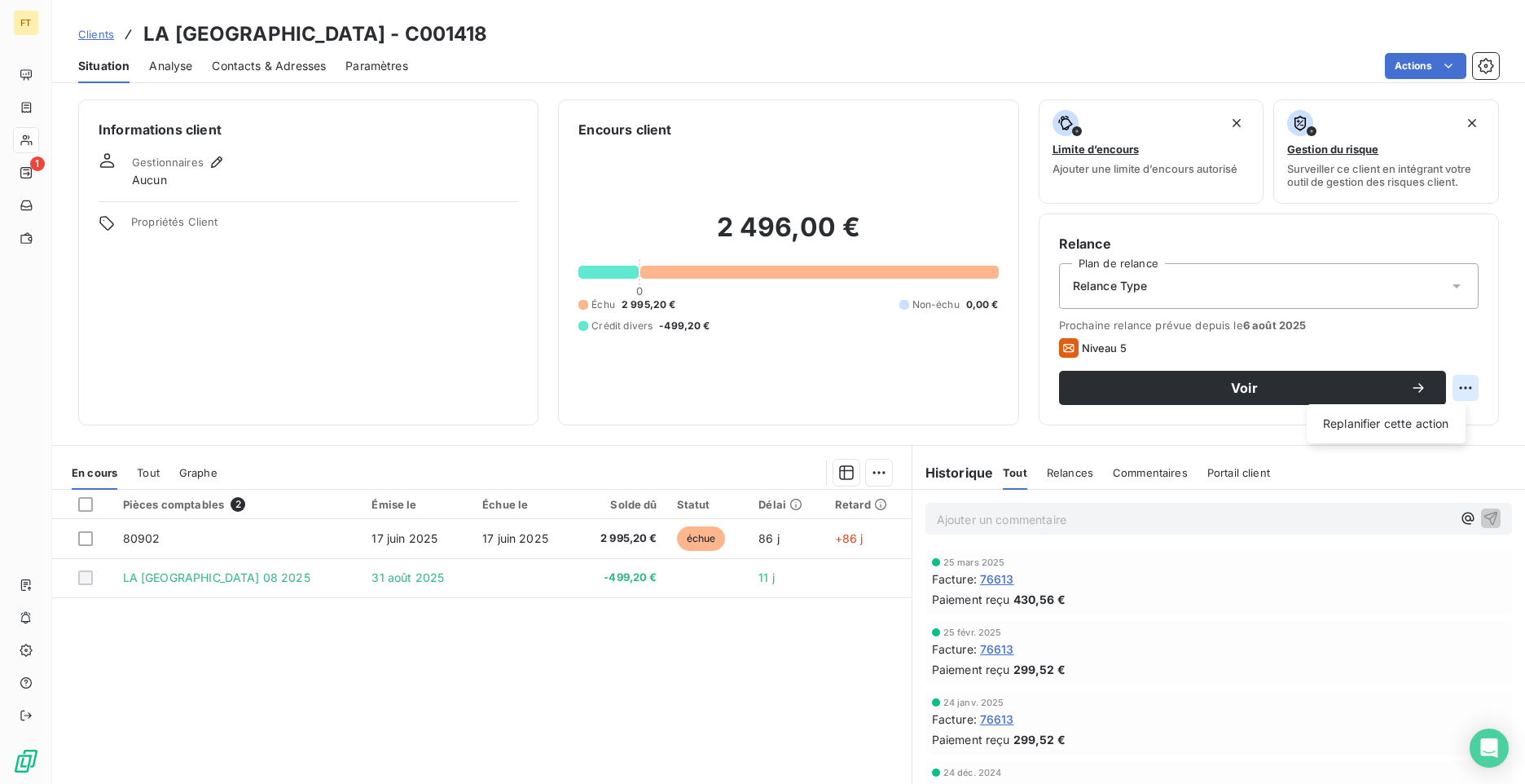
click at [1453, 388] on html "FT 1 Clients LA MAISON GRAND MONTEIL - C001418 Situation Analyse Contacts & Adr…" at bounding box center [762, 392] width 1525 height 784
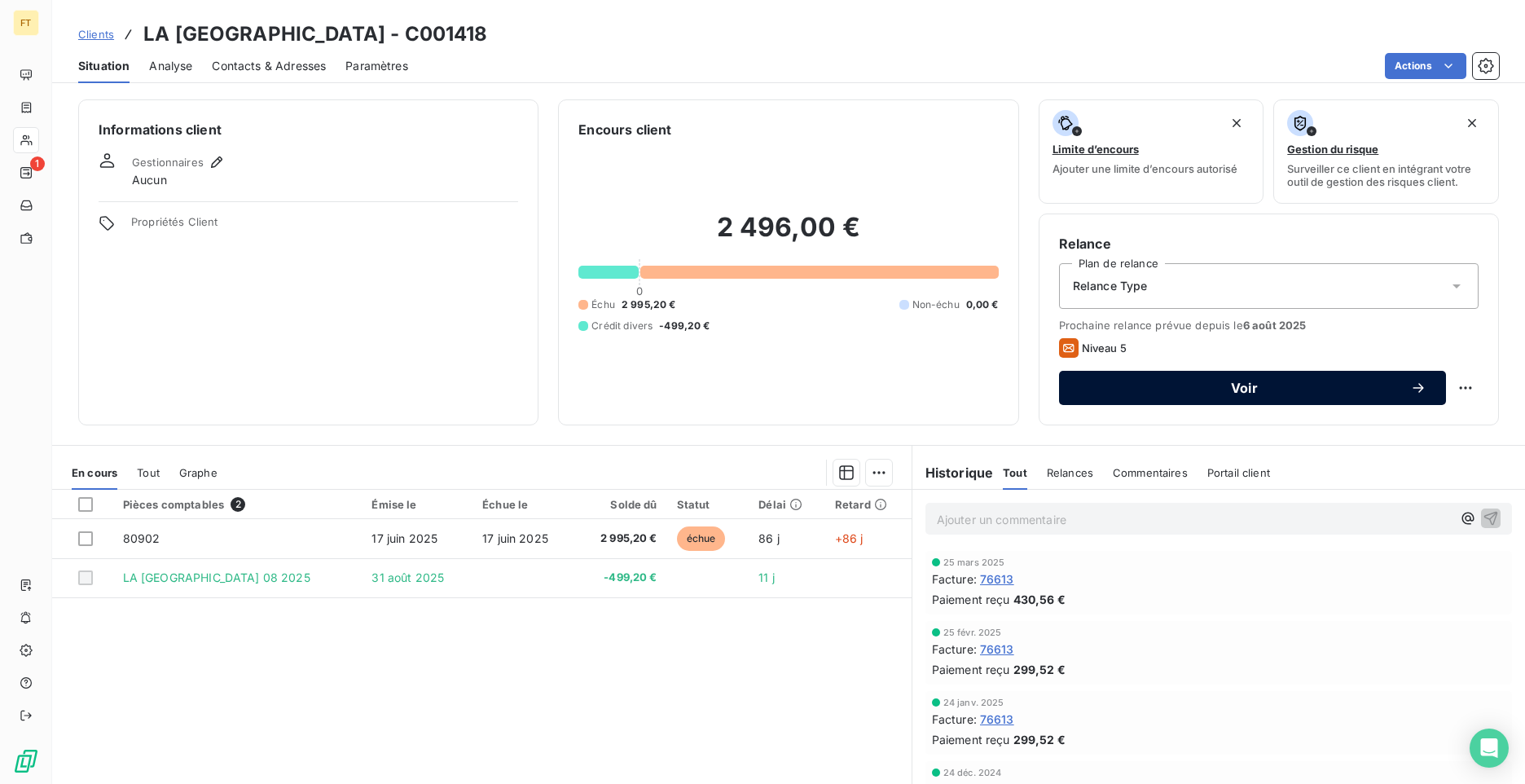
click at [1285, 384] on span "Voir" at bounding box center [1245, 388] width 332 height 13
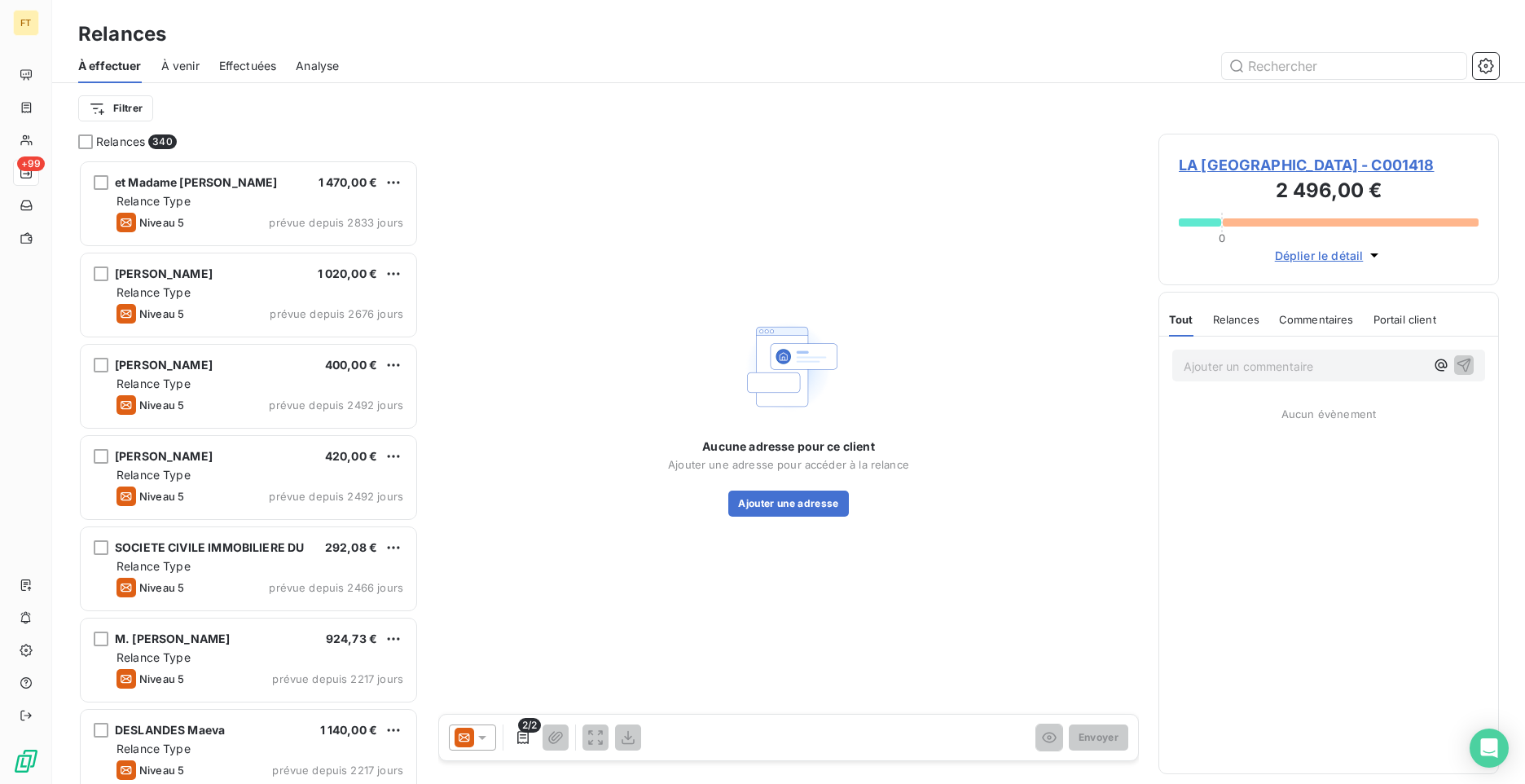
scroll to position [611, 329]
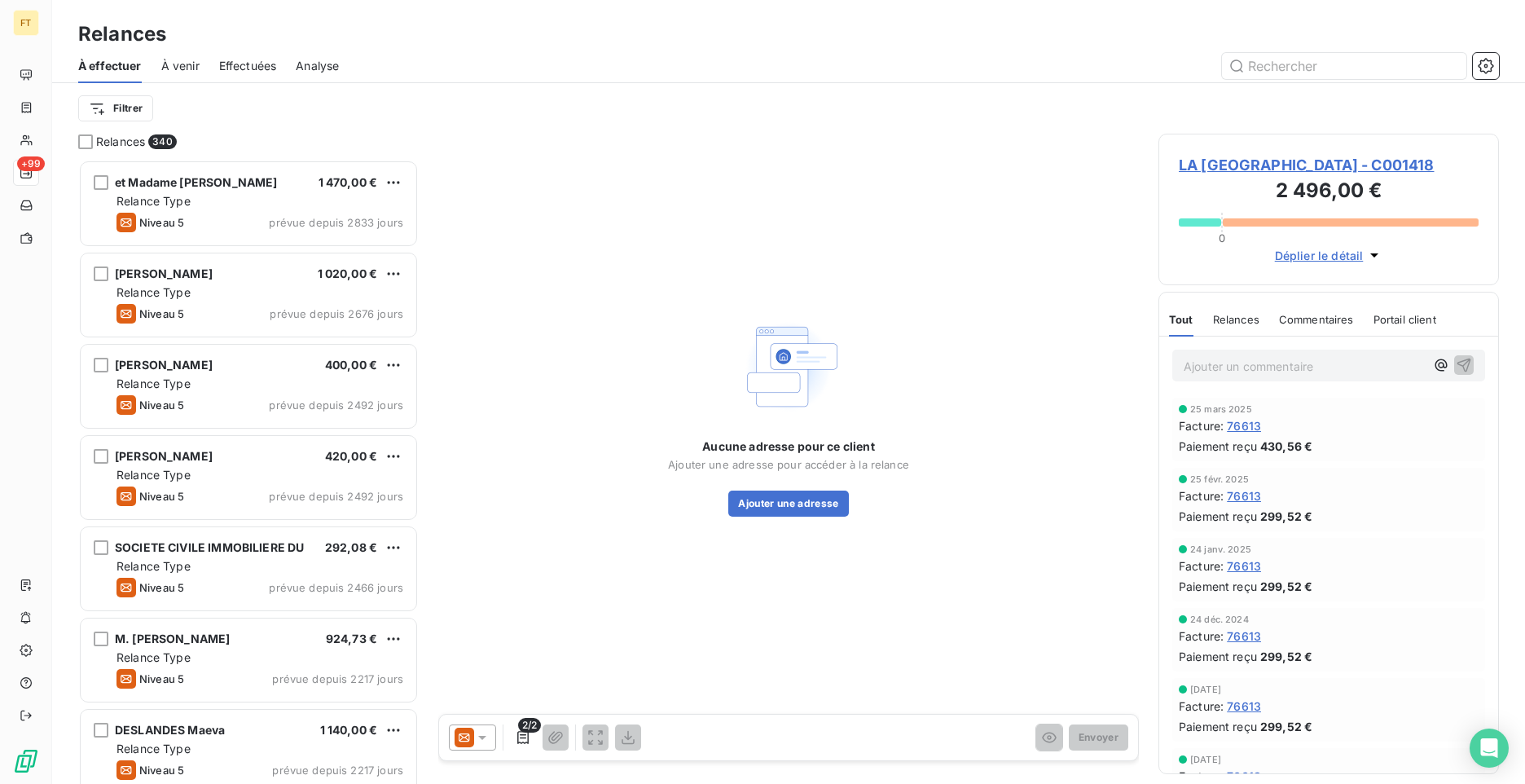
click at [486, 739] on icon at bounding box center [482, 737] width 17 height 17
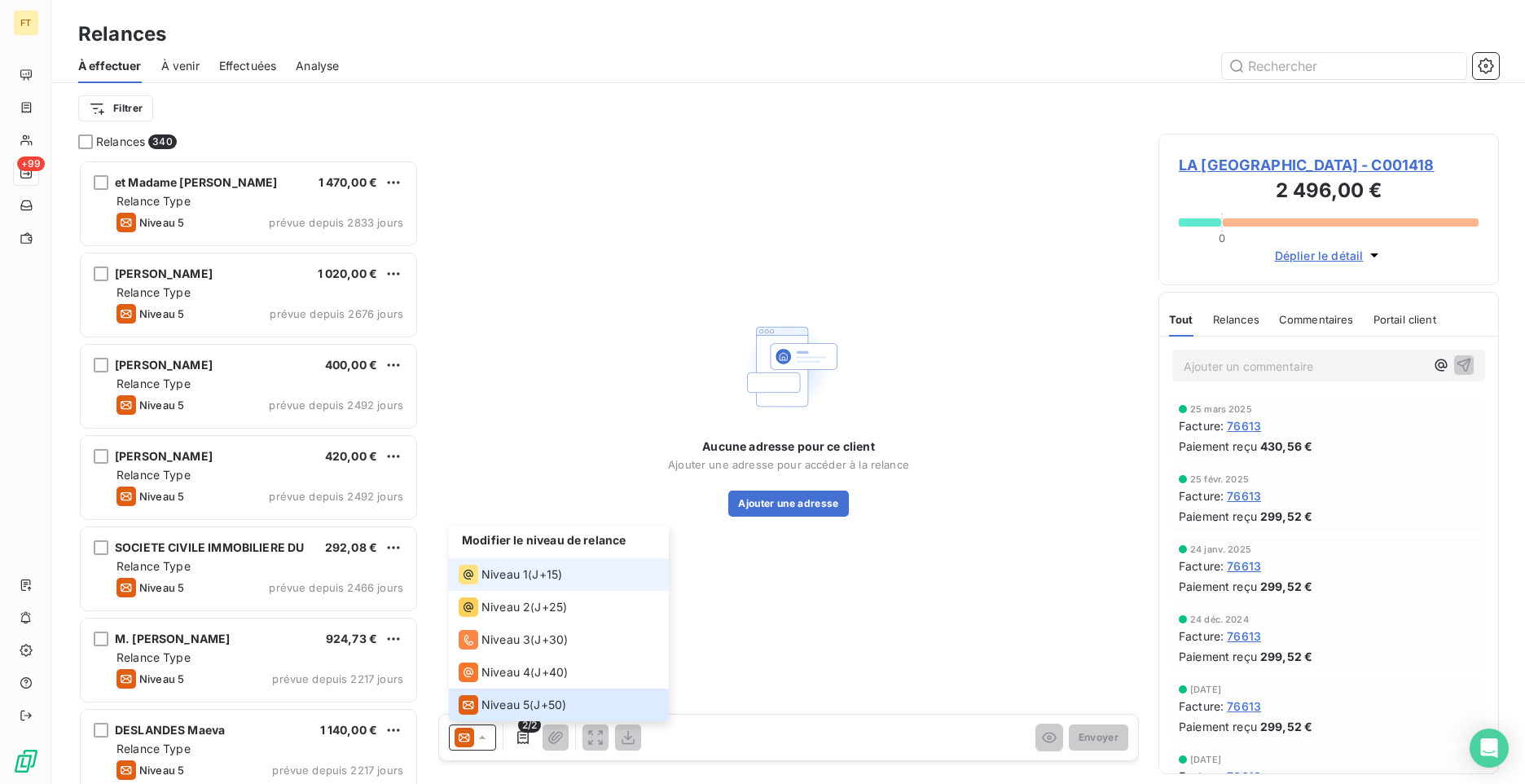
click at [510, 569] on span "Niveau 1" at bounding box center [505, 575] width 47 height 17
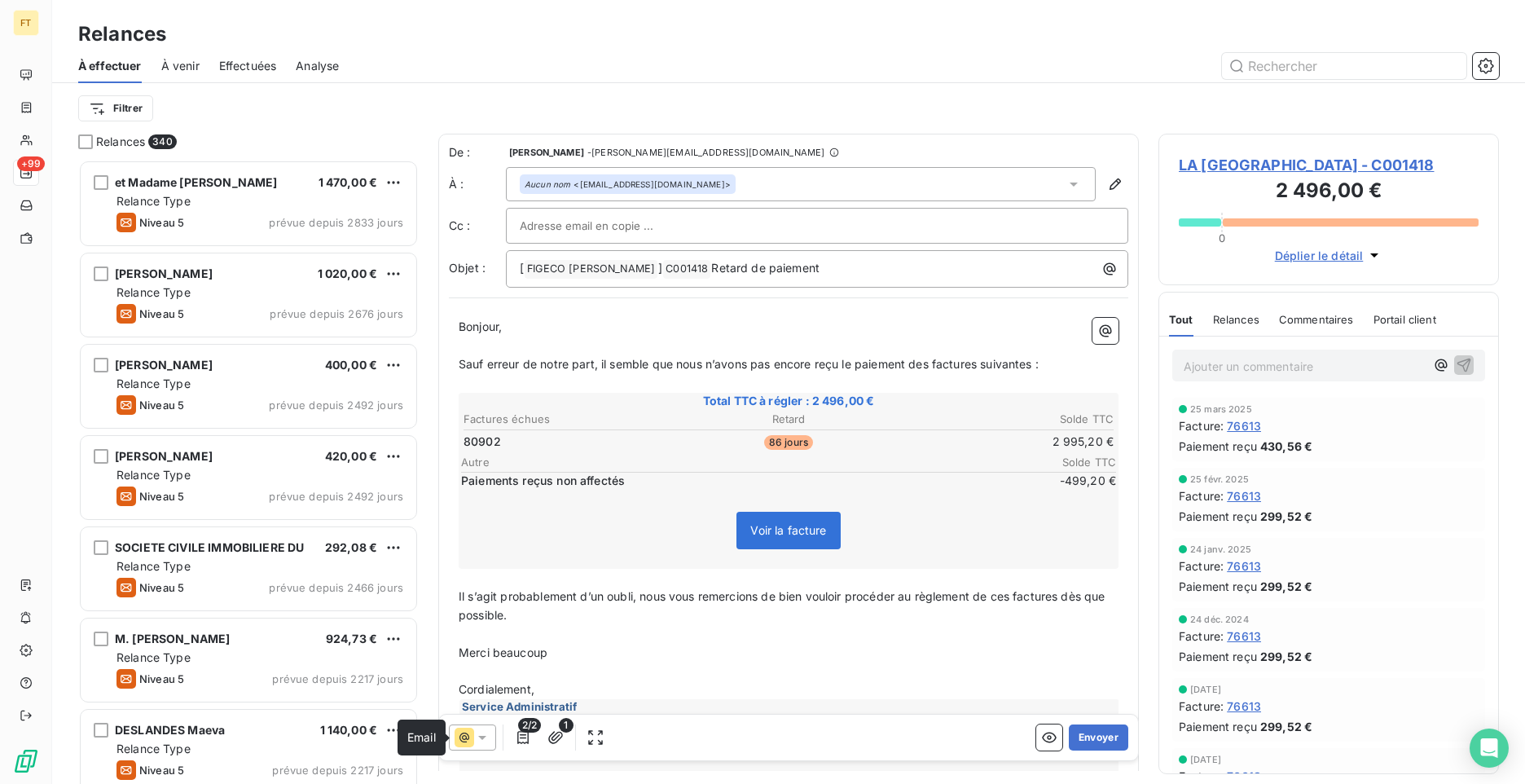
click at [470, 738] on icon at bounding box center [464, 736] width 19 height 19
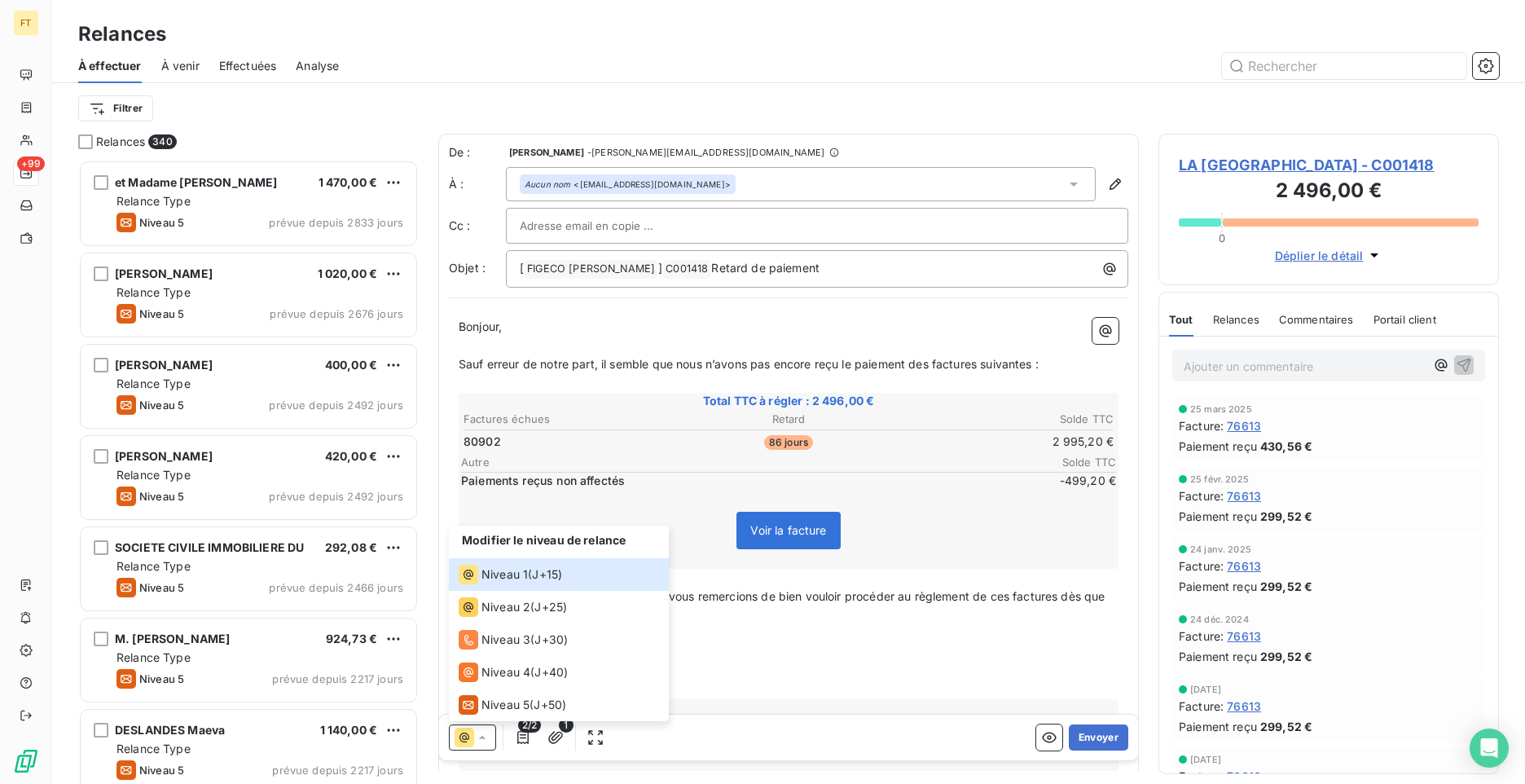
click at [690, 358] on span "Sauf erreur de notre part, il semble que nous n’avons pas encore reçu le paieme…" at bounding box center [748, 364] width 580 height 14
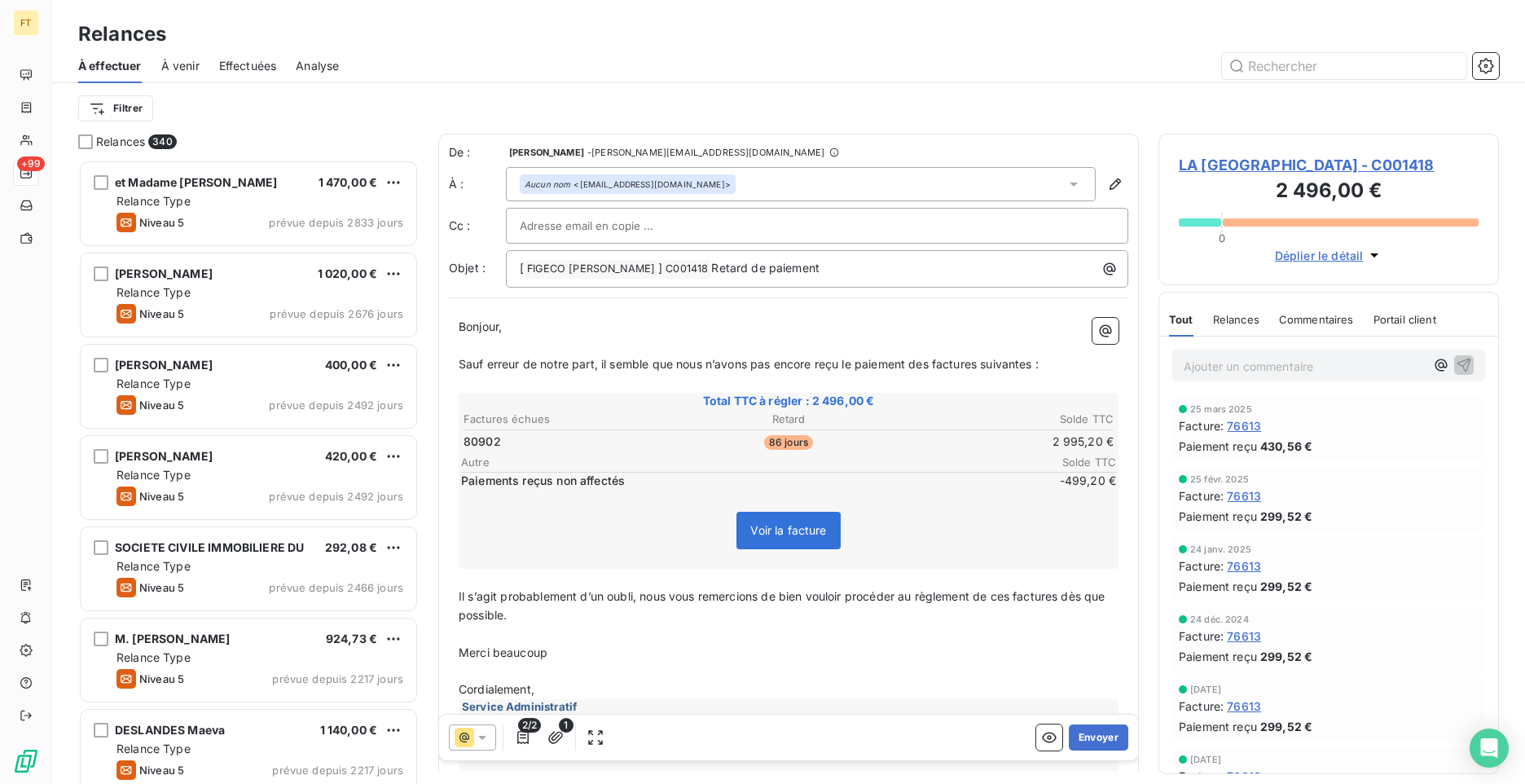
click at [531, 731] on span "2/2" at bounding box center [529, 725] width 23 height 15
click at [522, 738] on icon "button" at bounding box center [523, 737] width 12 height 13
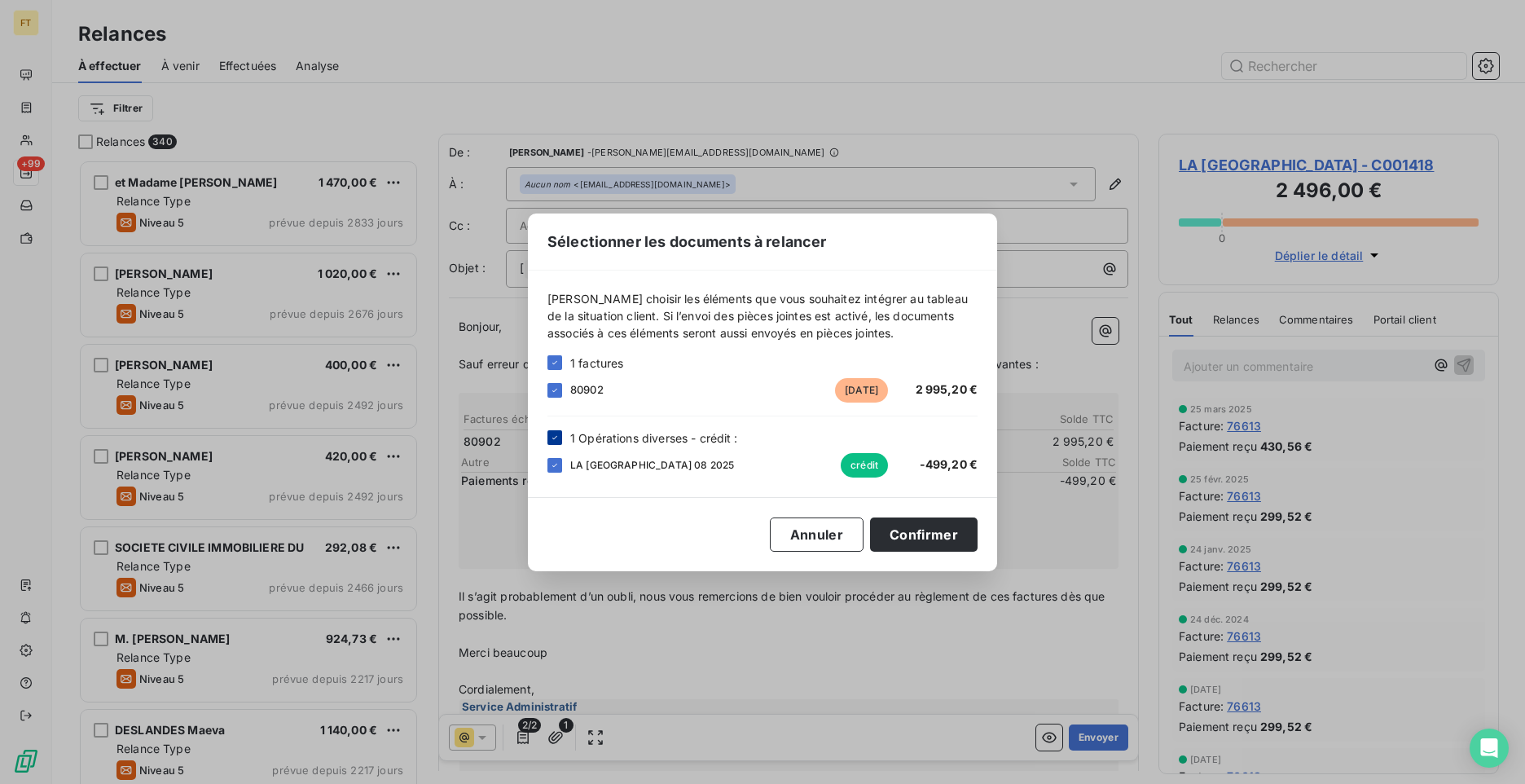
click at [553, 440] on icon at bounding box center [555, 438] width 10 height 10
click at [894, 528] on button "Confirmer" at bounding box center [924, 534] width 108 height 34
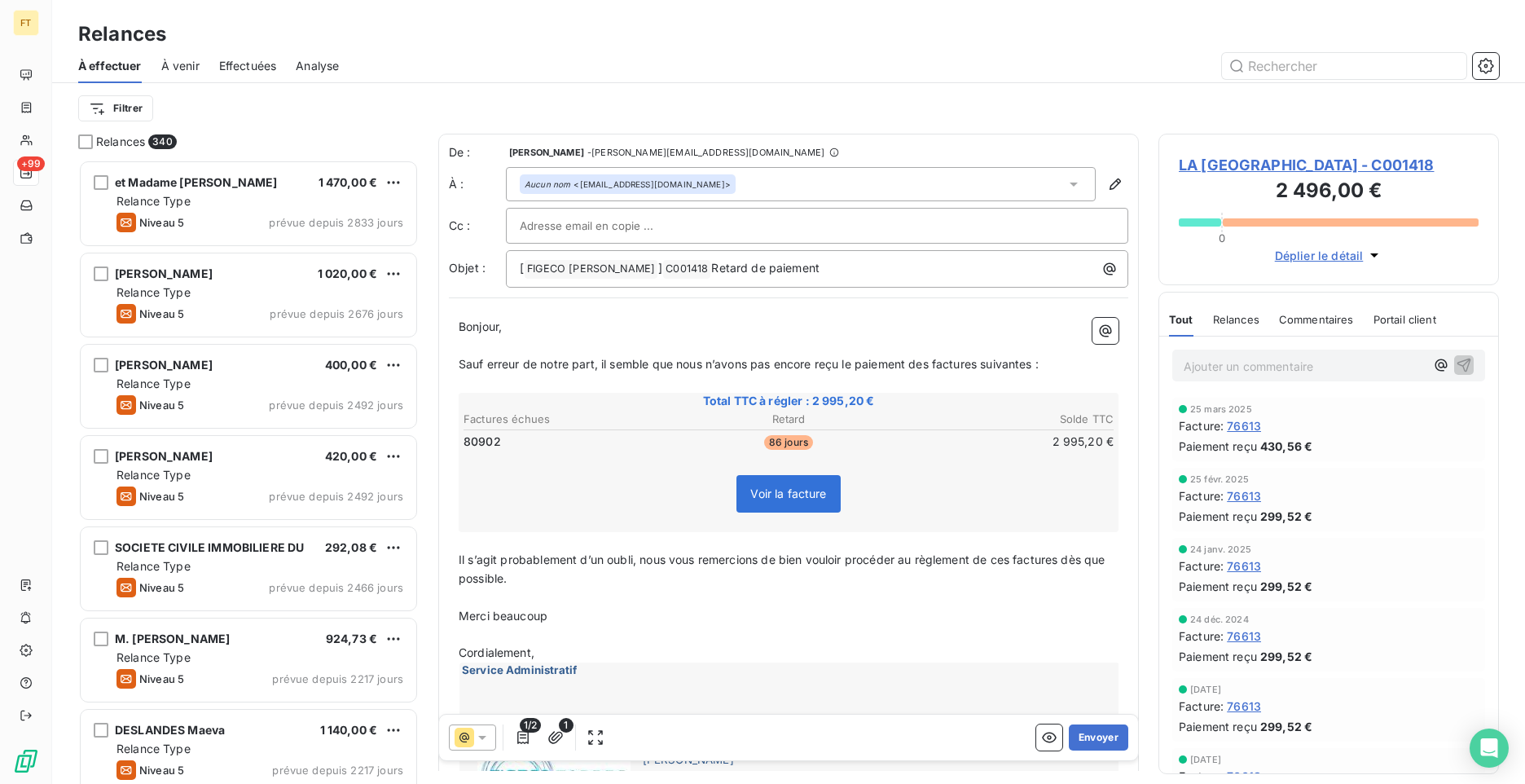
click at [483, 736] on icon at bounding box center [482, 737] width 8 height 4
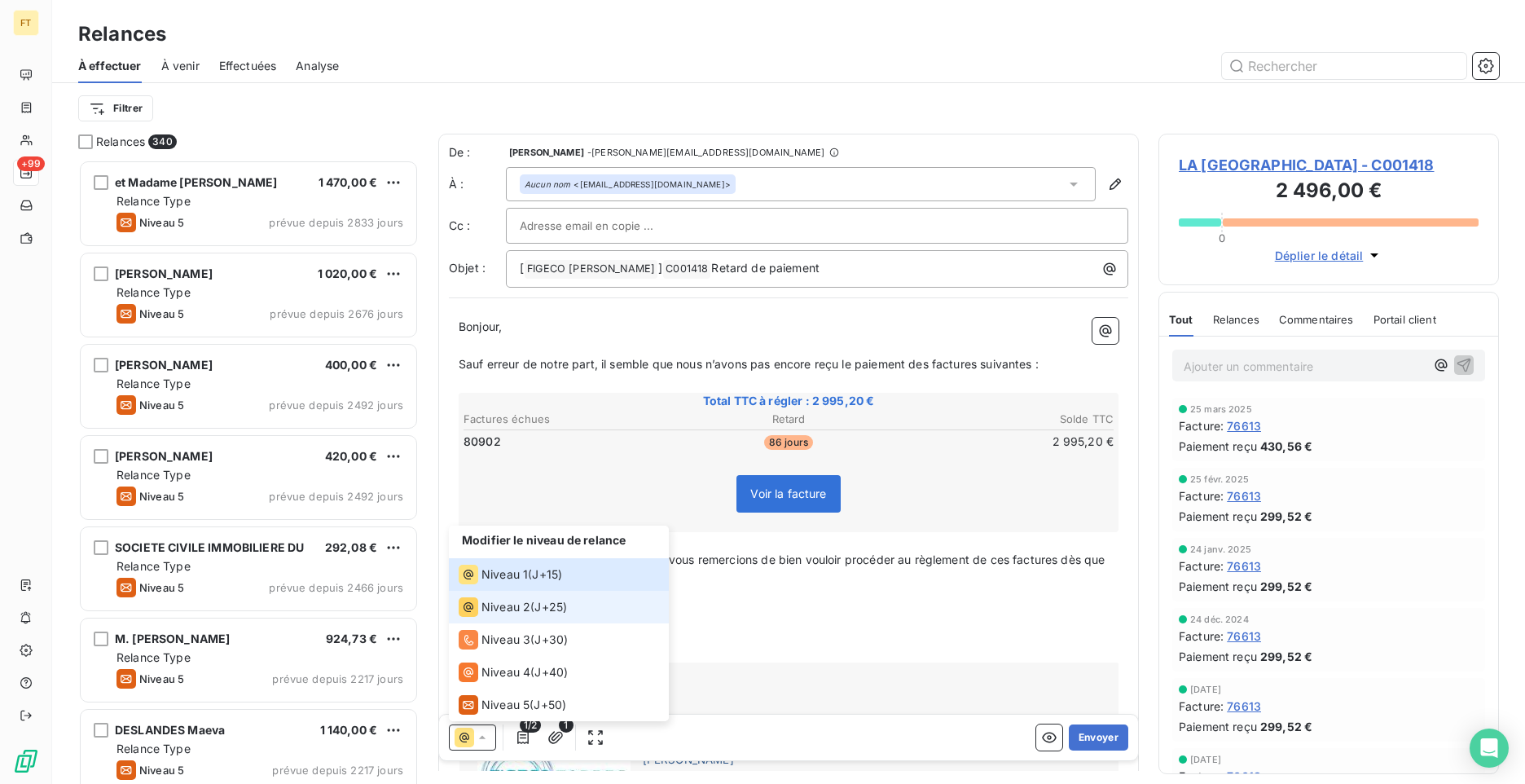
click at [531, 604] on div "Niveau 2 ( J+25 )" at bounding box center [513, 606] width 108 height 19
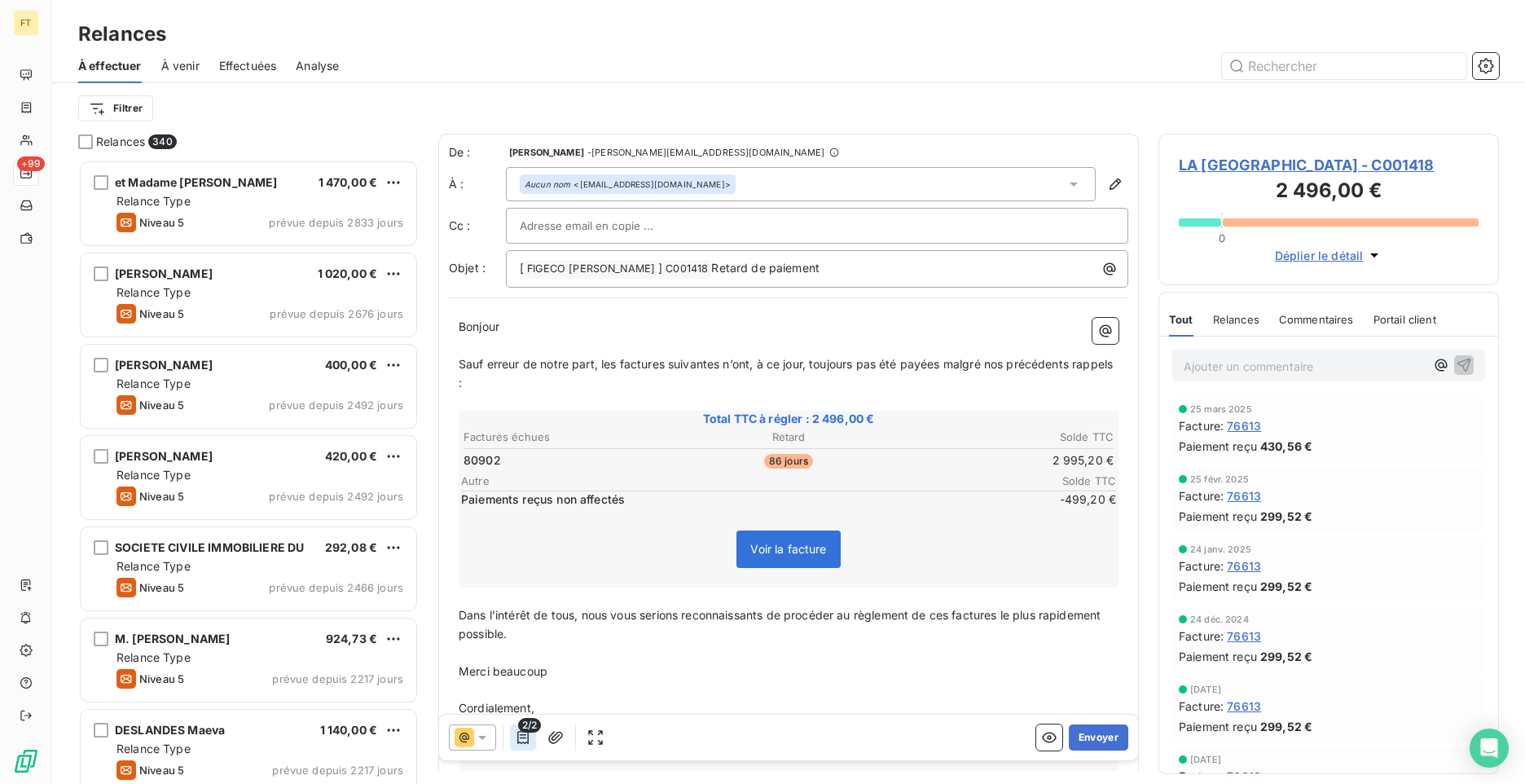
click at [535, 741] on button "button" at bounding box center [522, 736] width 26 height 26
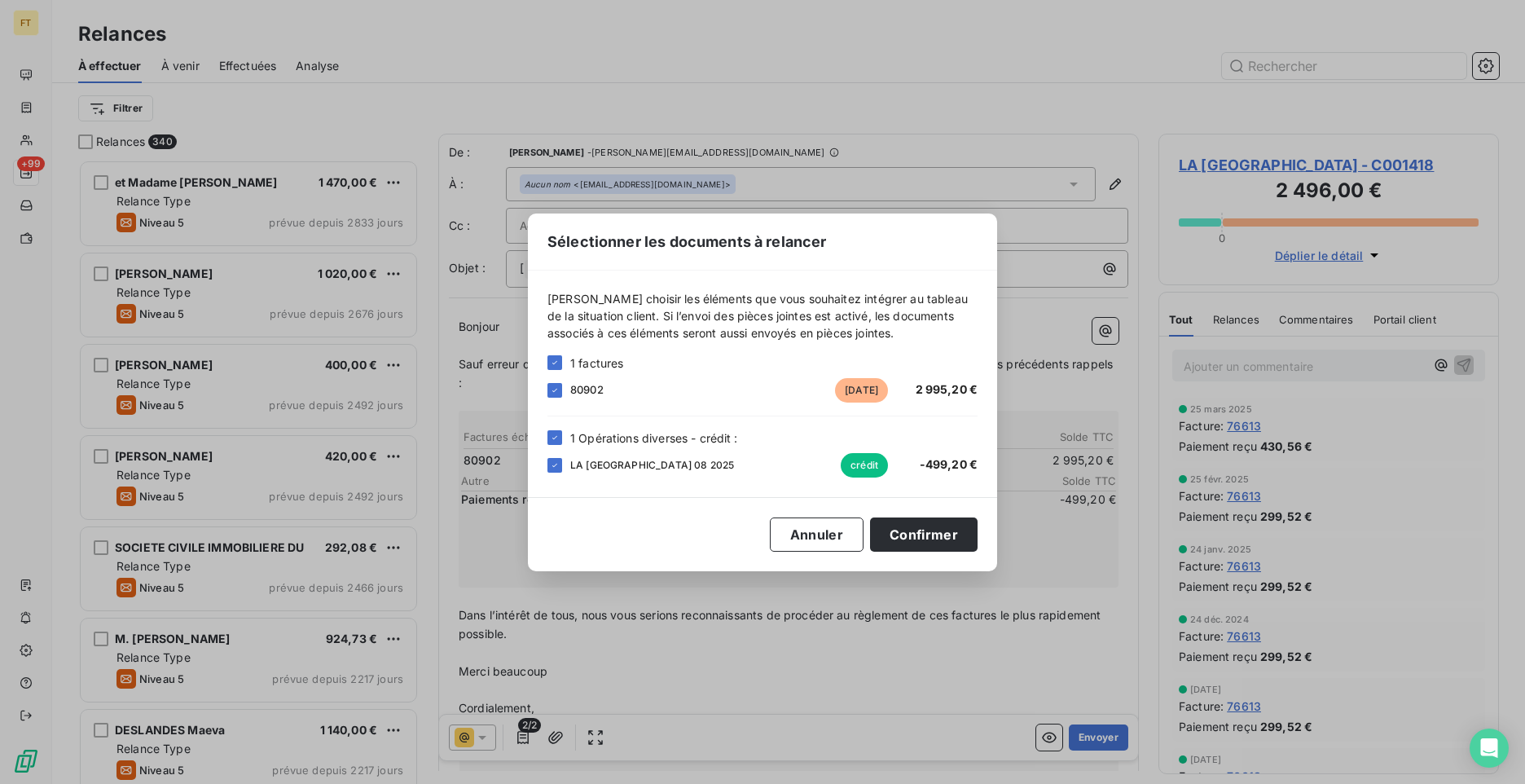
click at [556, 445] on div "1 Opérations diverses - crédit :" at bounding box center [762, 438] width 430 height 18
click at [551, 435] on icon at bounding box center [555, 438] width 10 height 10
click at [950, 537] on button "Confirmer" at bounding box center [924, 534] width 108 height 34
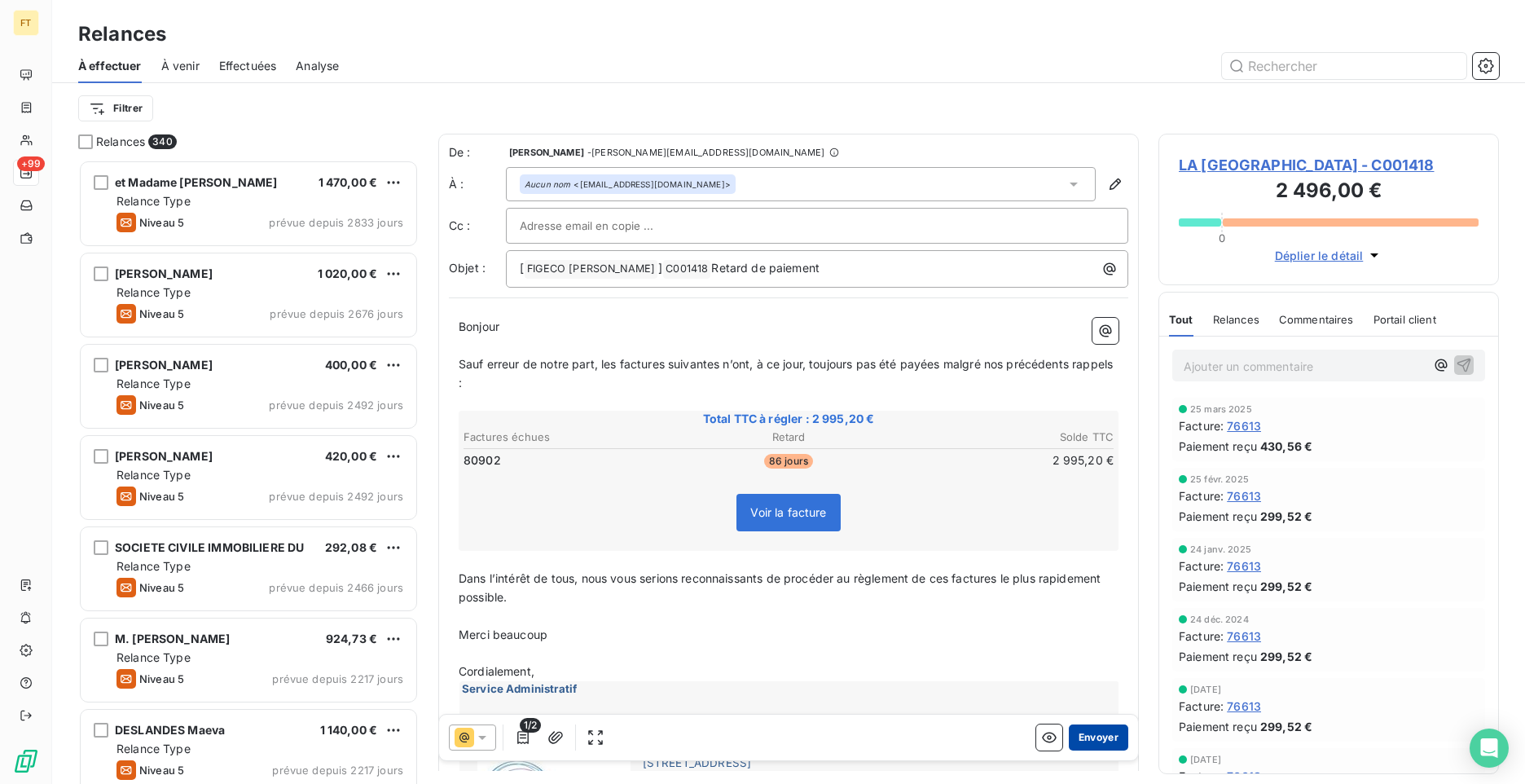
click at [1088, 737] on button "Envoyer" at bounding box center [1098, 736] width 59 height 26
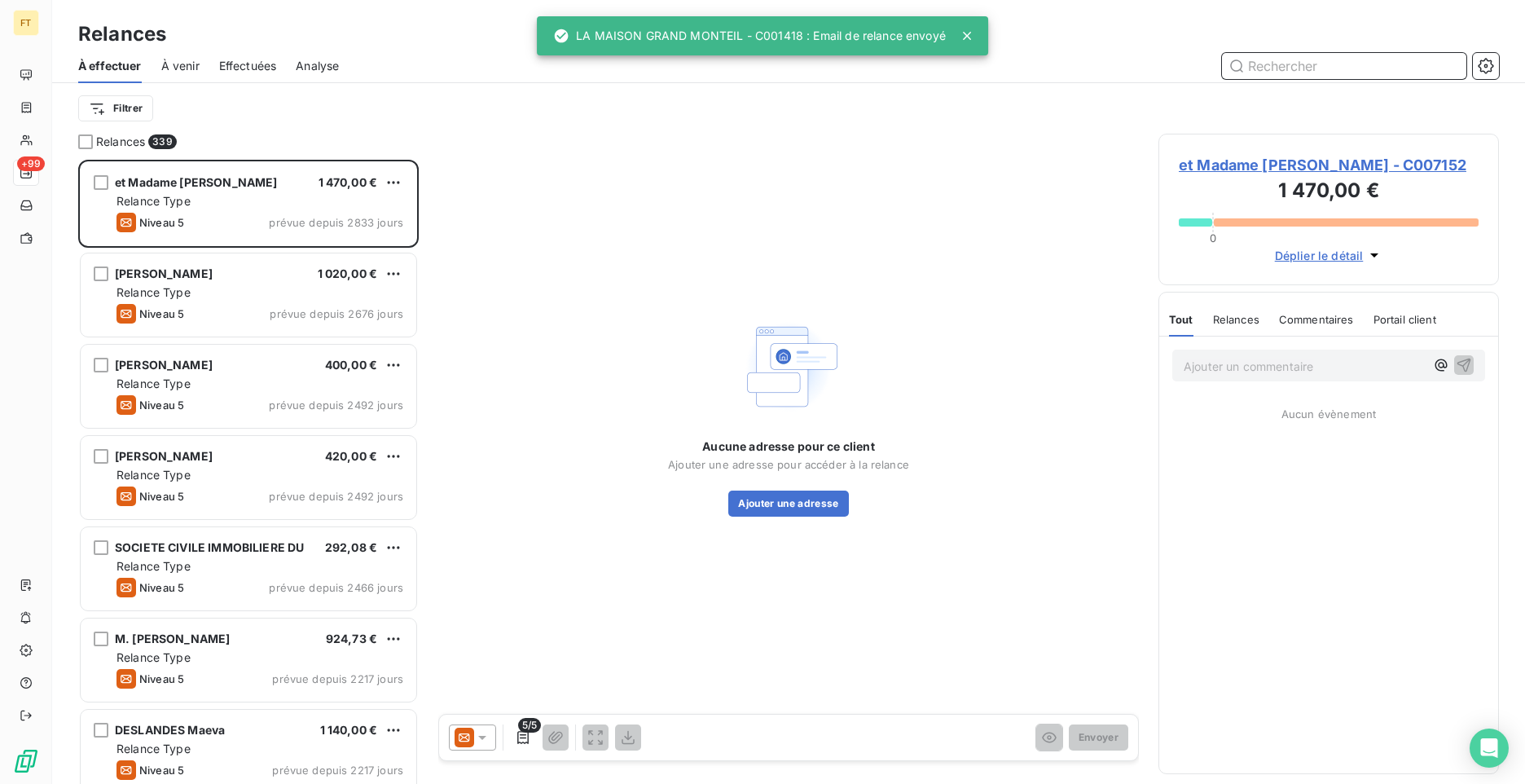
click at [1271, 73] on input "text" at bounding box center [1344, 65] width 244 height 26
type input "4"
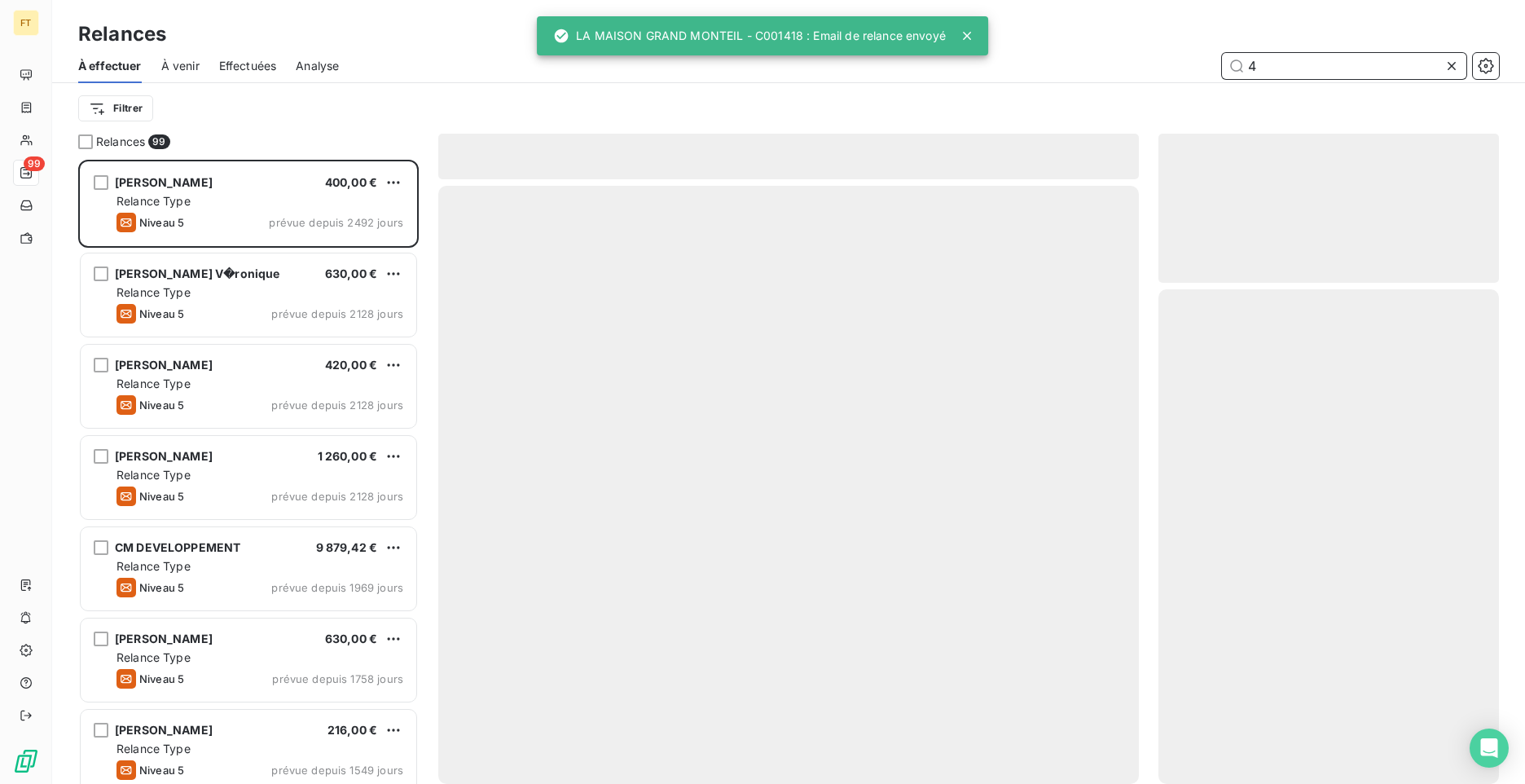
scroll to position [611, 329]
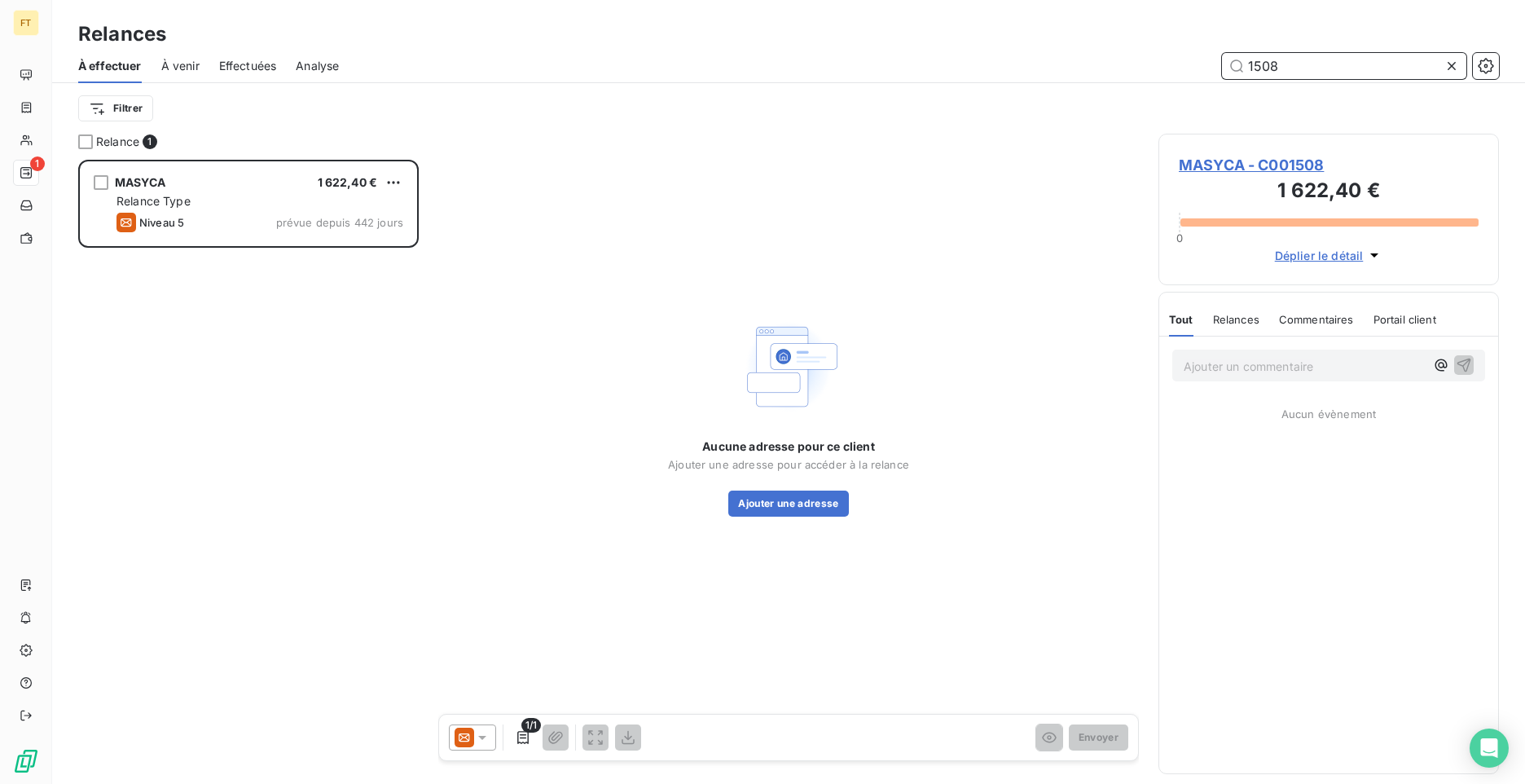
scroll to position [611, 329]
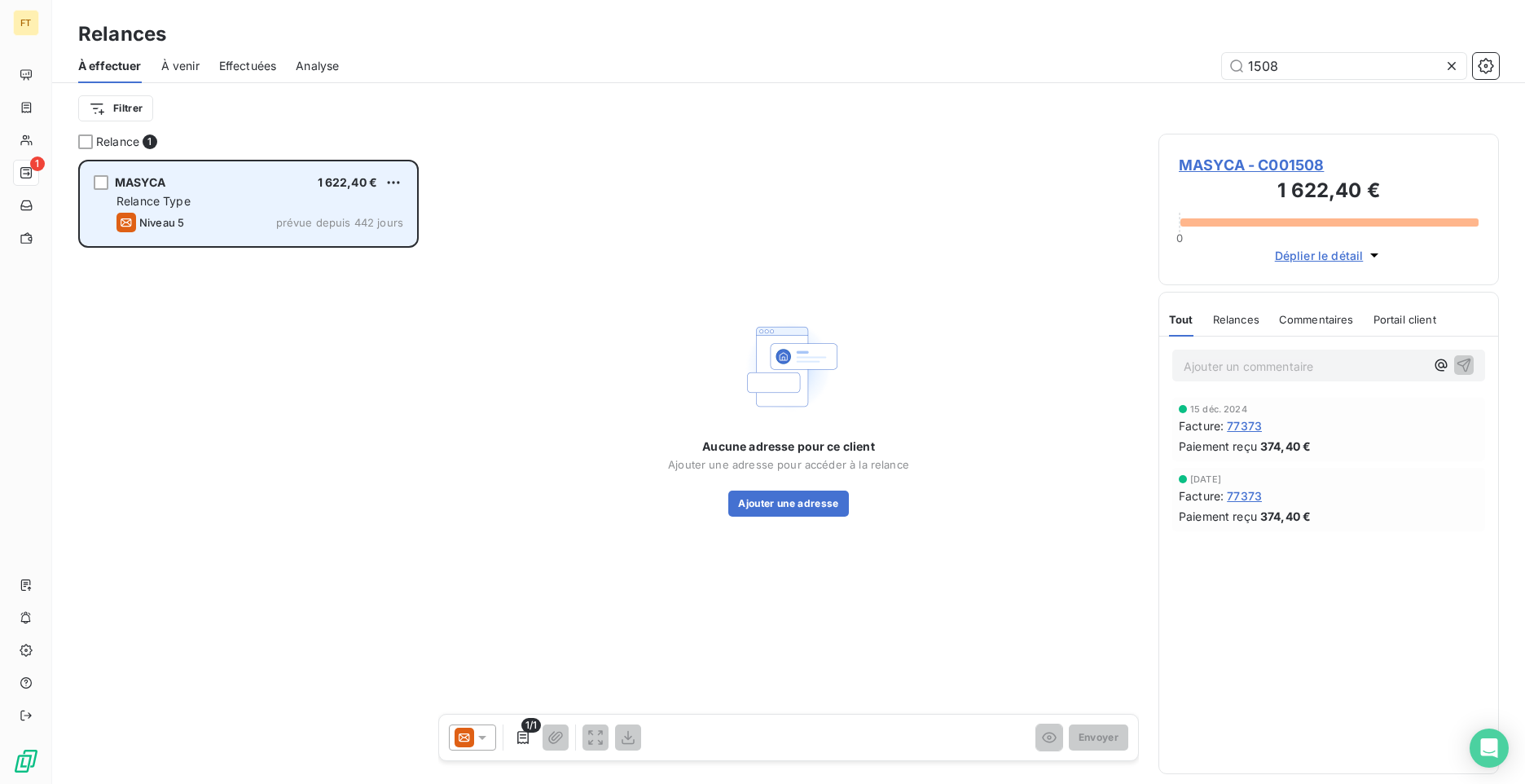
click at [198, 183] on div "MASYCA 1 622,40 €" at bounding box center [260, 183] width 287 height 15
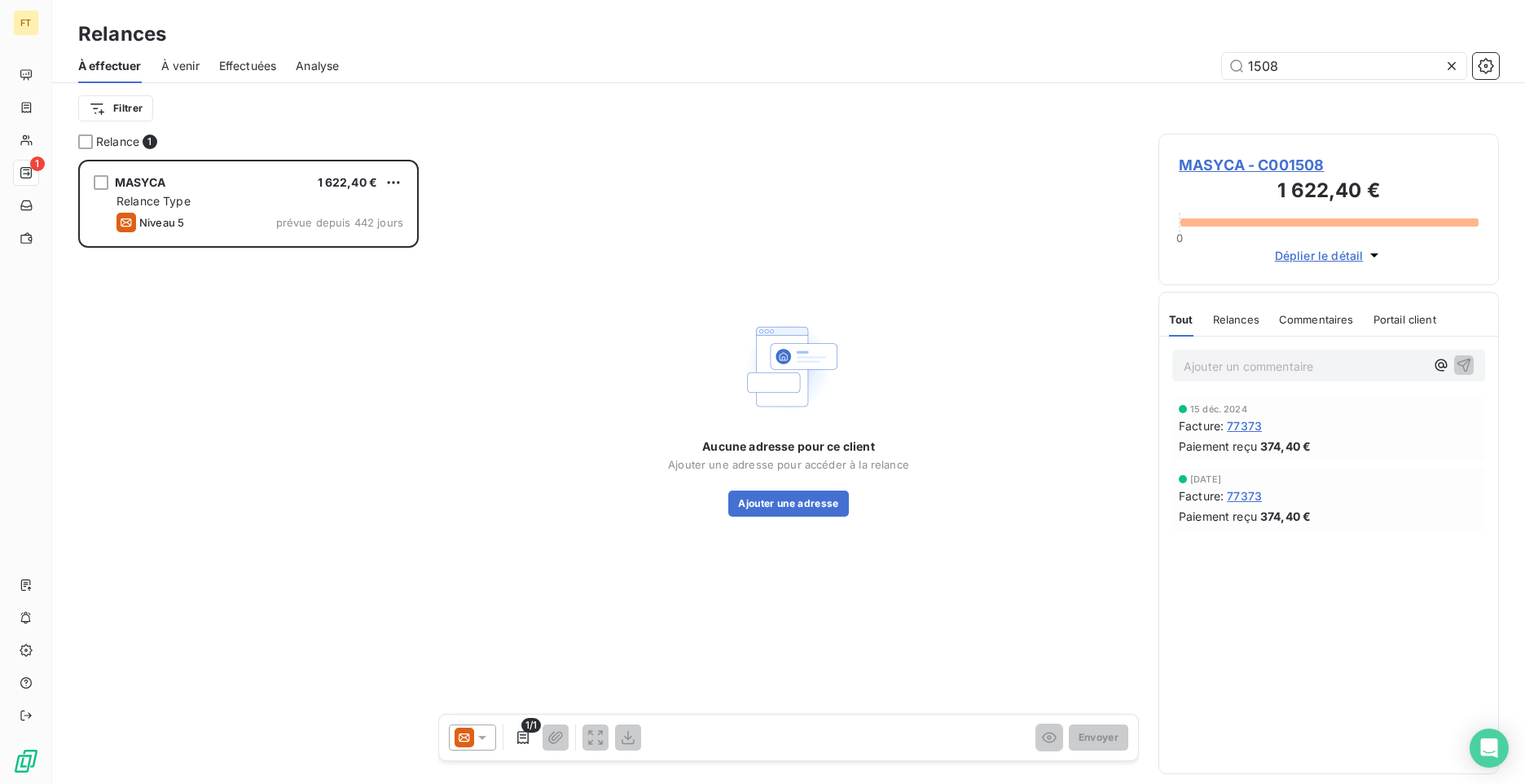
click at [481, 736] on icon at bounding box center [482, 737] width 8 height 4
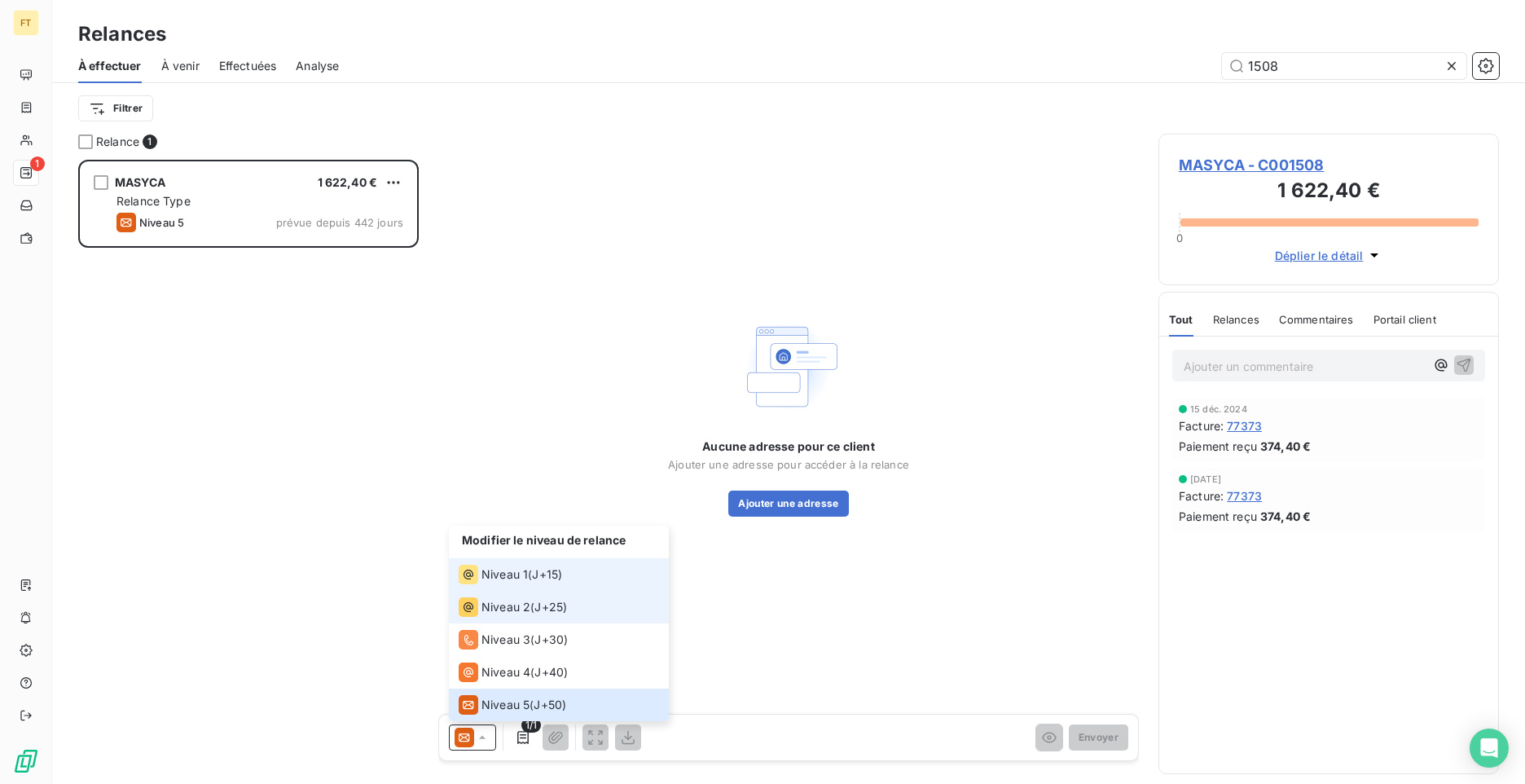
click at [510, 587] on li "Niveau 1 ( J+15 )" at bounding box center [559, 574] width 220 height 33
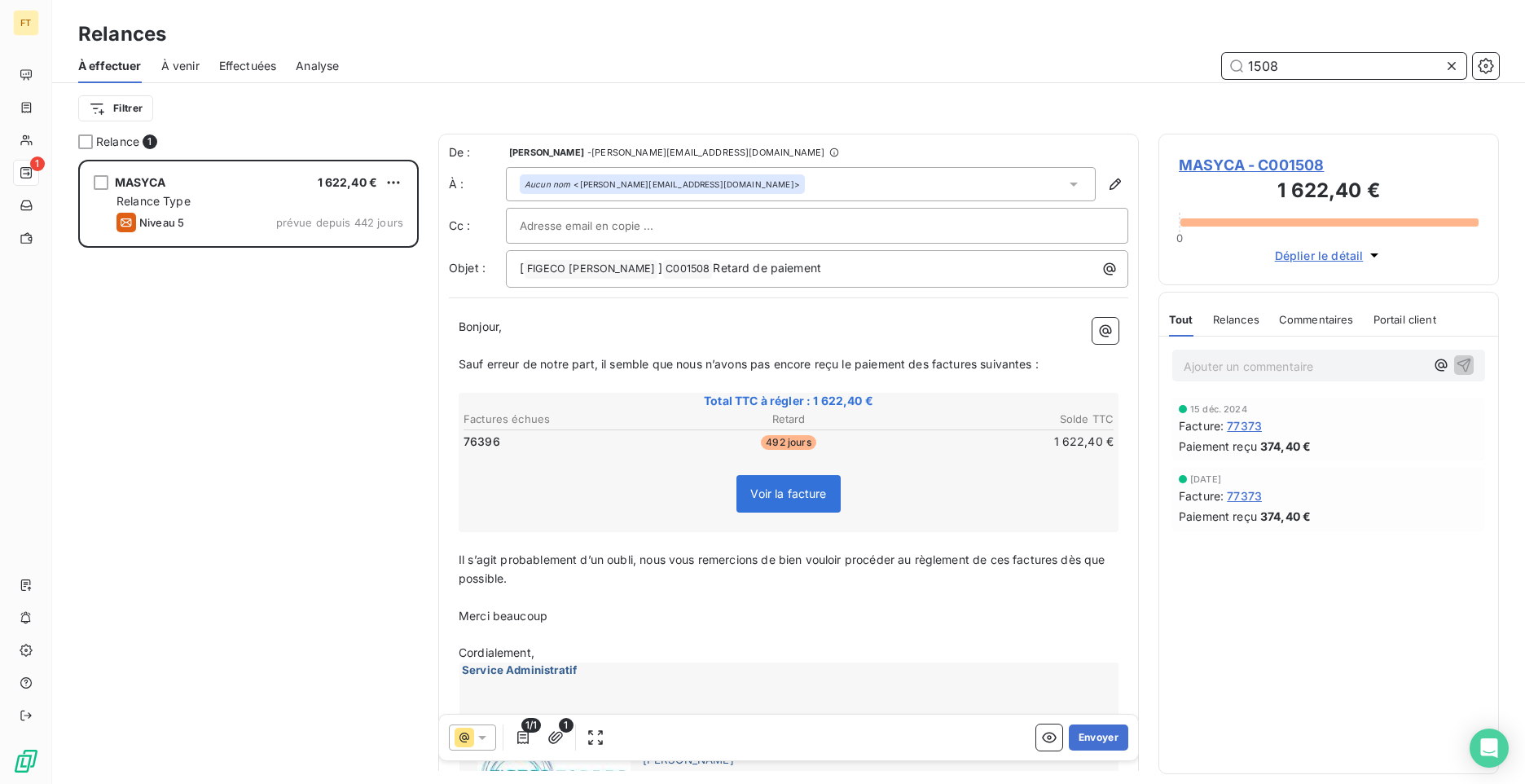
drag, startPoint x: 1285, startPoint y: 72, endPoint x: 1214, endPoint y: 63, distance: 71.6
click at [1221, 64] on div "1508" at bounding box center [929, 65] width 1140 height 26
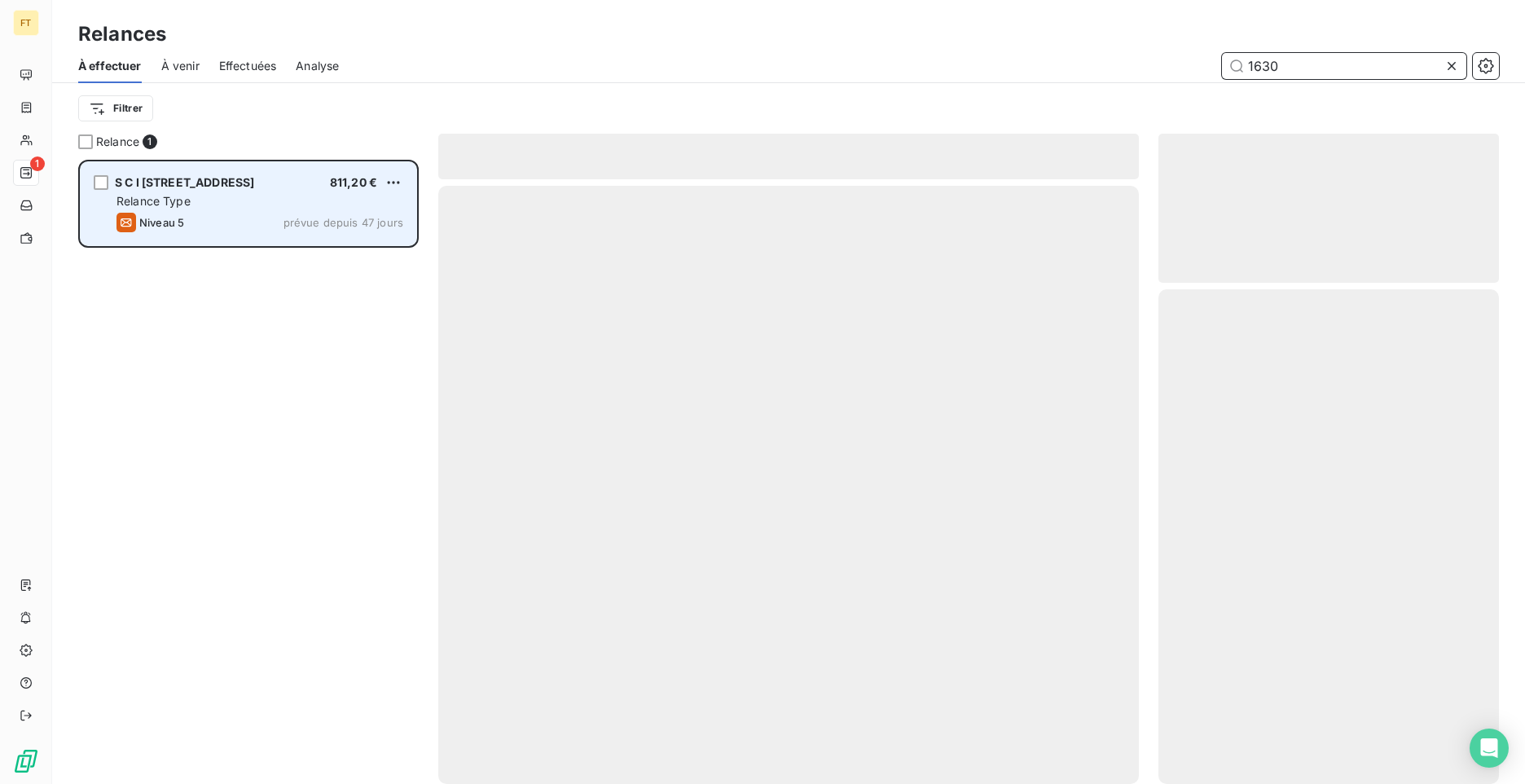
scroll to position [611, 329]
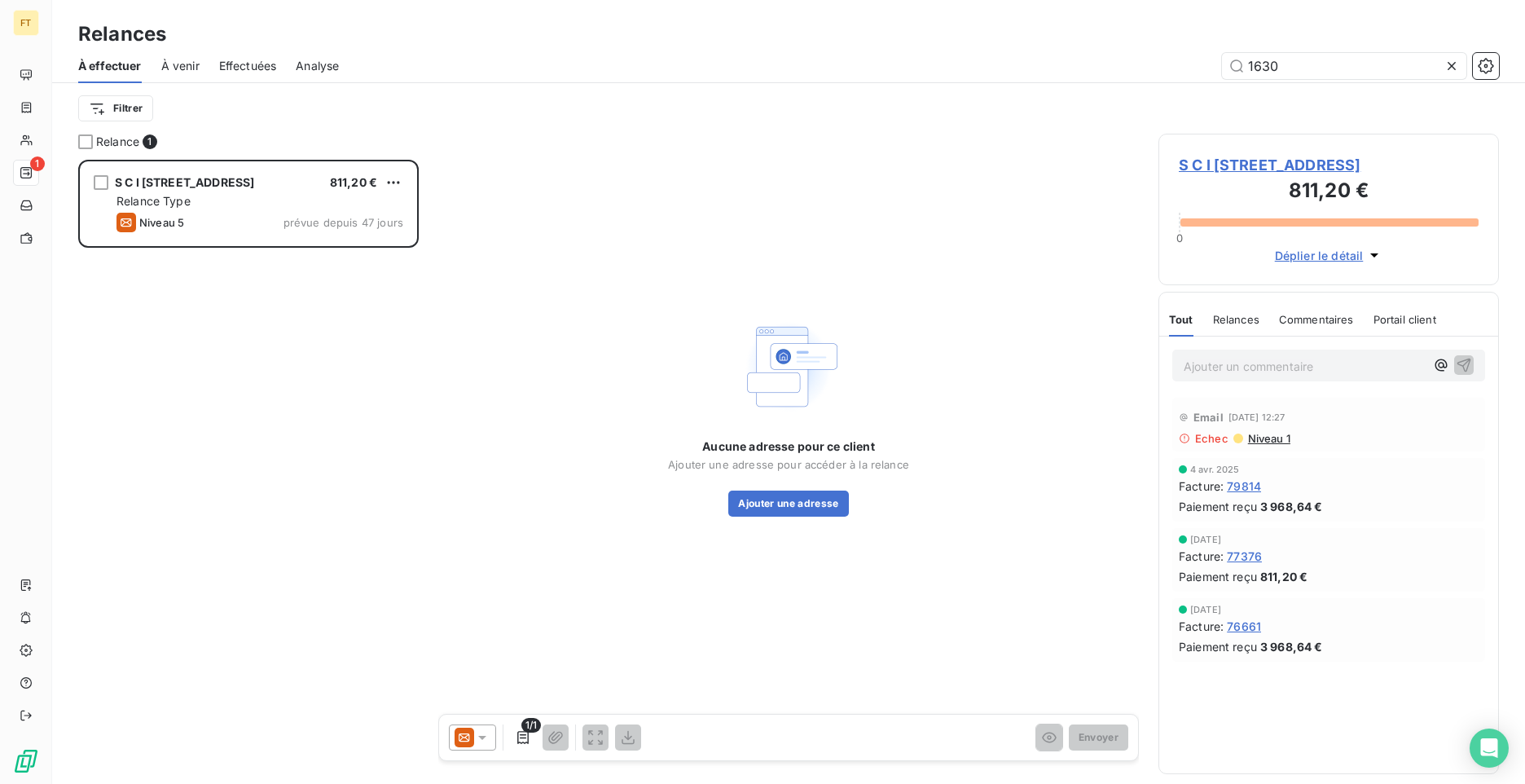
click at [490, 735] on icon at bounding box center [482, 737] width 17 height 17
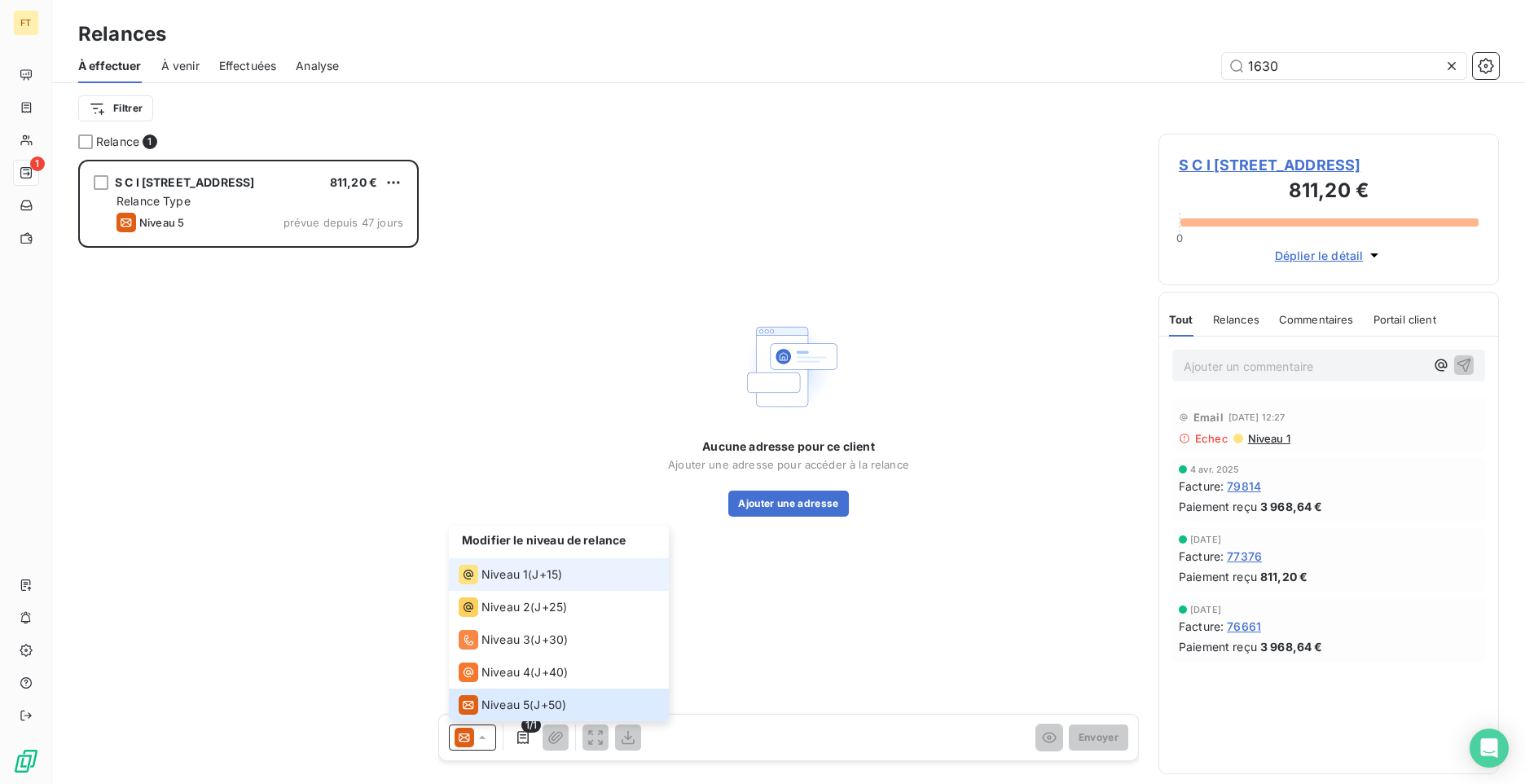
click at [514, 586] on li "Niveau 1 ( J+15 )" at bounding box center [559, 574] width 220 height 33
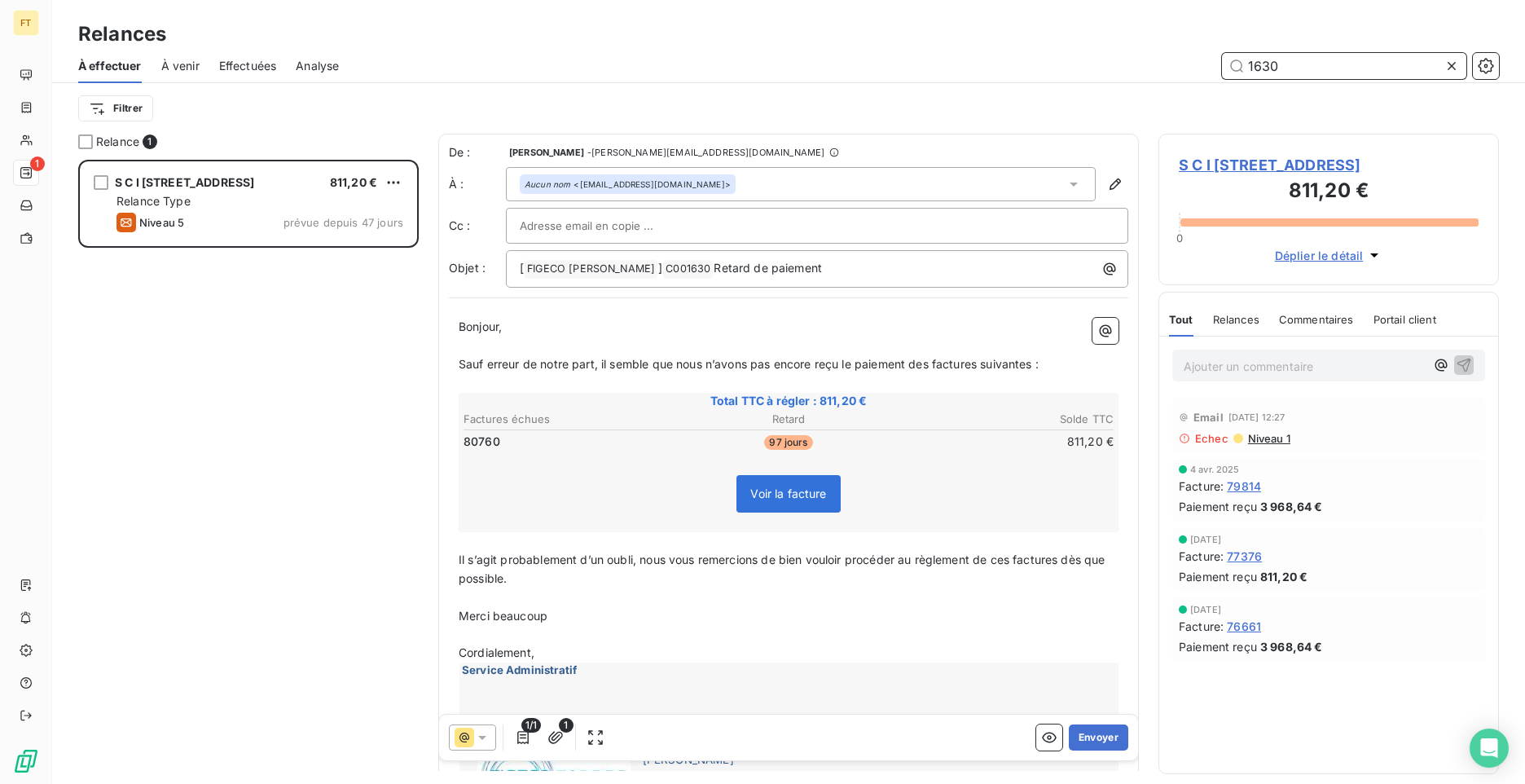
drag, startPoint x: 1290, startPoint y: 59, endPoint x: 1186, endPoint y: 64, distance: 104.1
click at [1216, 58] on div "1630" at bounding box center [929, 65] width 1140 height 26
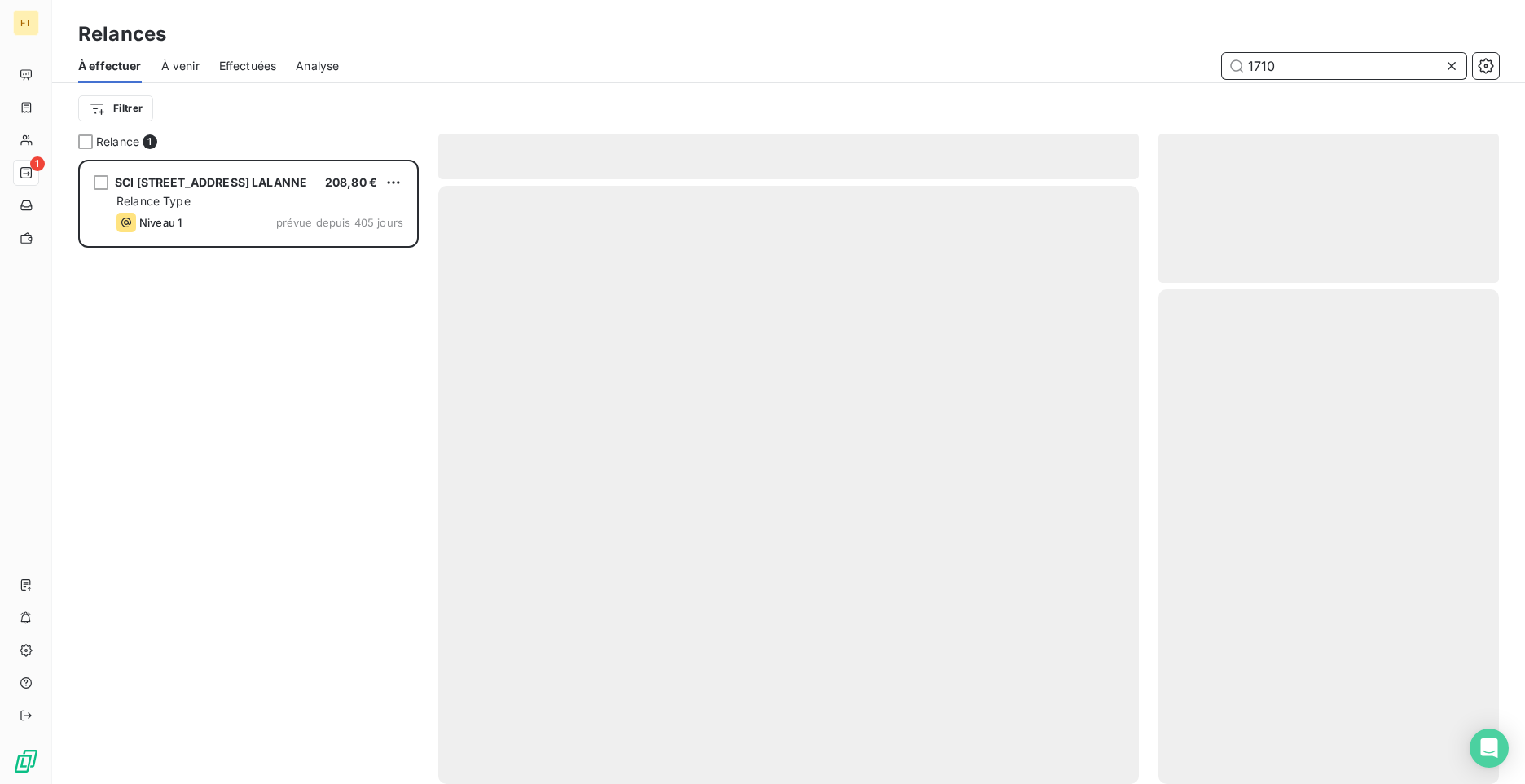
scroll to position [611, 329]
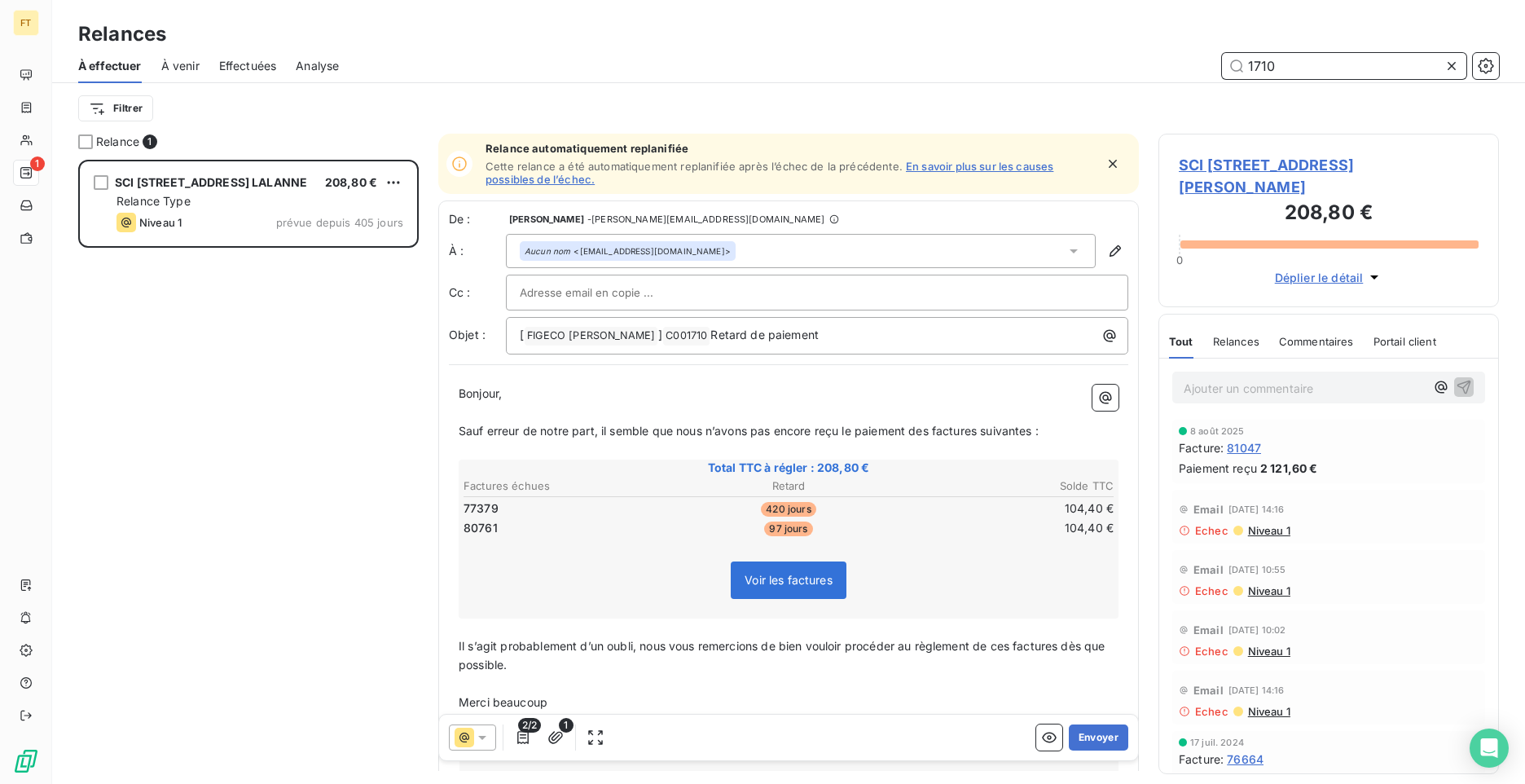
drag, startPoint x: 1292, startPoint y: 64, endPoint x: 1100, endPoint y: 34, distance: 194.3
click at [1120, 41] on div "Relances À effectuer À venir Effectuées Analyse 1710 Filtrer" at bounding box center [789, 67] width 1473 height 133
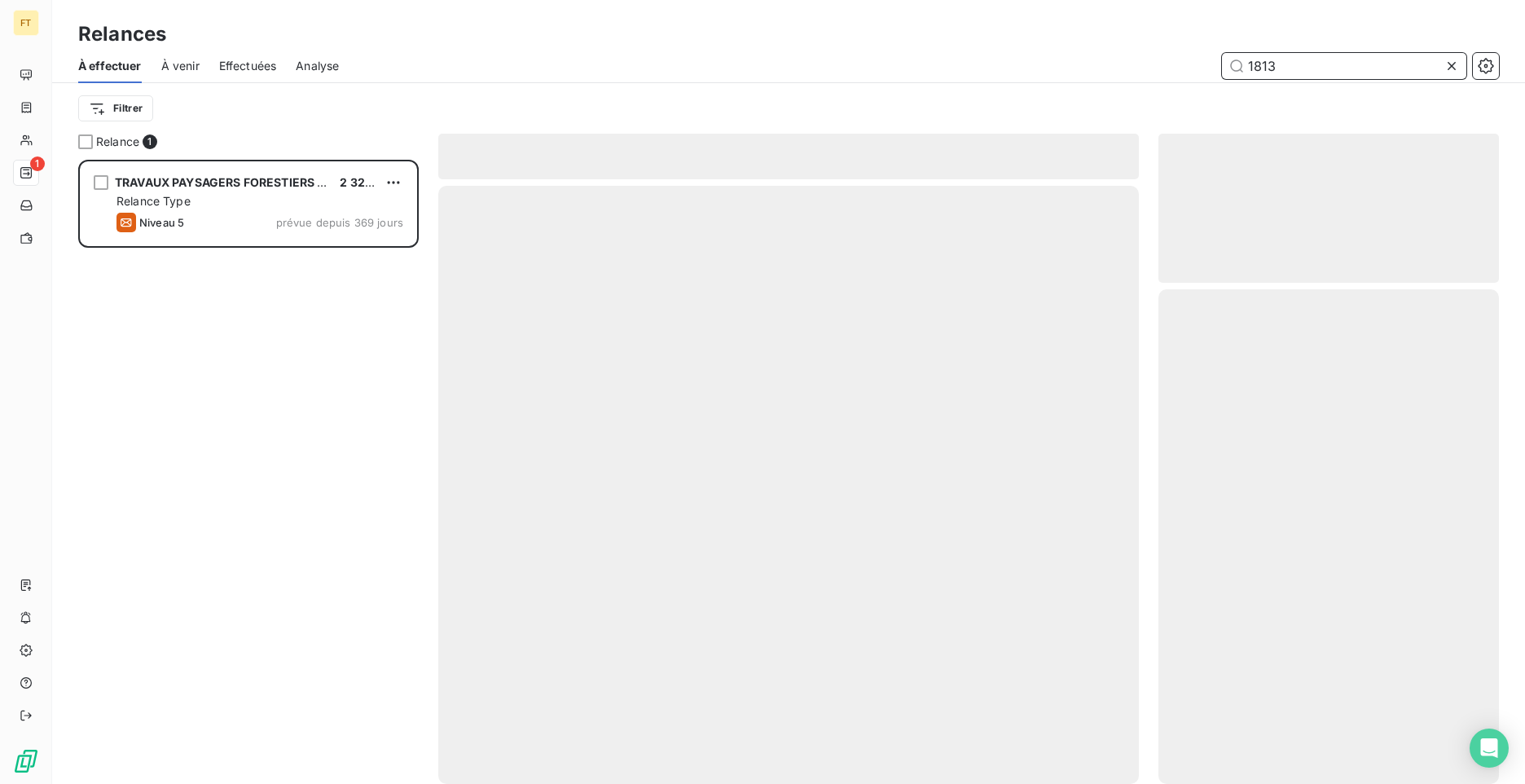
scroll to position [611, 329]
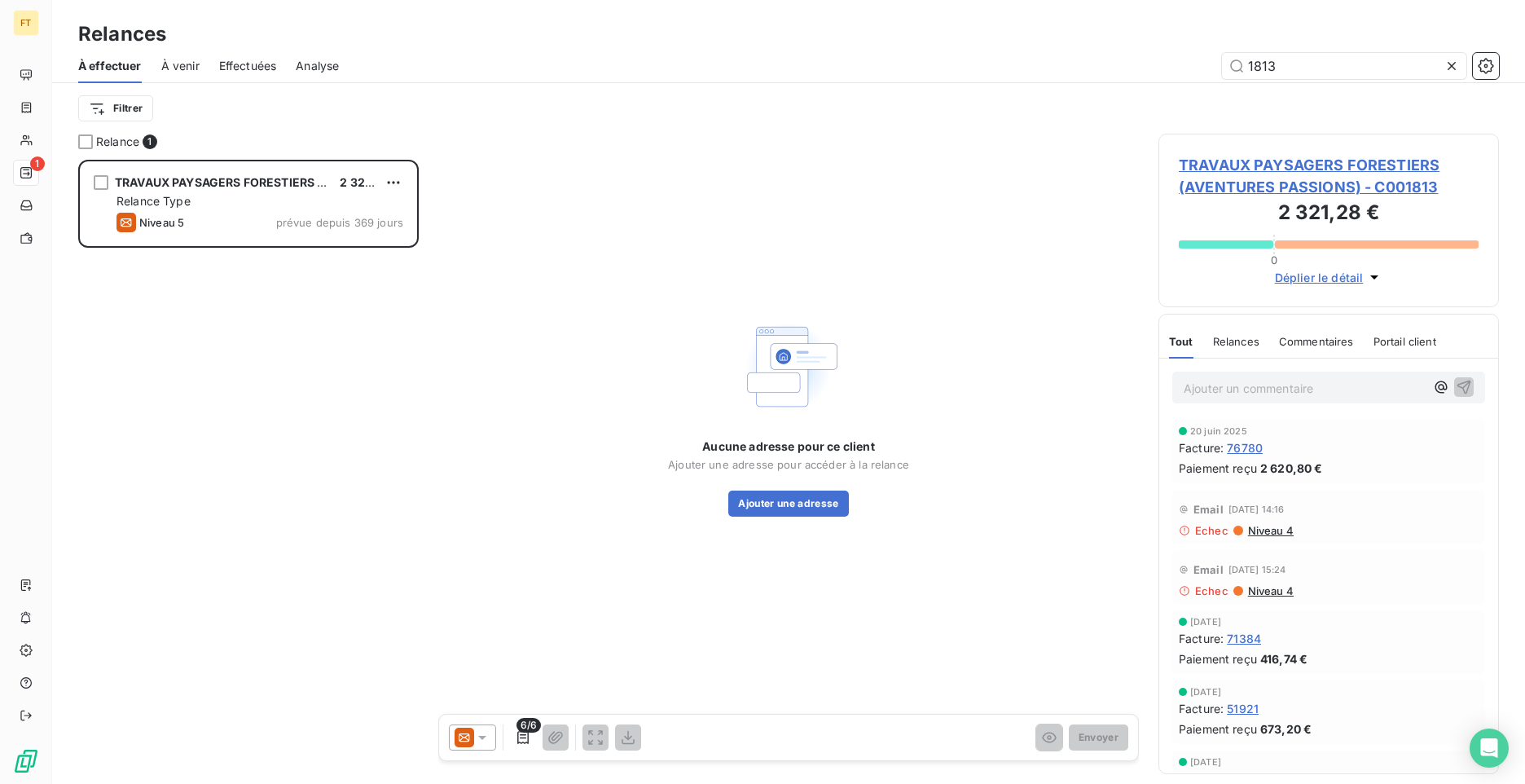
click at [478, 736] on icon at bounding box center [482, 737] width 17 height 17
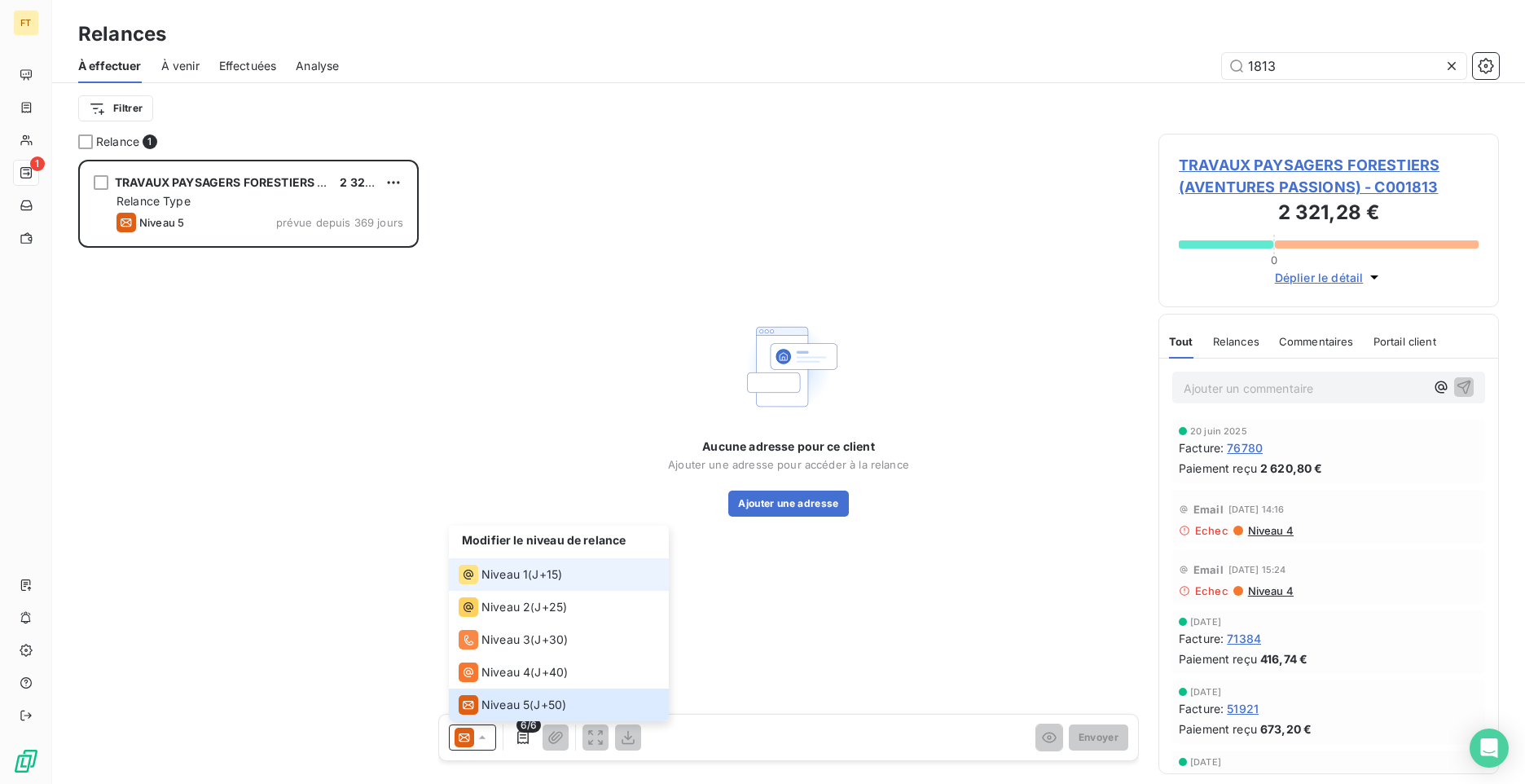
click at [501, 582] on div "Niveau 1" at bounding box center [493, 574] width 69 height 19
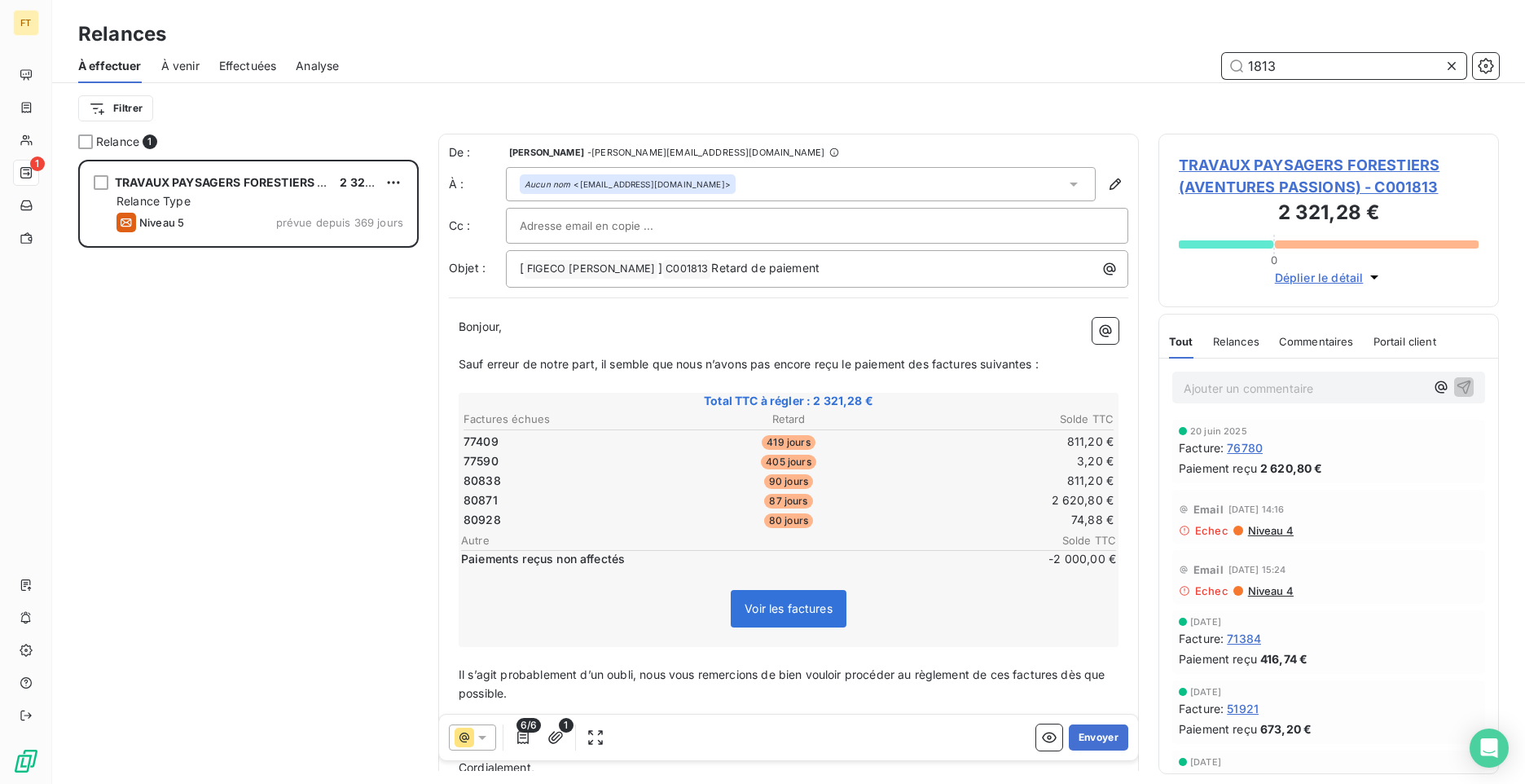
drag, startPoint x: 1291, startPoint y: 61, endPoint x: 1173, endPoint y: 55, distance: 118.2
click at [1192, 58] on div "1813" at bounding box center [929, 65] width 1140 height 26
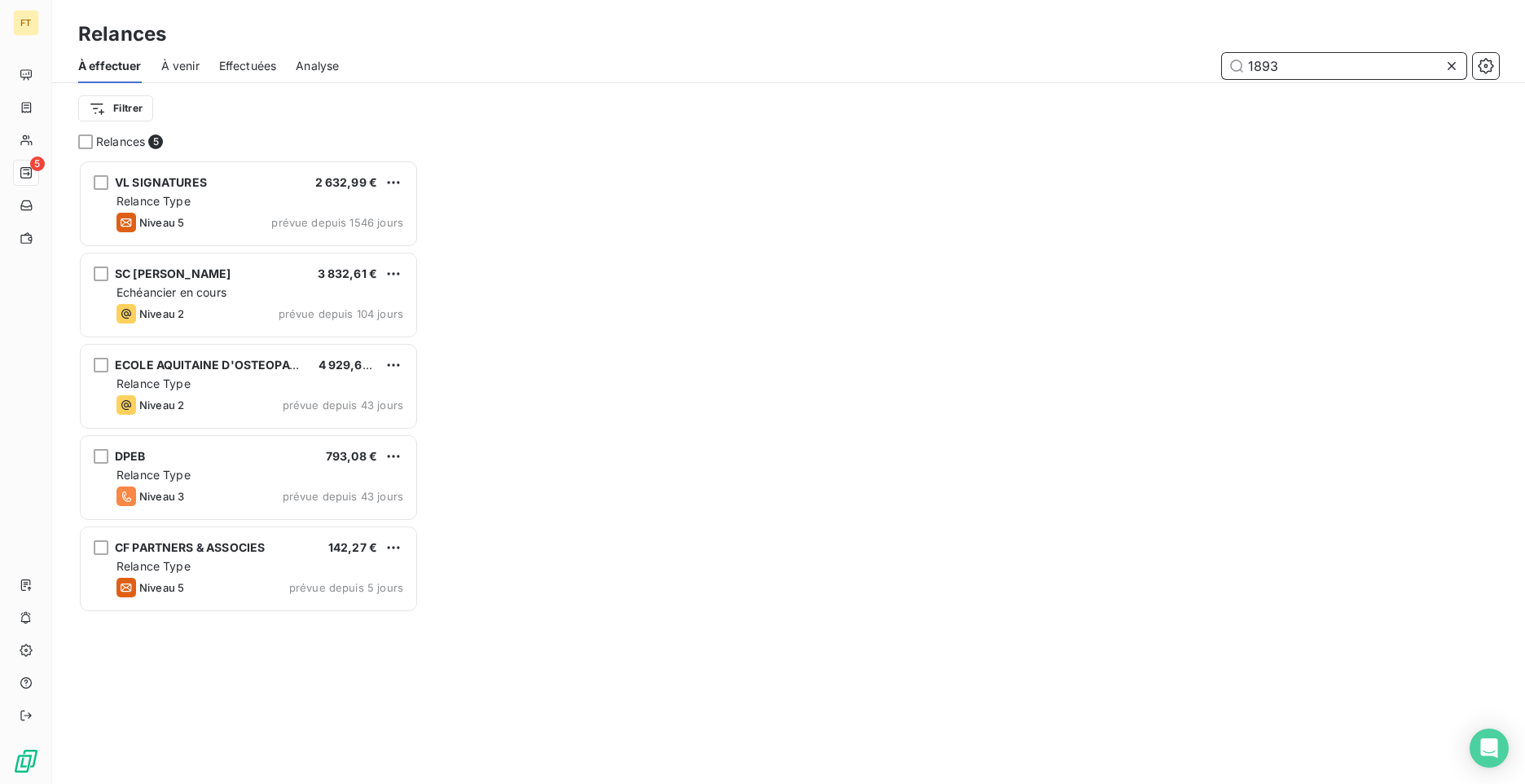
scroll to position [611, 329]
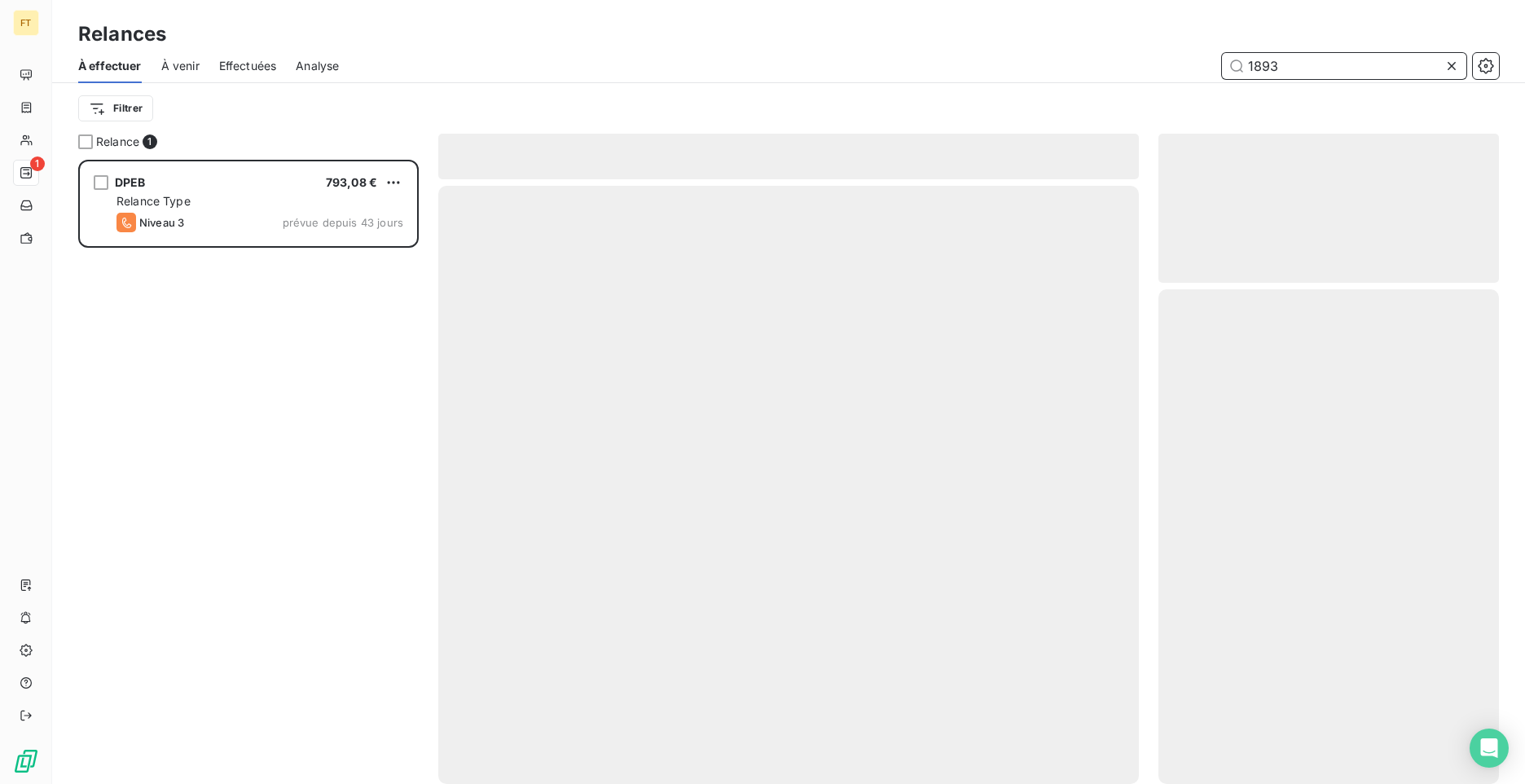
scroll to position [611, 329]
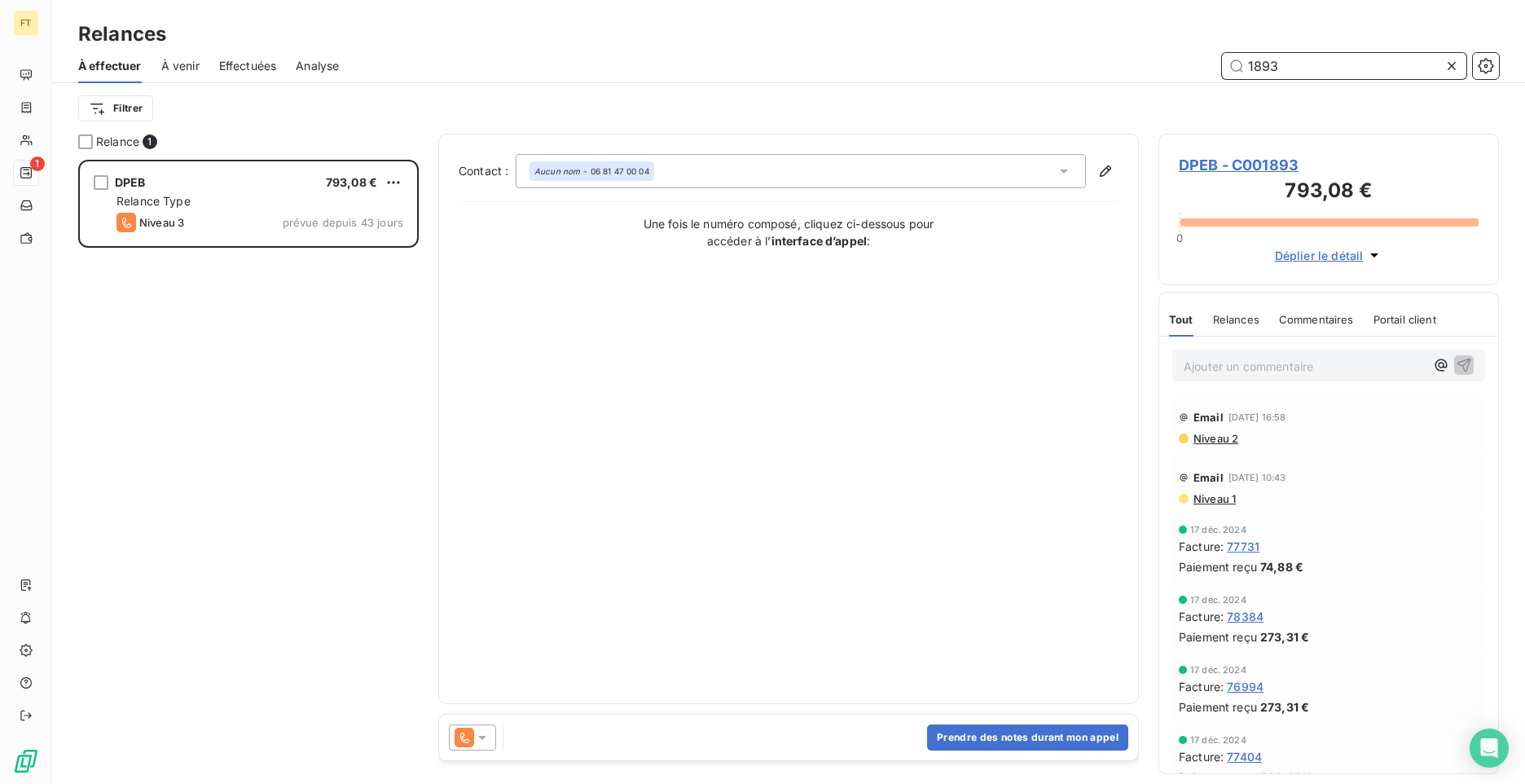
drag, startPoint x: 1278, startPoint y: 63, endPoint x: 1147, endPoint y: 30, distance: 135.1
click at [1195, 47] on div "Relances À effectuer À venir Effectuées Analyse 1893 Filtrer" at bounding box center [789, 67] width 1473 height 133
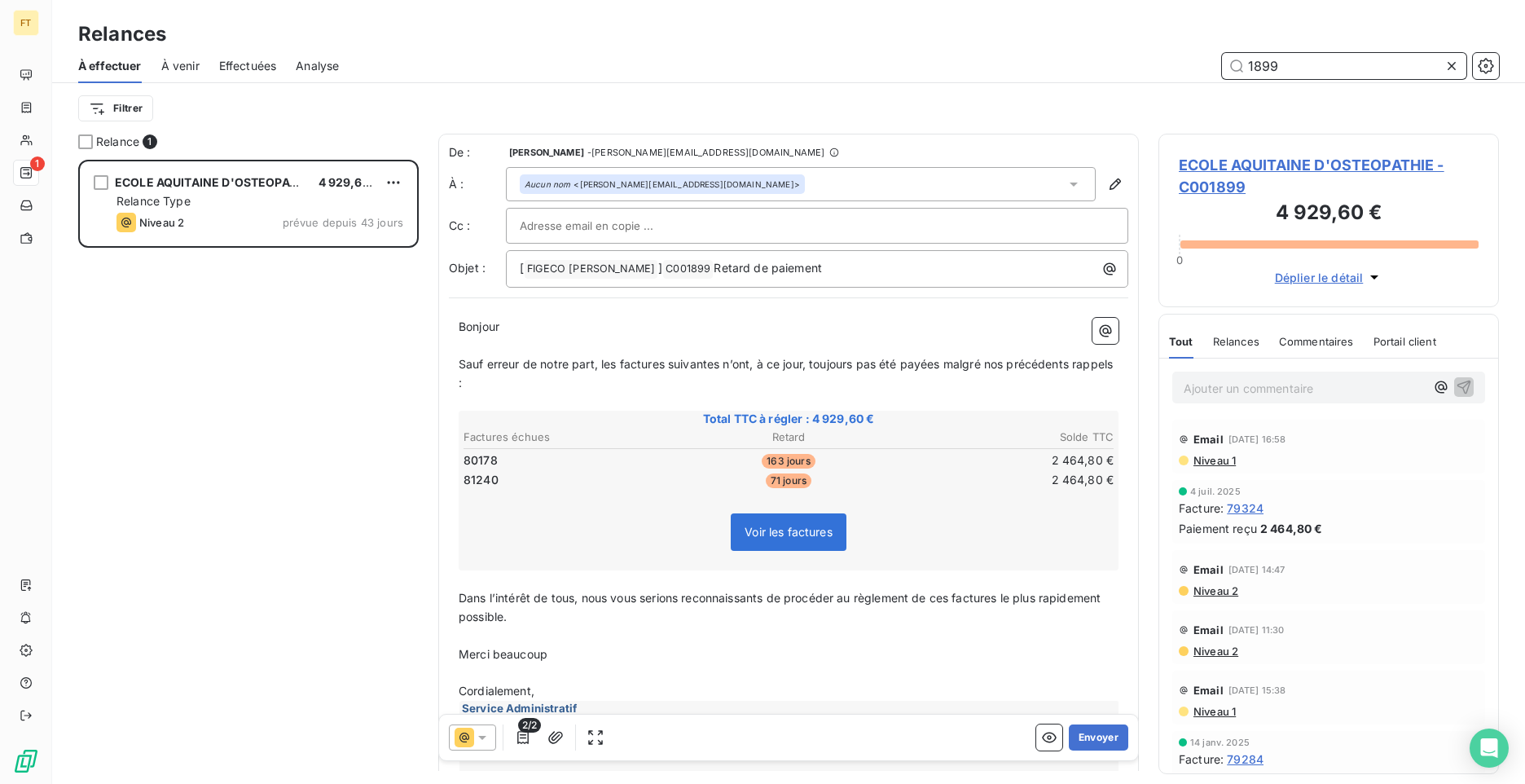
scroll to position [611, 329]
drag, startPoint x: 1281, startPoint y: 68, endPoint x: 1204, endPoint y: 53, distance: 78.4
click at [1218, 55] on div "1899" at bounding box center [929, 65] width 1140 height 26
type input "1902"
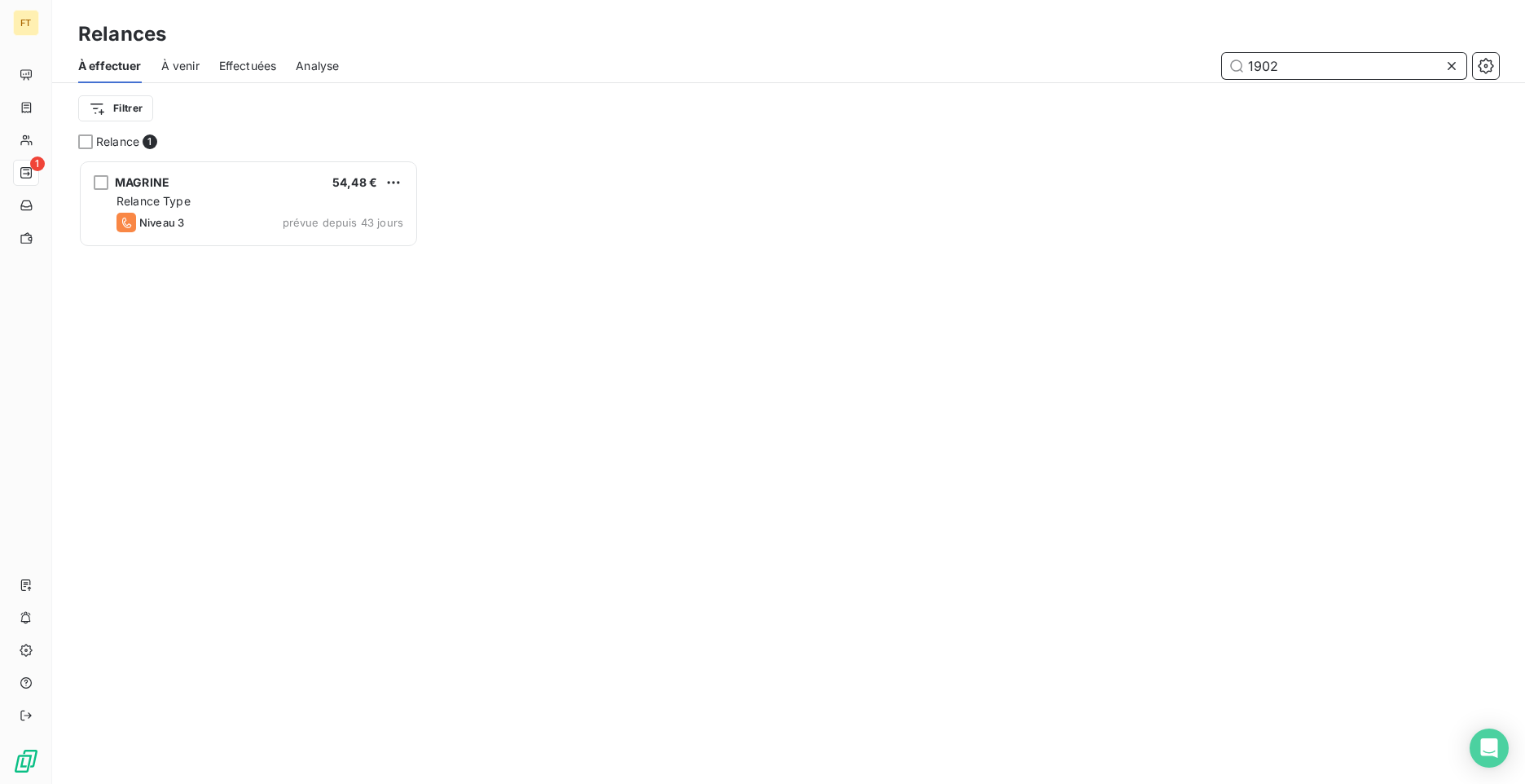
scroll to position [611, 329]
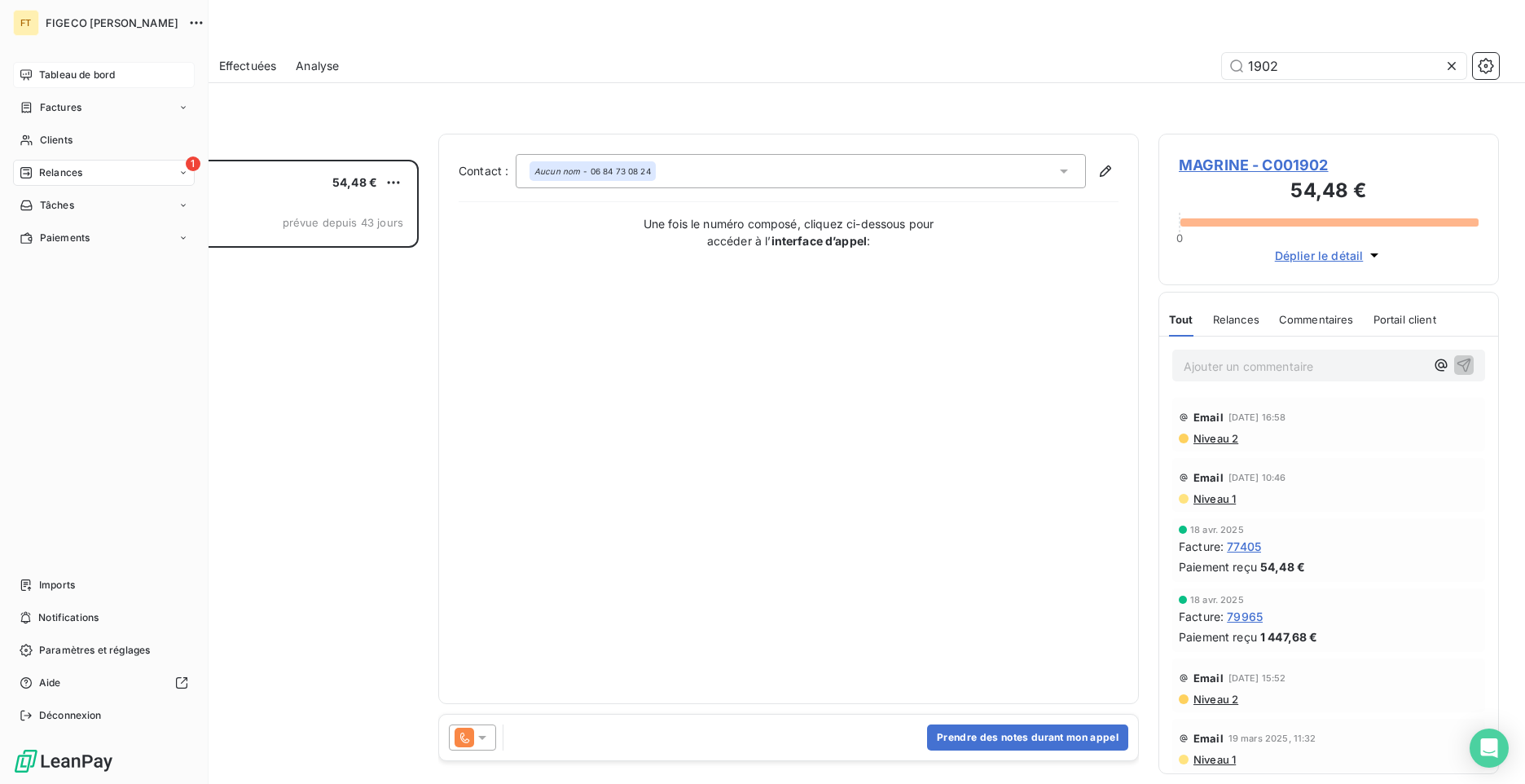
click at [89, 81] on span "Tableau de bord" at bounding box center [77, 75] width 76 height 15
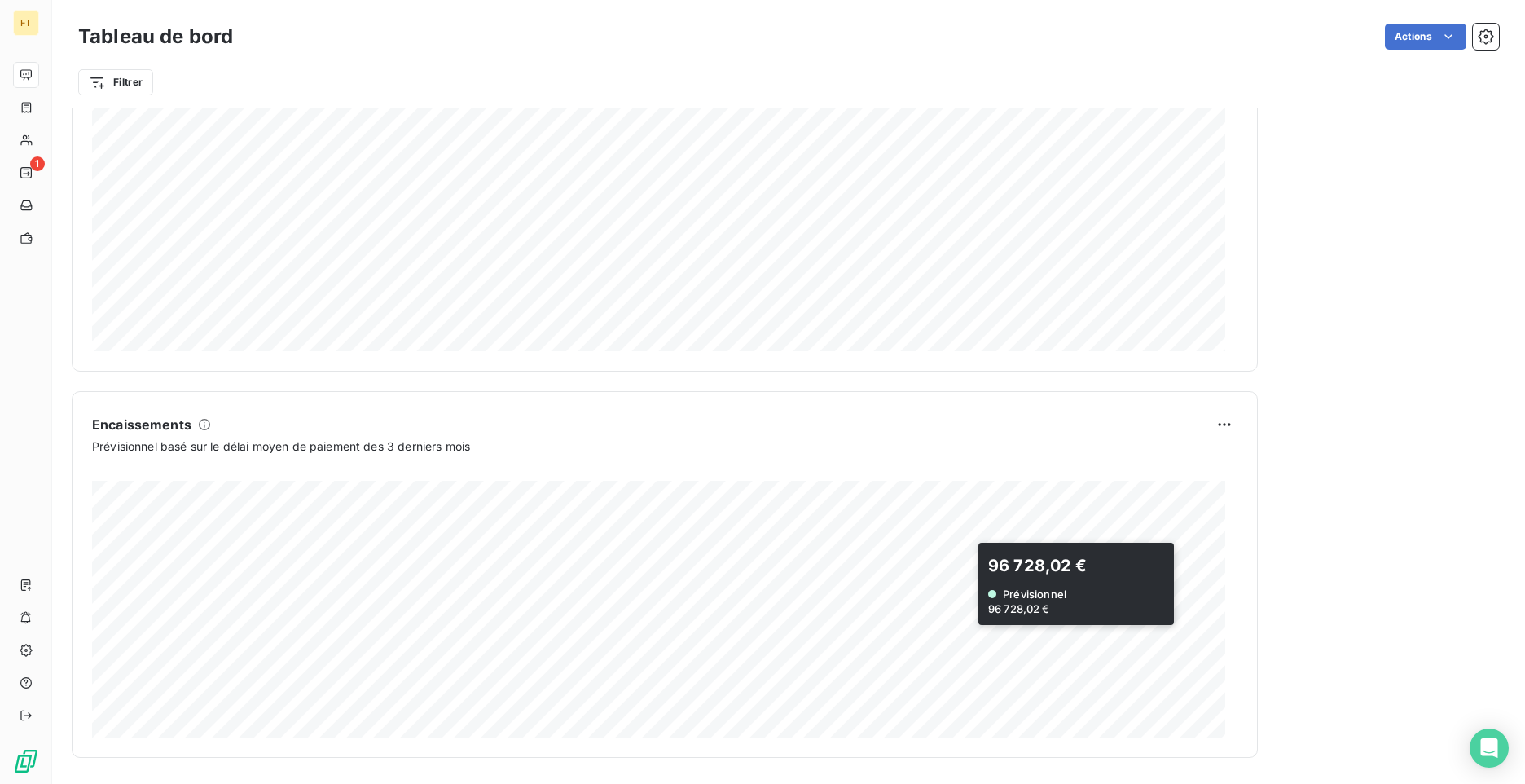
scroll to position [784, 0]
